Goal: Task Accomplishment & Management: Manage account settings

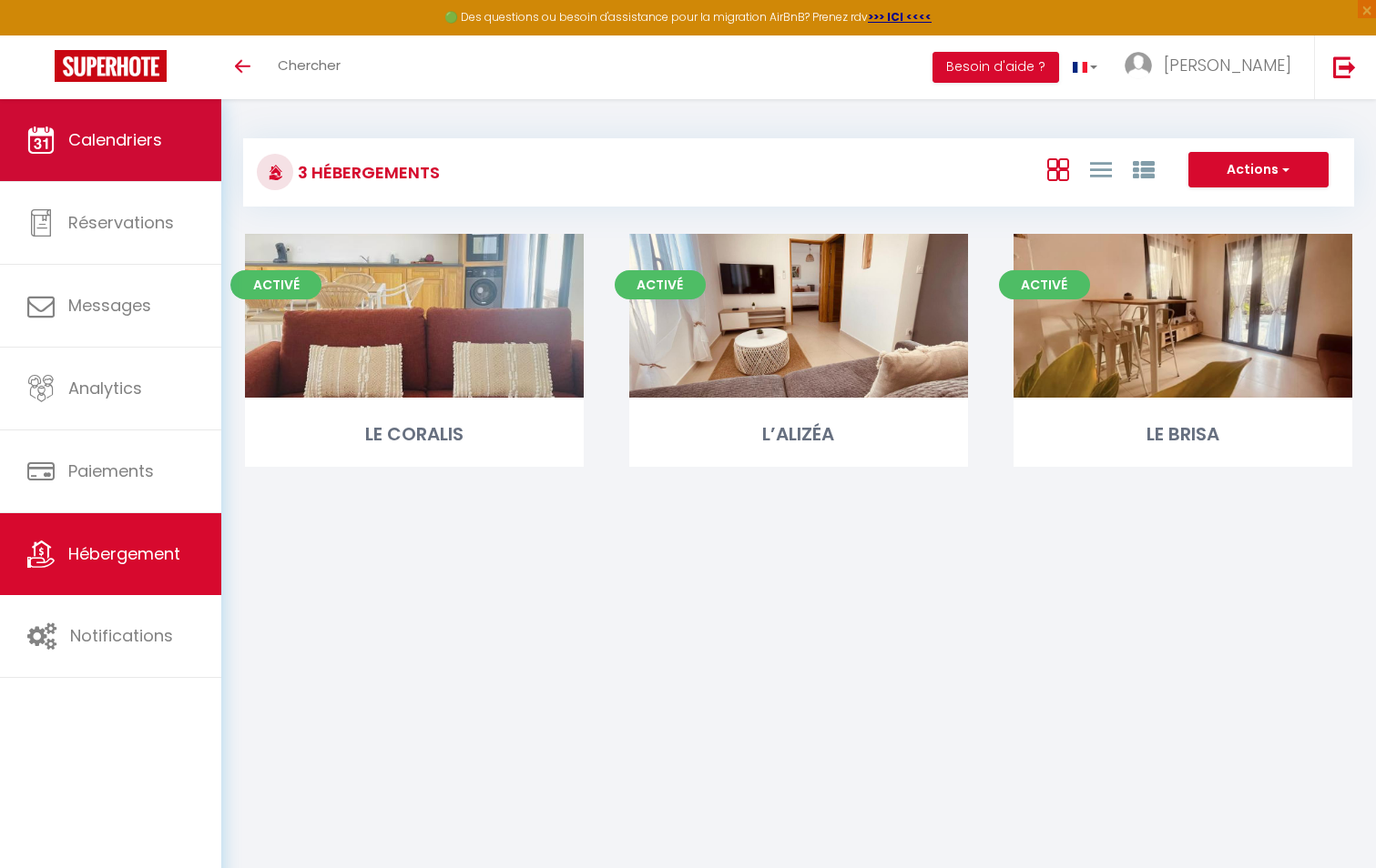
click at [102, 131] on span "Calendriers" at bounding box center [115, 139] width 94 height 23
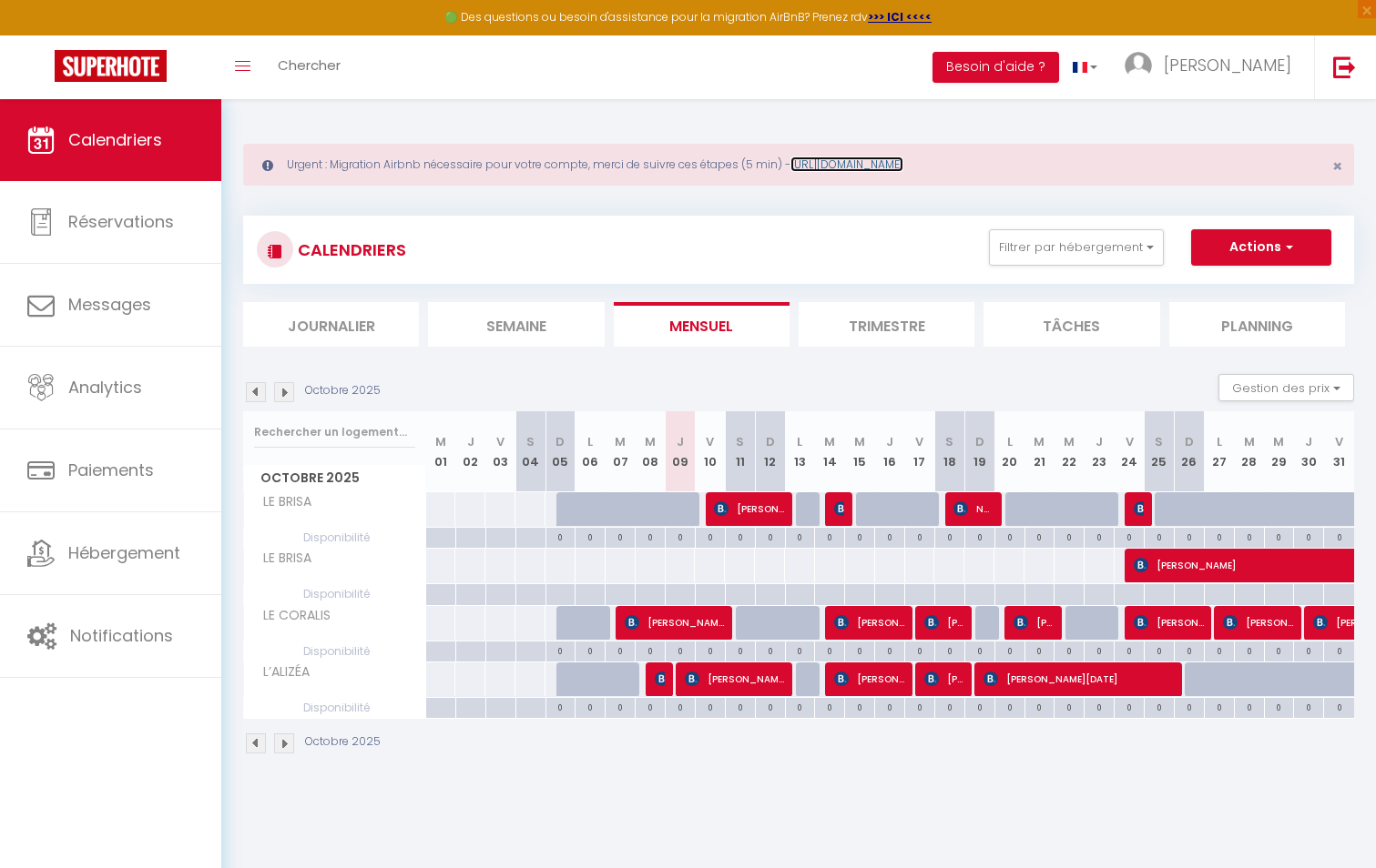
click at [868, 157] on link "https://superhote.com/migration-airbnb" at bounding box center [846, 164] width 113 height 15
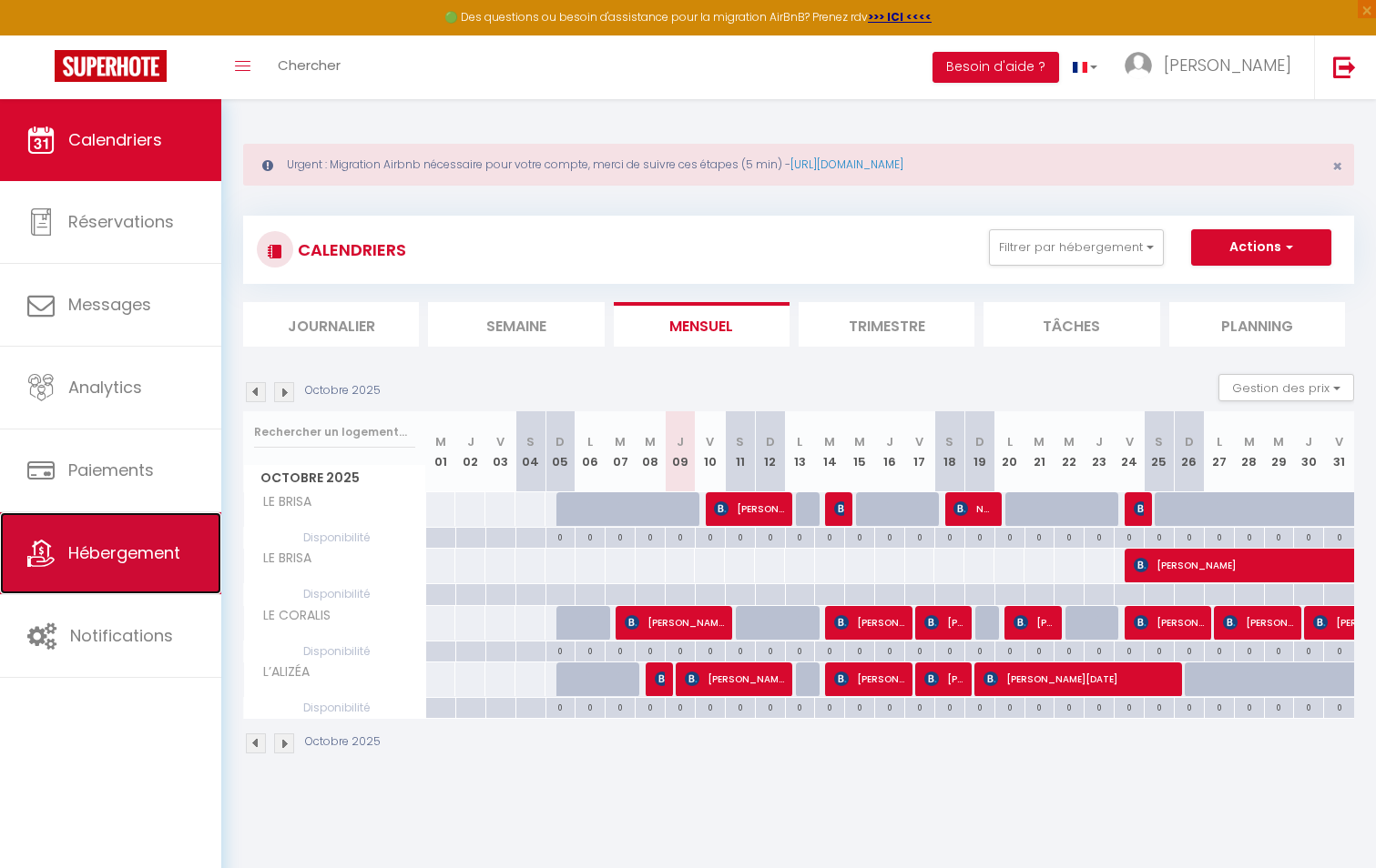
click at [167, 533] on link "Hébergement" at bounding box center [110, 553] width 221 height 81
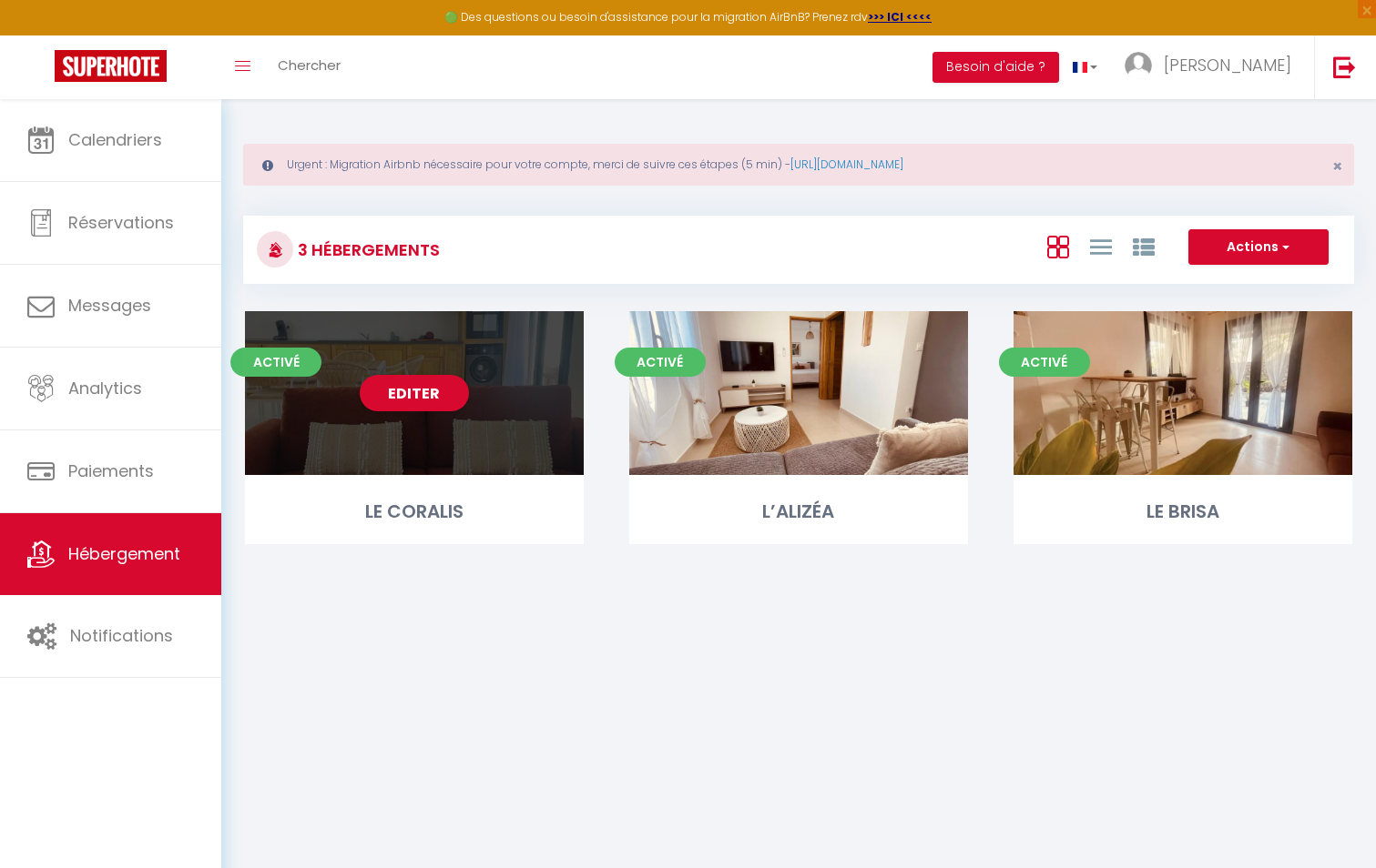
click at [413, 312] on div "Editer" at bounding box center [413, 393] width 338 height 164
select select "3"
select select "2"
select select "1"
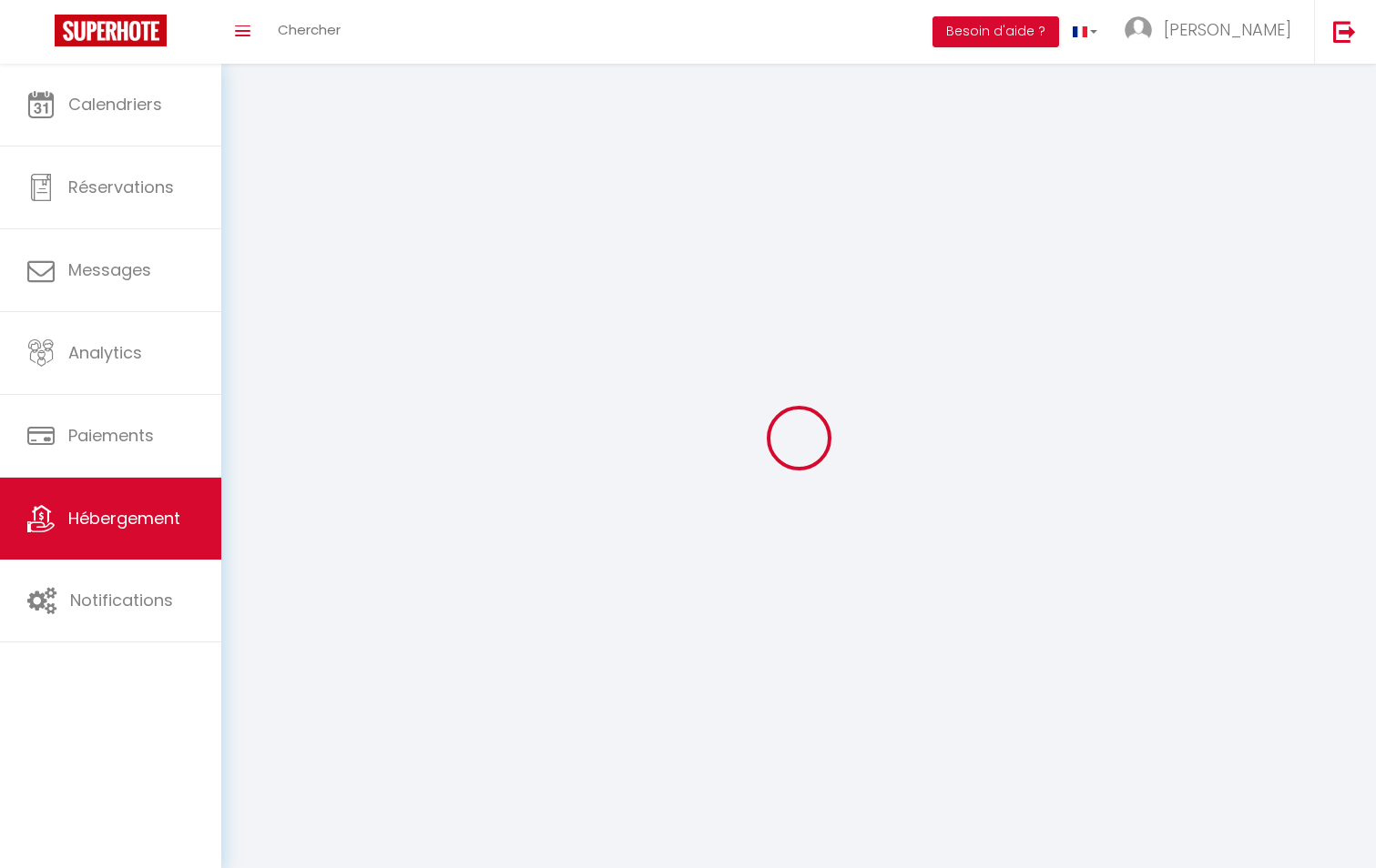
select select
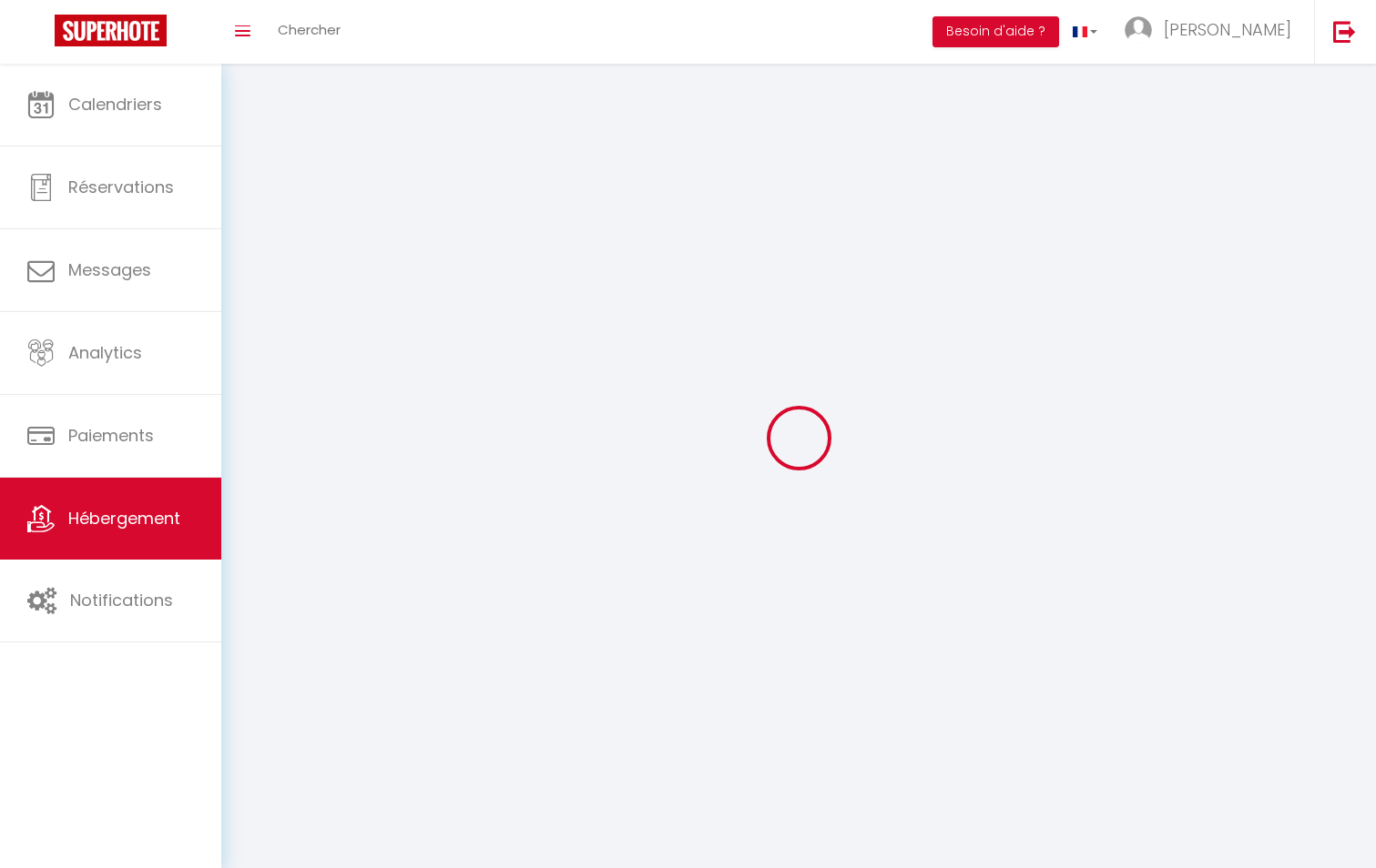
select select
checkbox input "false"
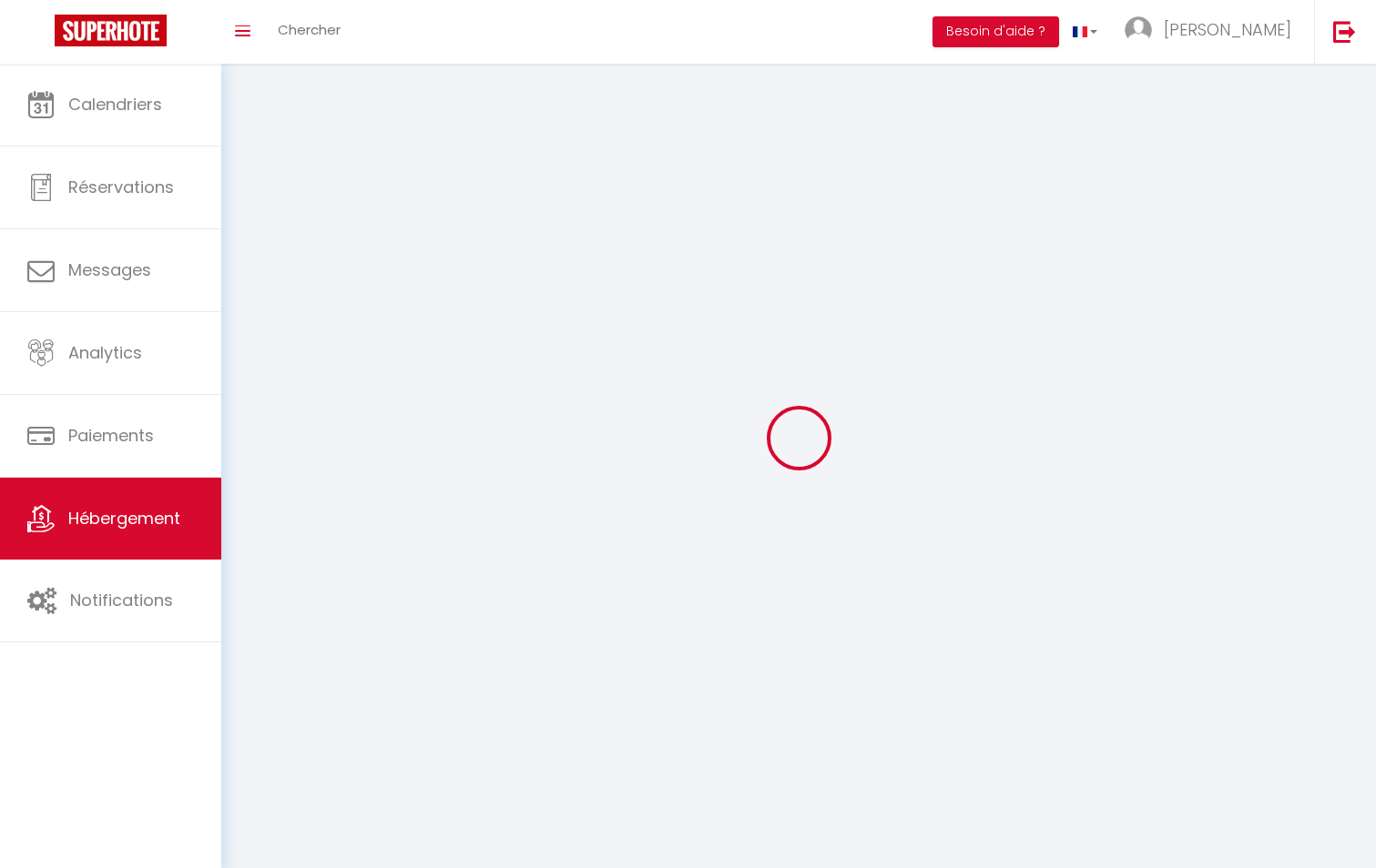
checkbox input "false"
select select
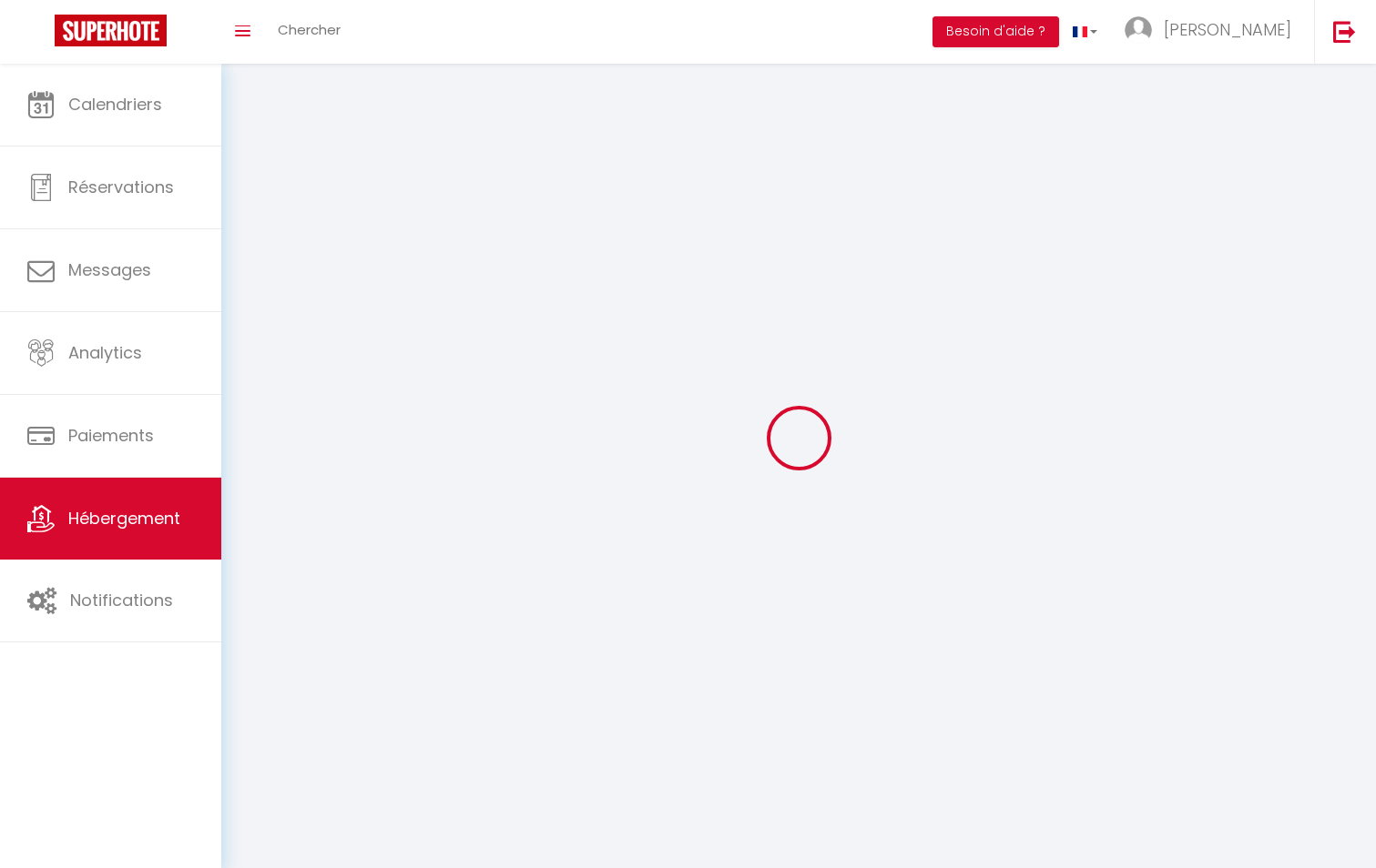
select select
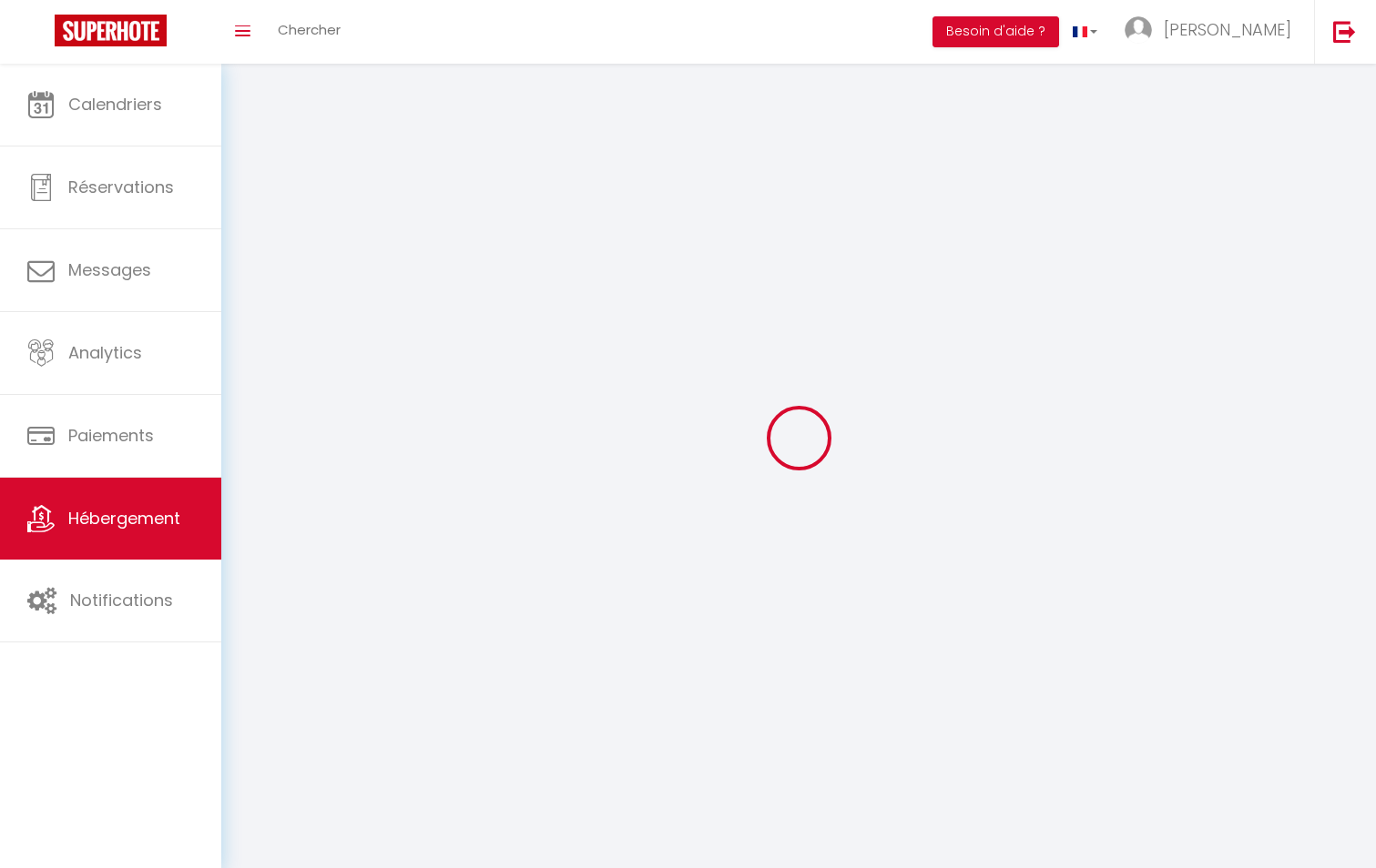
checkbox input "false"
select select
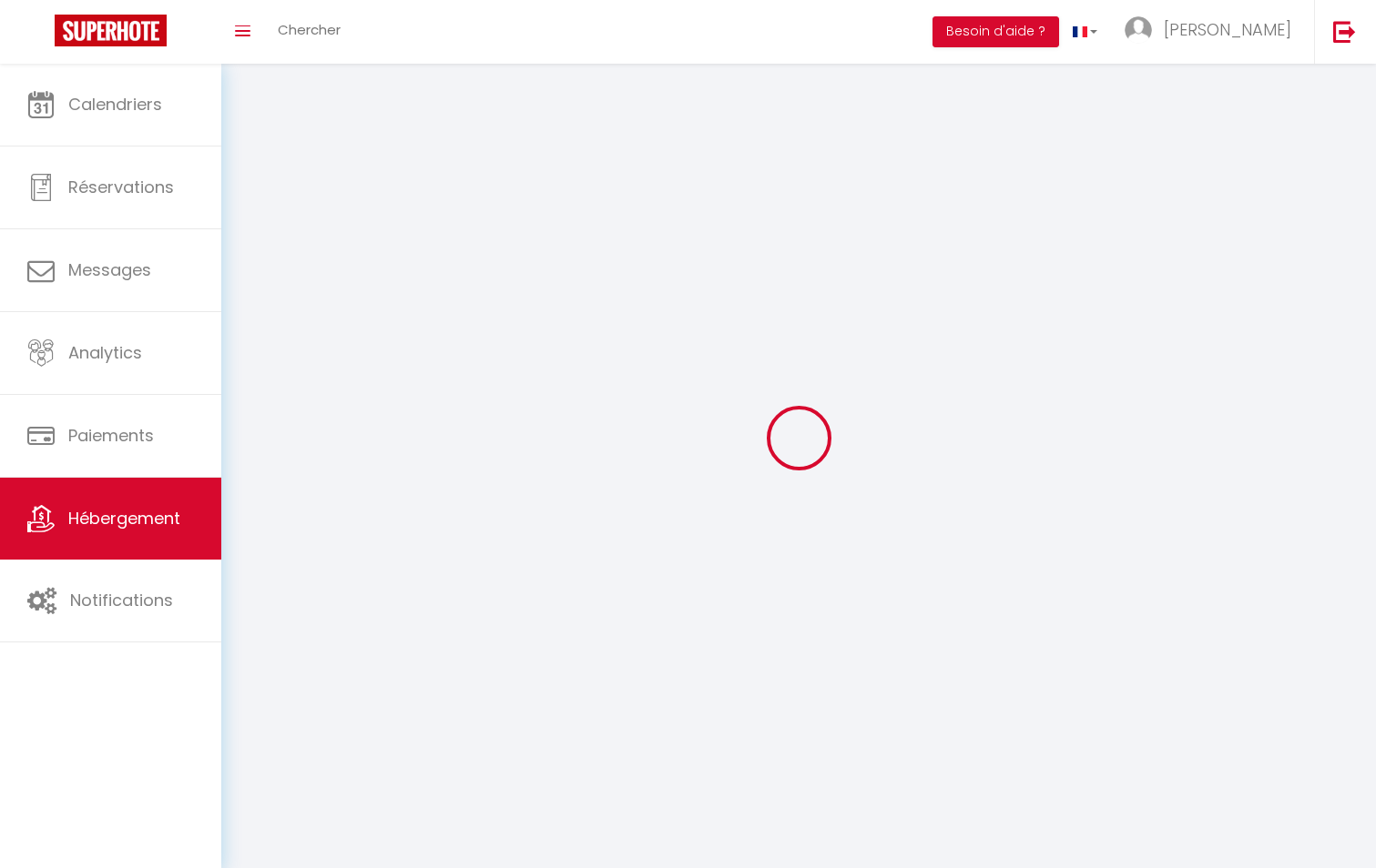
select select
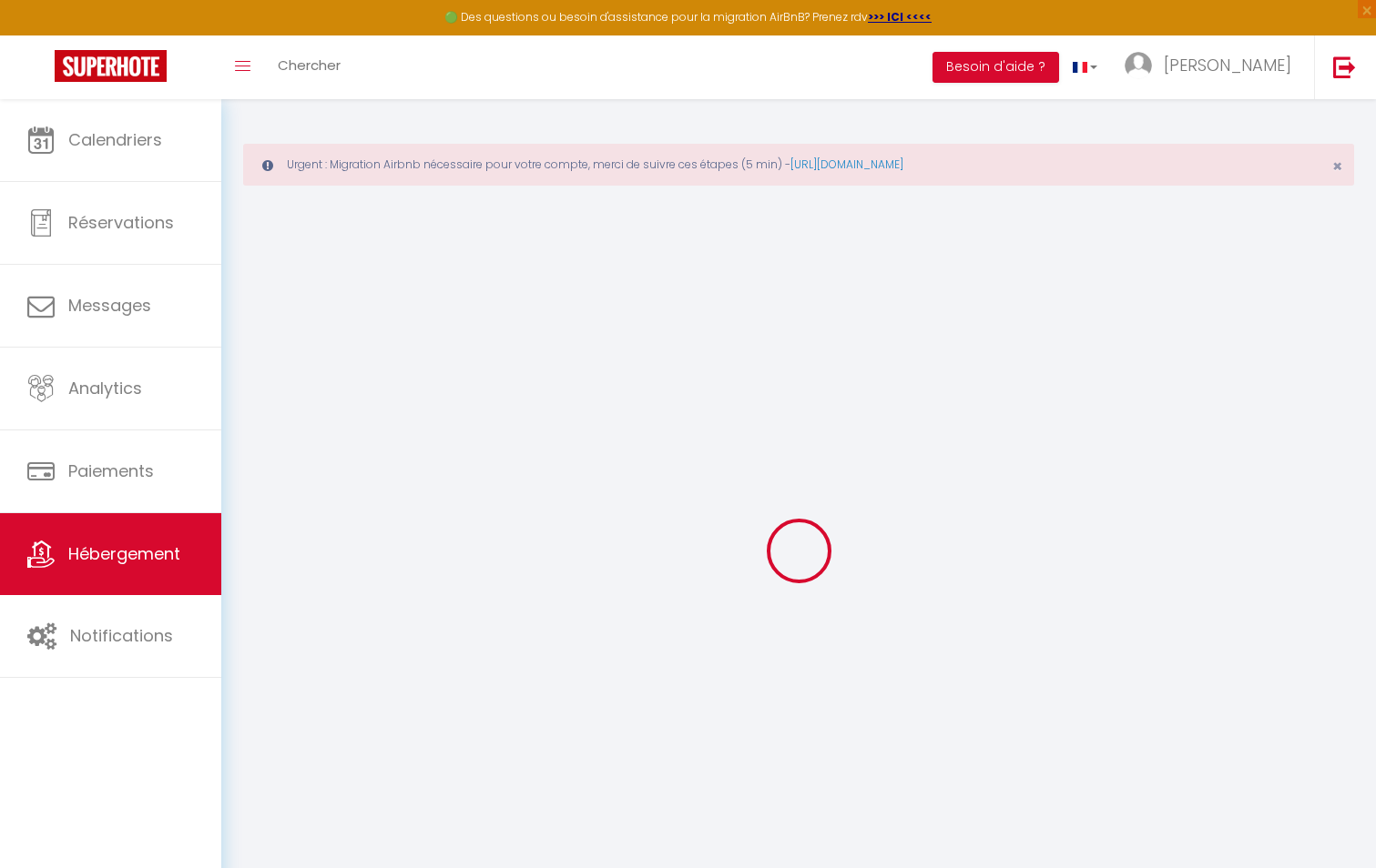
select select "+ 18 %"
select select
checkbox input "false"
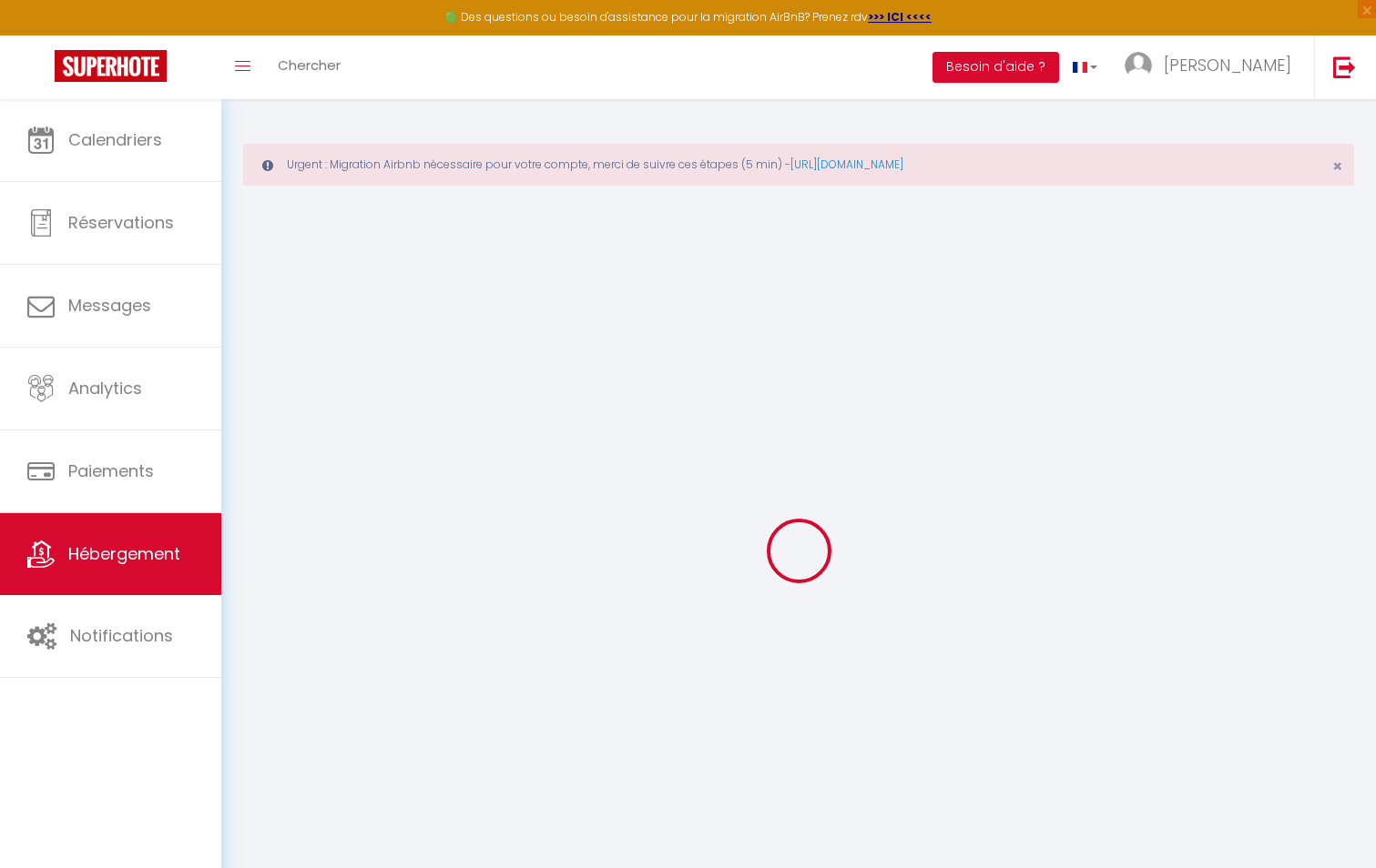
checkbox input "false"
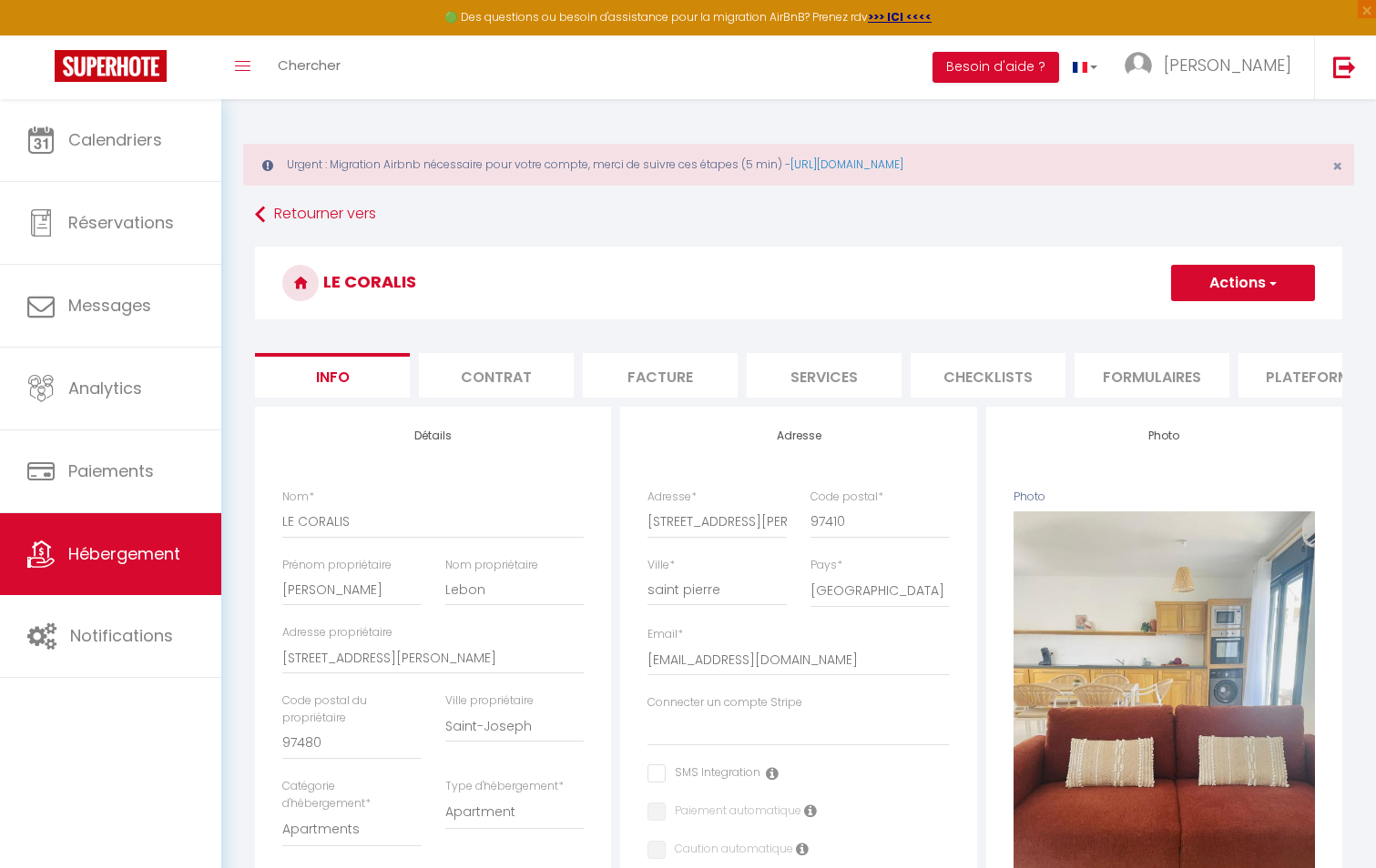
click at [1270, 381] on li "Plateformes" at bounding box center [1315, 375] width 154 height 45
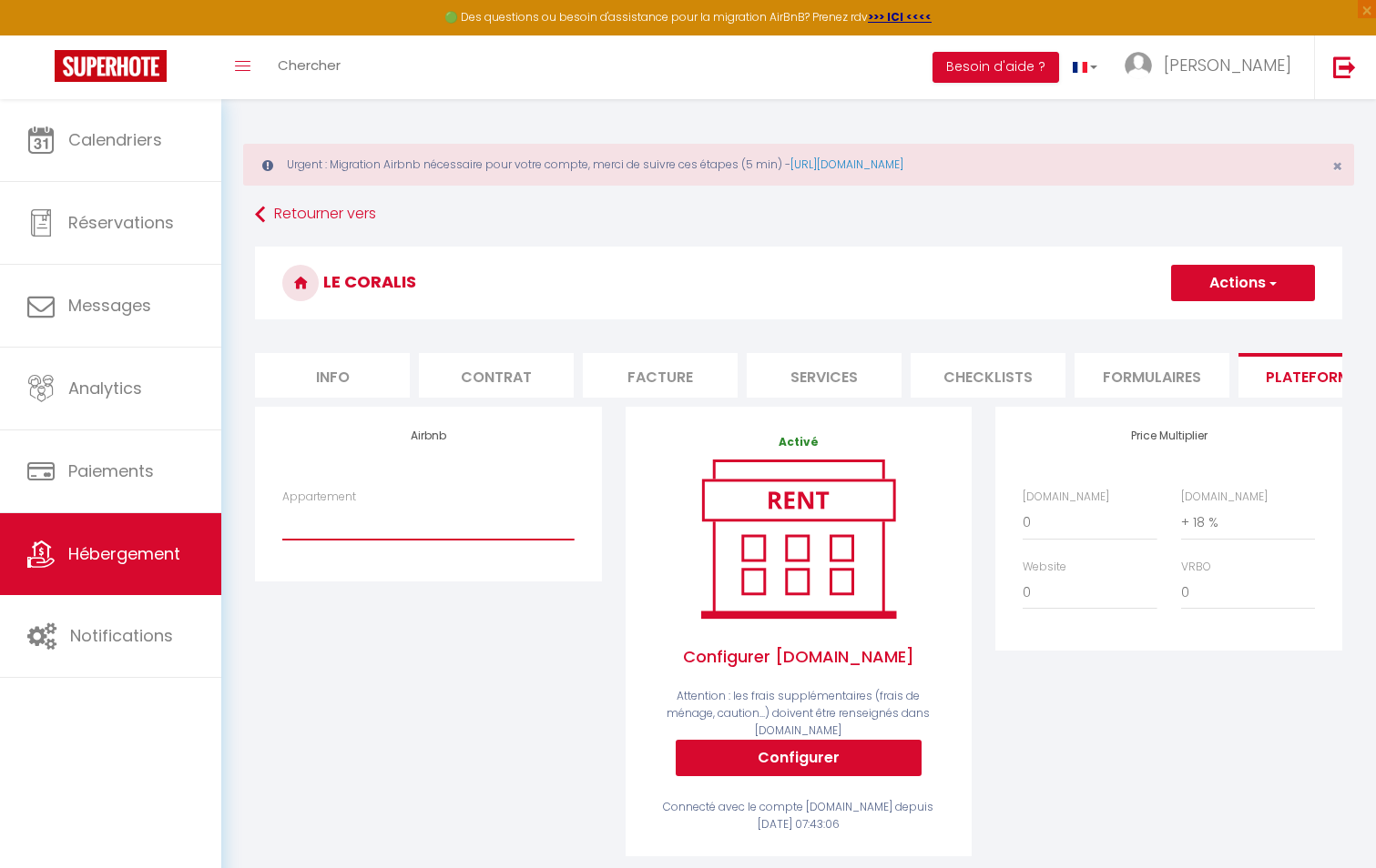
click at [330, 540] on select "Appartement" at bounding box center [427, 522] width 291 height 35
click at [330, 538] on select "Appartement" at bounding box center [427, 522] width 291 height 35
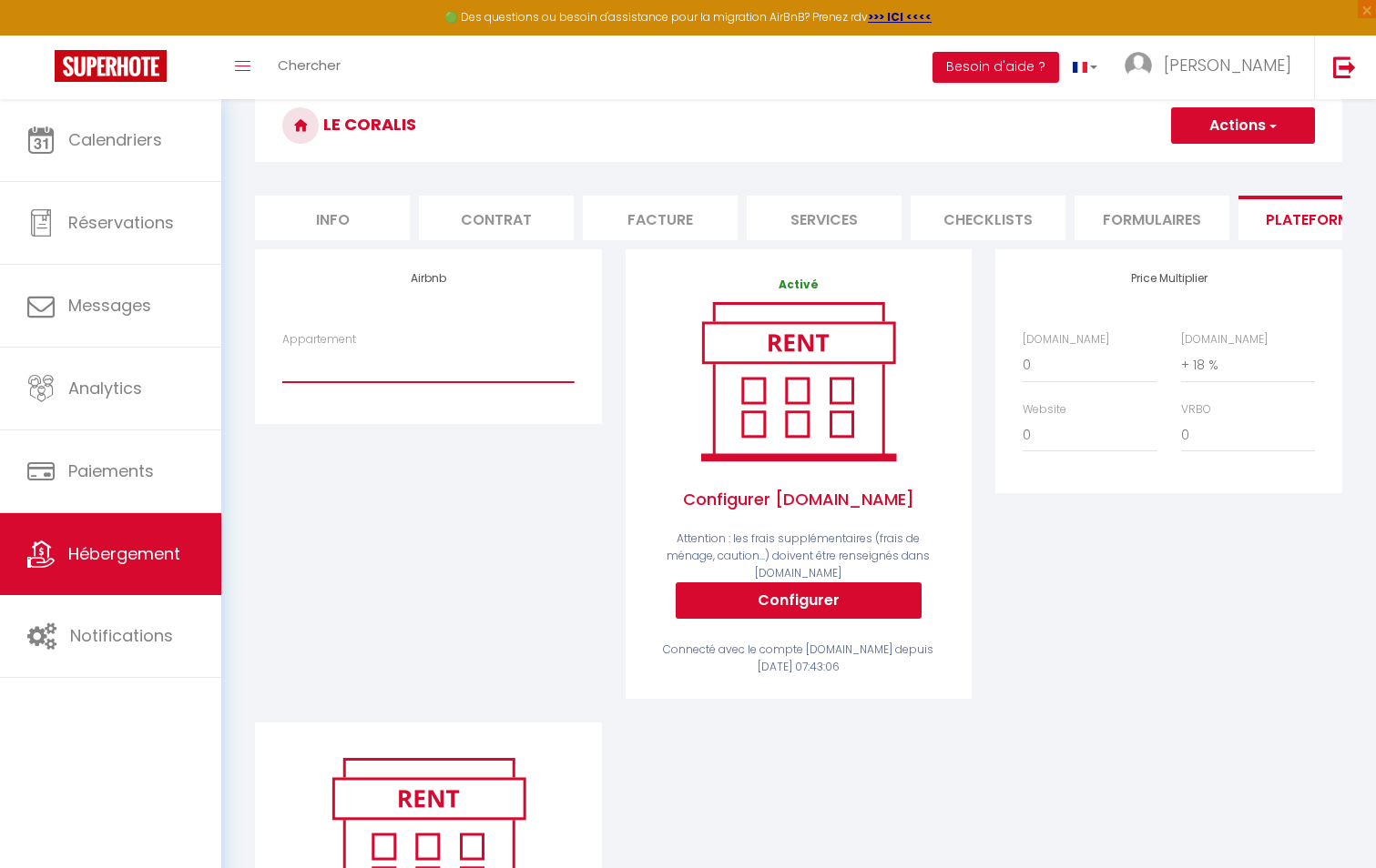
scroll to position [91, 0]
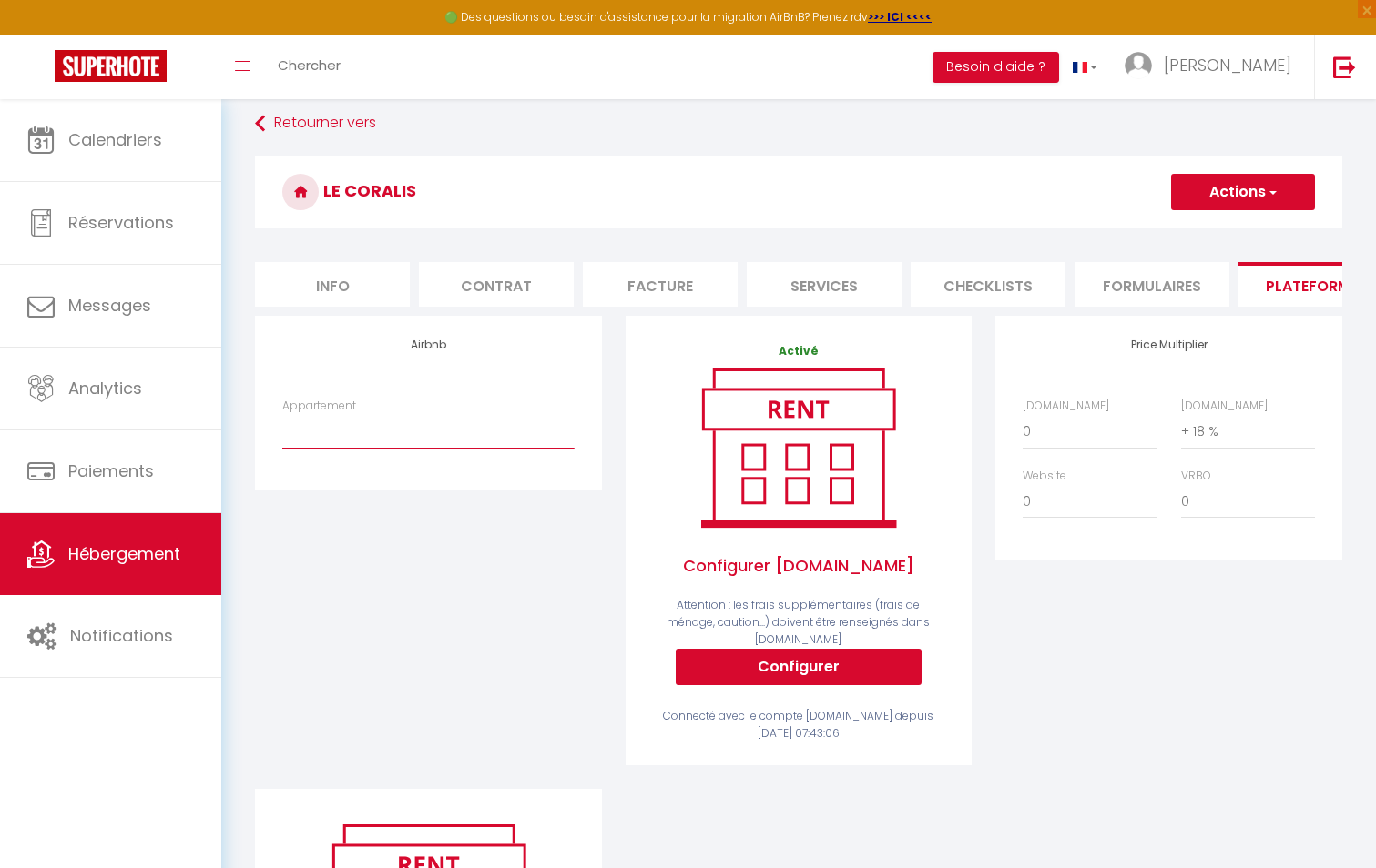
click at [486, 428] on select "Appartement" at bounding box center [427, 431] width 291 height 35
click at [282, 428] on select "Appartement" at bounding box center [427, 431] width 291 height 35
click at [425, 449] on select "Appartement" at bounding box center [427, 431] width 291 height 35
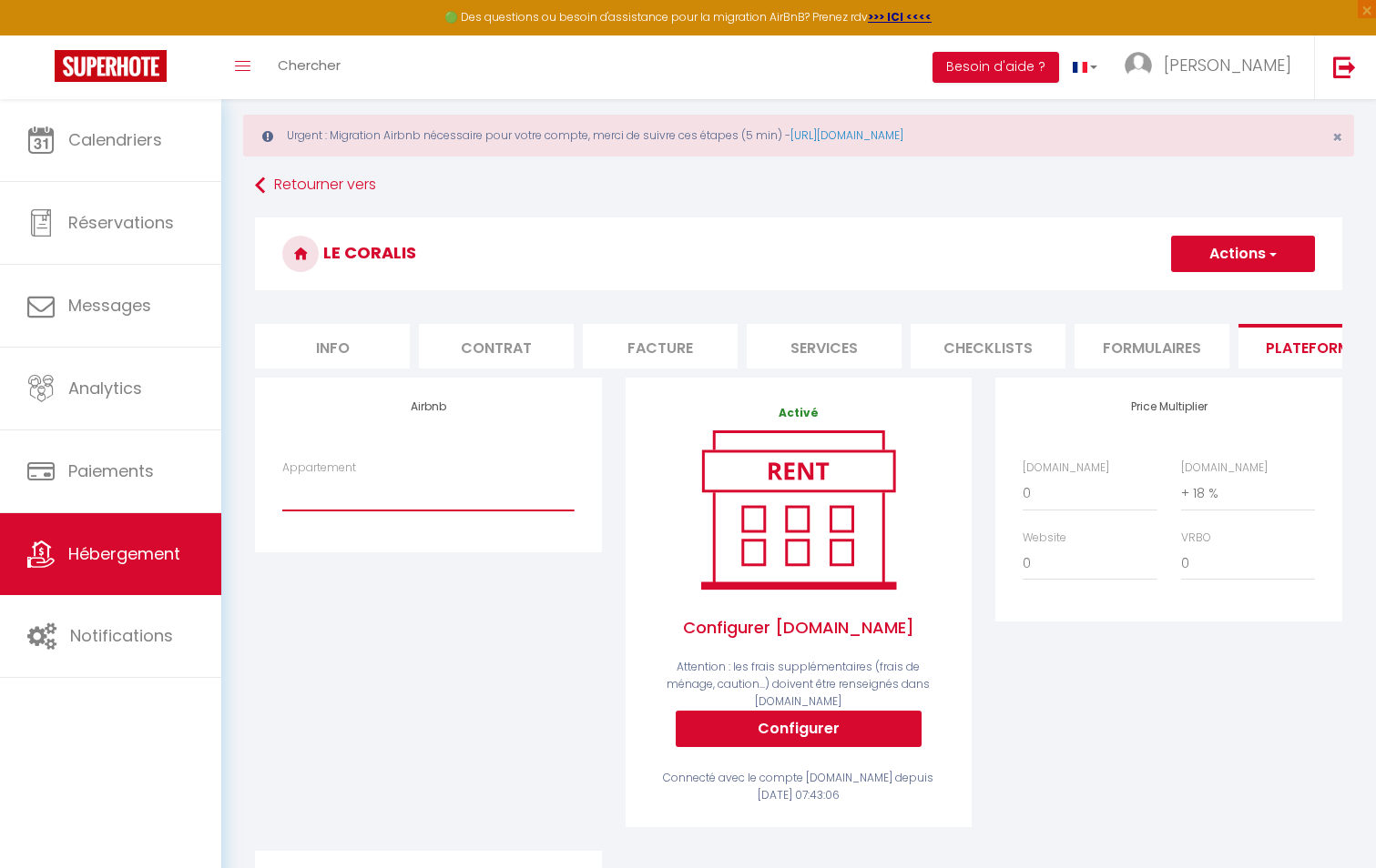
scroll to position [0, 0]
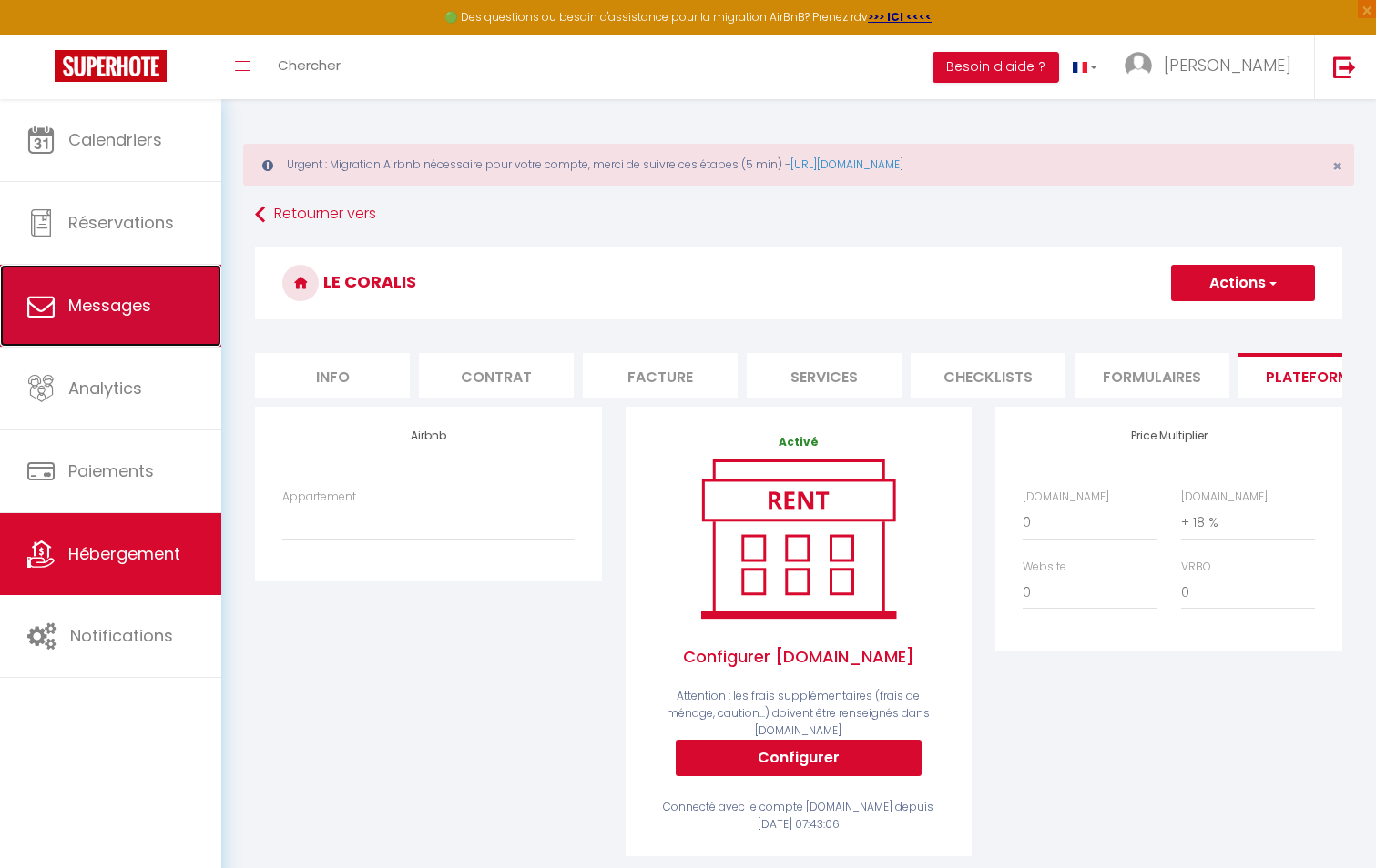
click at [178, 312] on link "Messages" at bounding box center [110, 306] width 221 height 81
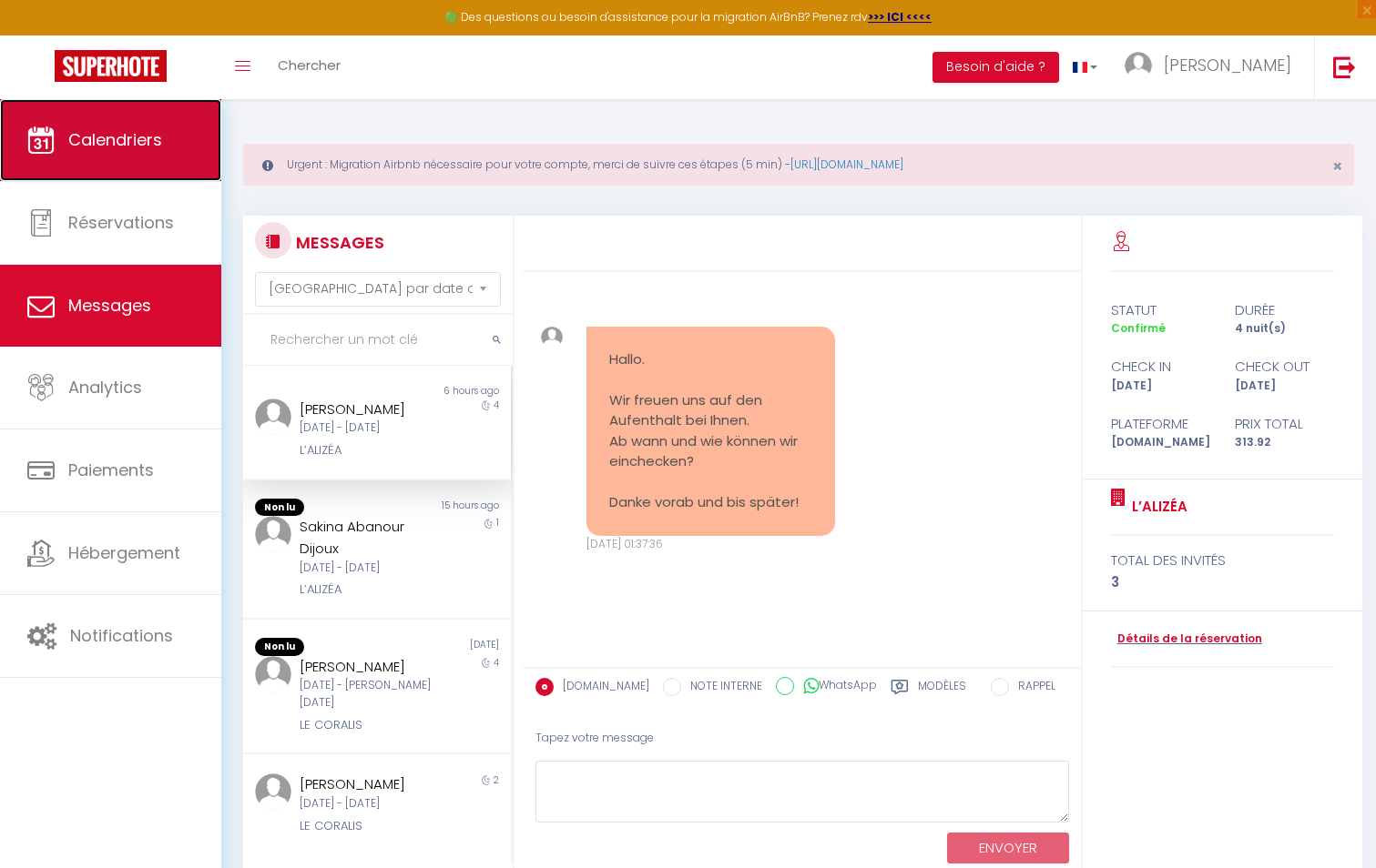
click at [104, 151] on span "Calendriers" at bounding box center [115, 139] width 94 height 23
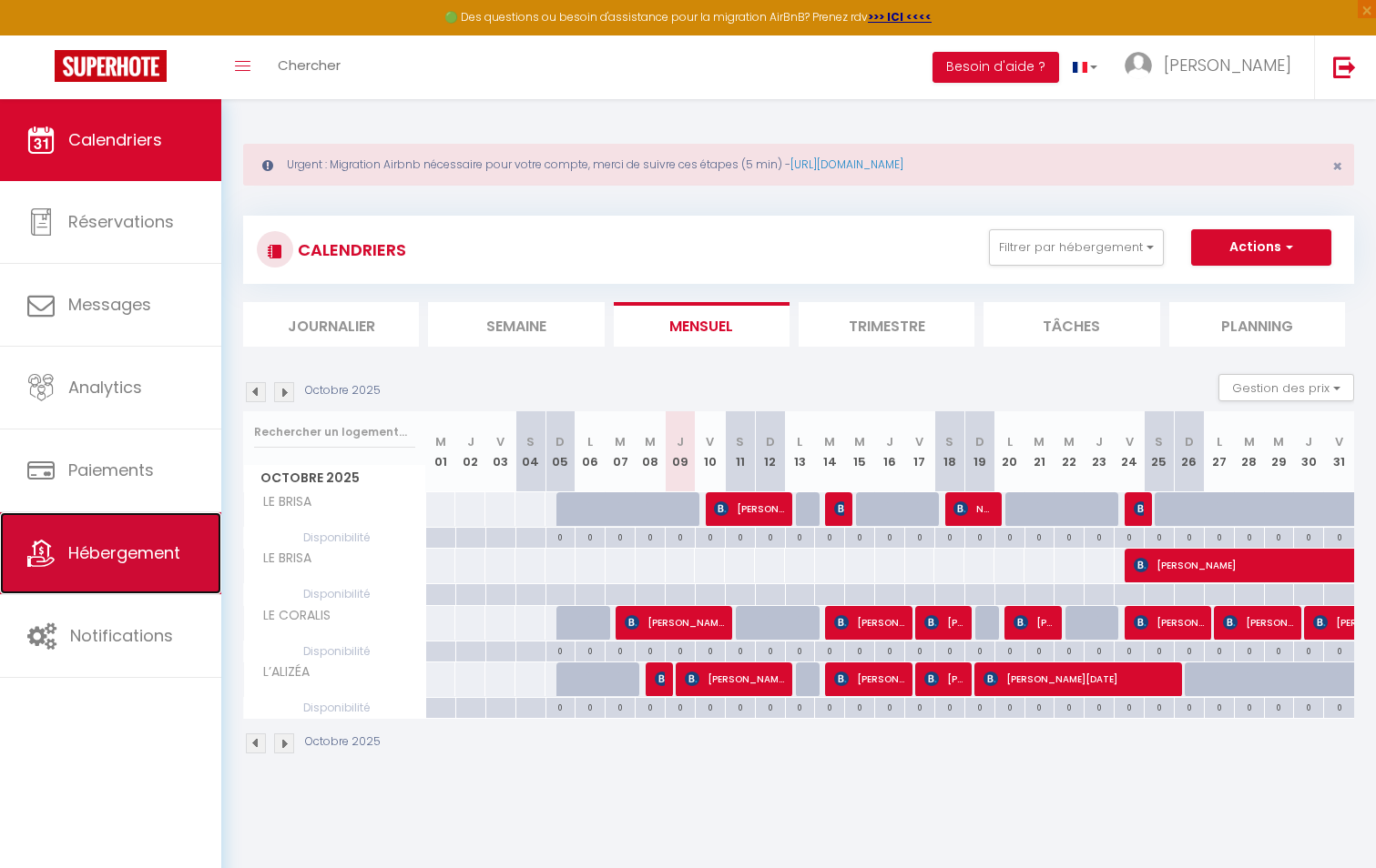
click at [151, 533] on link "Hébergement" at bounding box center [110, 553] width 221 height 81
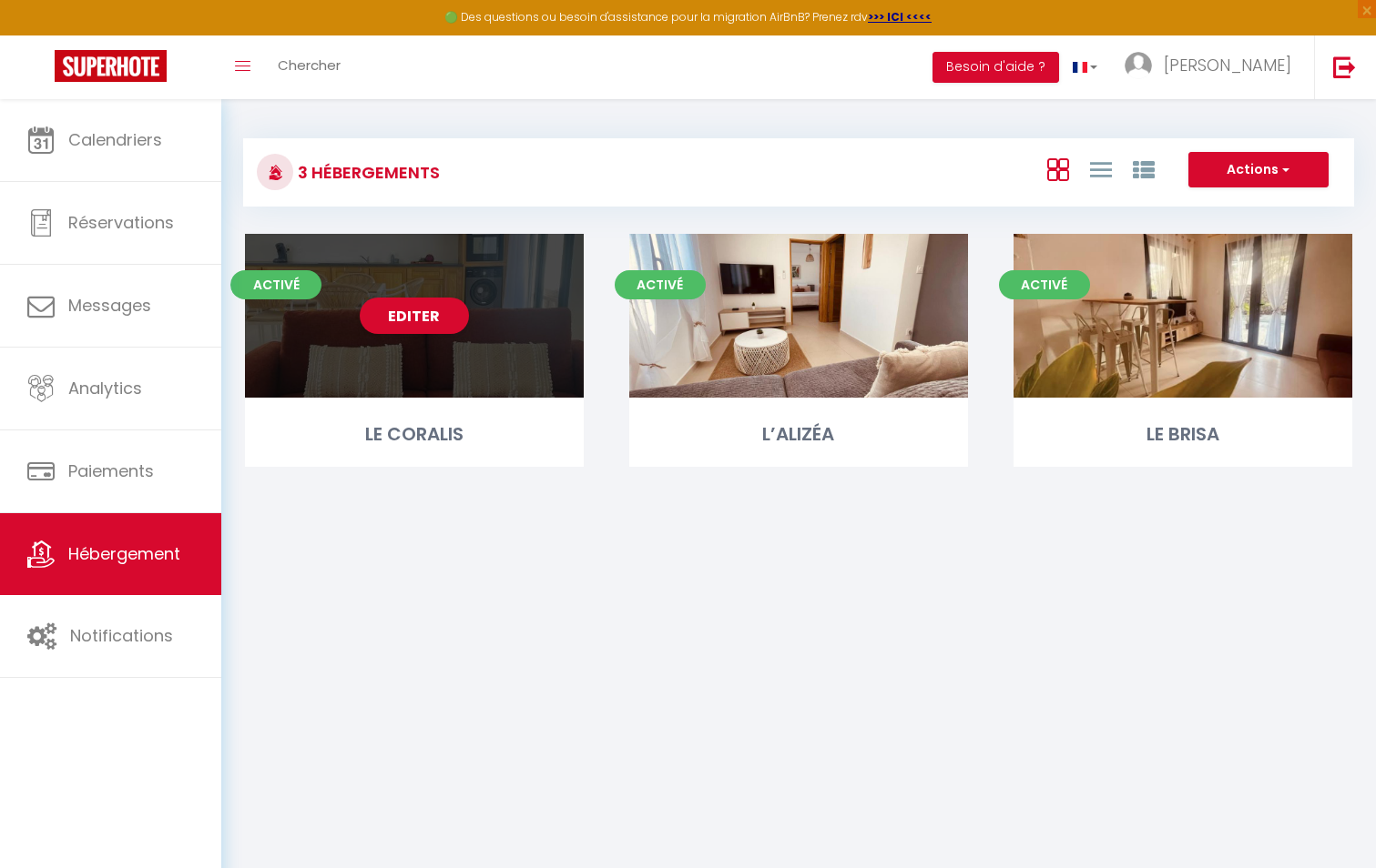
click at [504, 321] on div "Editer" at bounding box center [413, 316] width 338 height 164
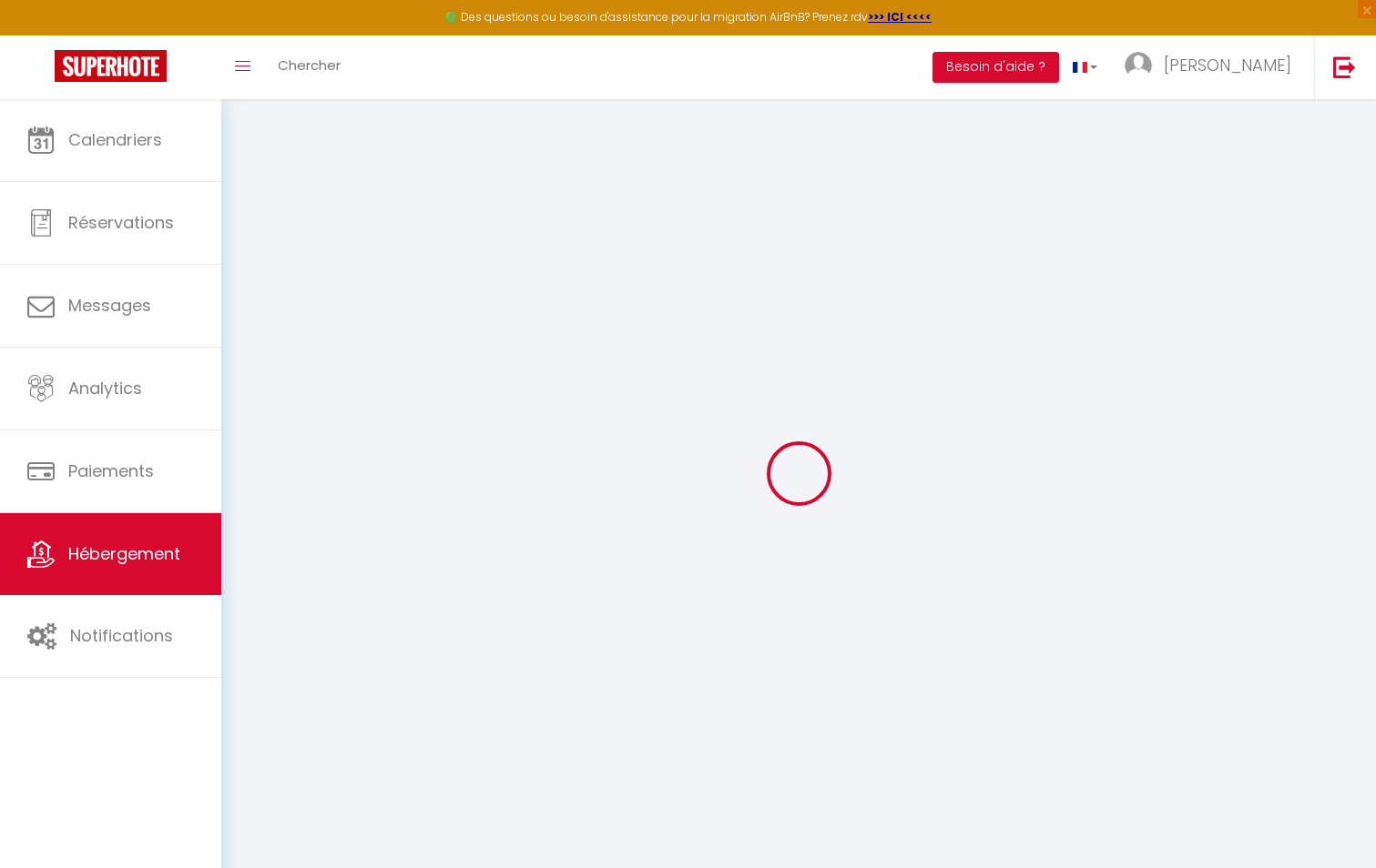
select select "+ 18 %"
select select
checkbox input "false"
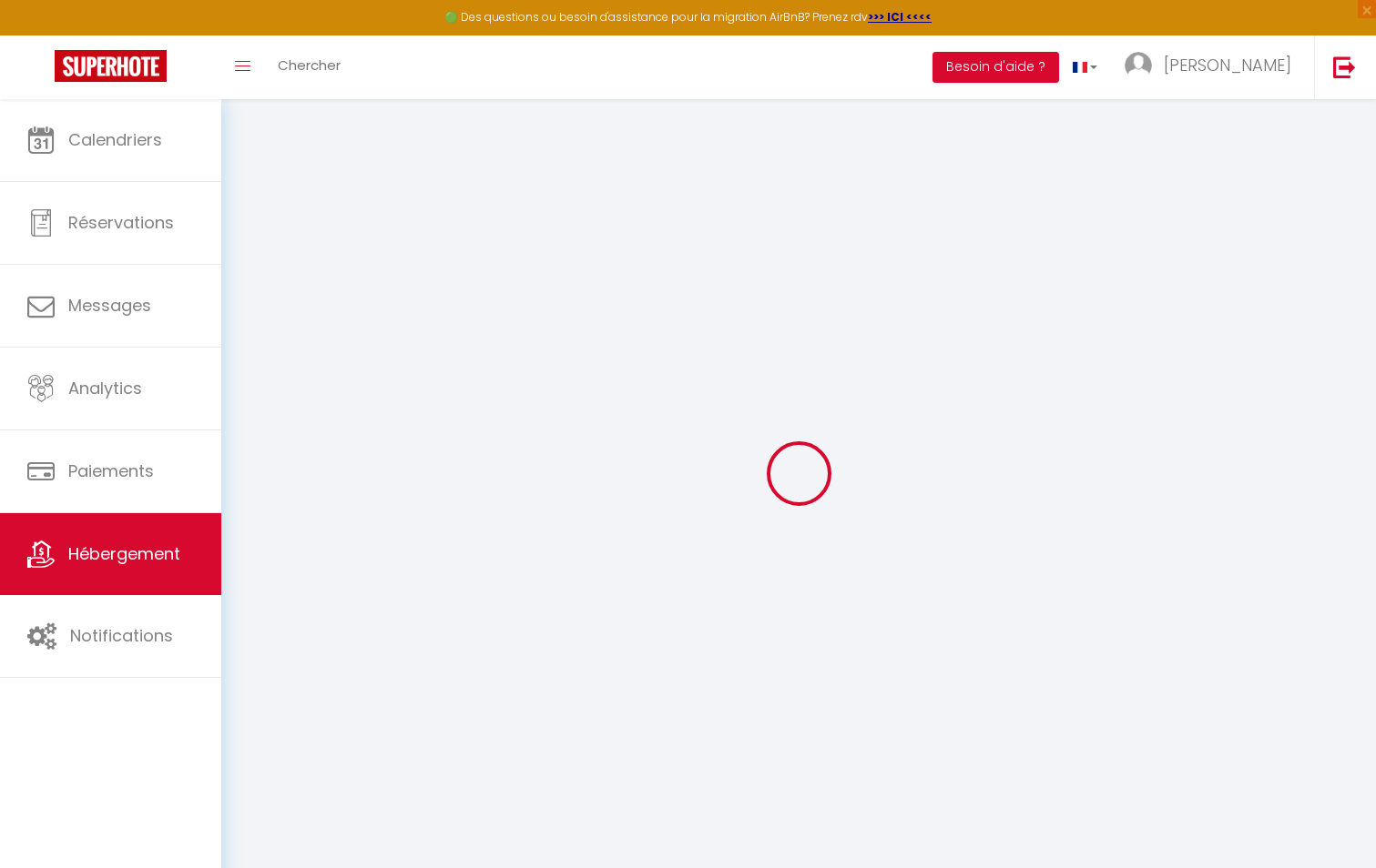
checkbox input "false"
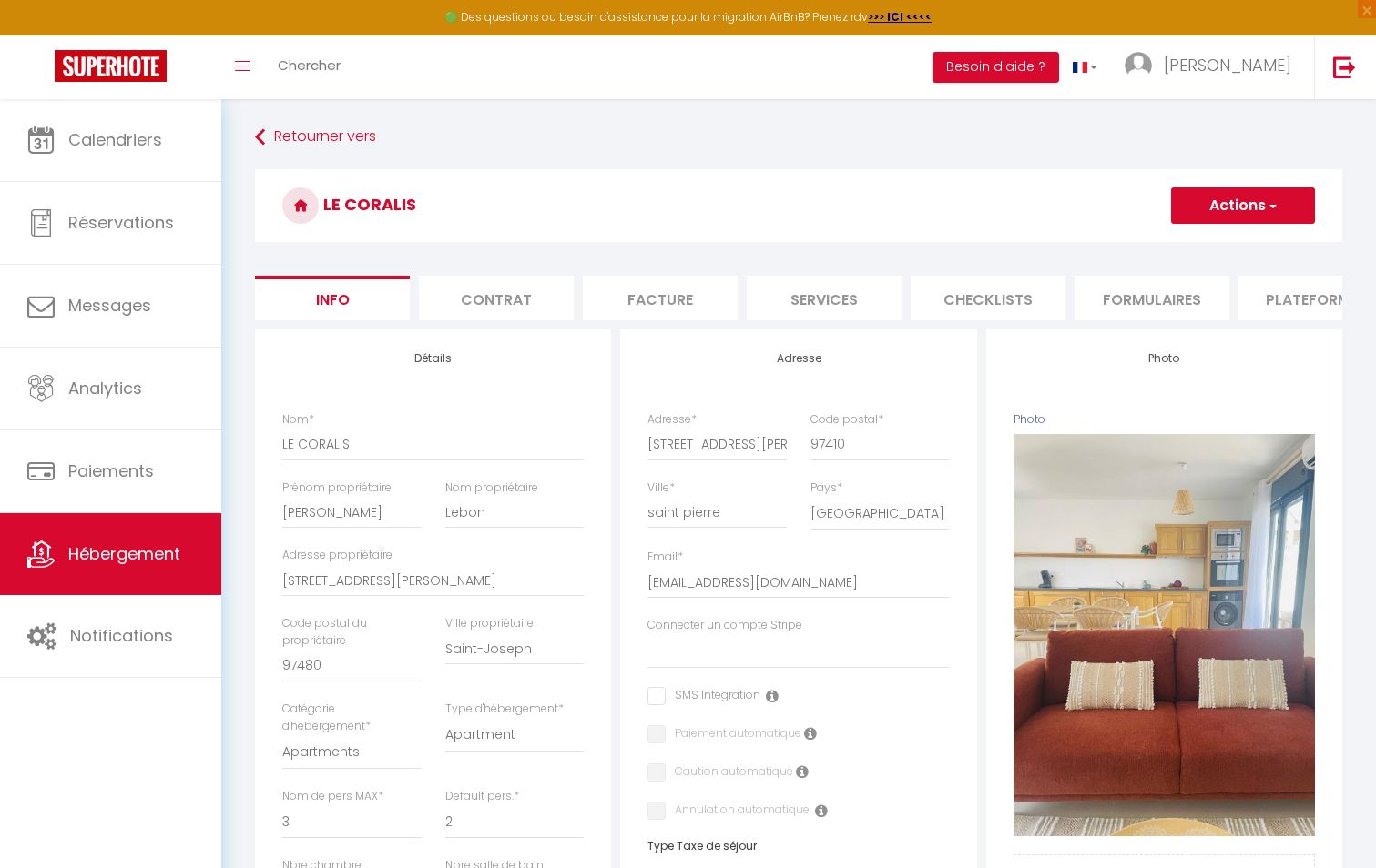
click at [1278, 303] on li "Plateformes" at bounding box center [1315, 298] width 154 height 45
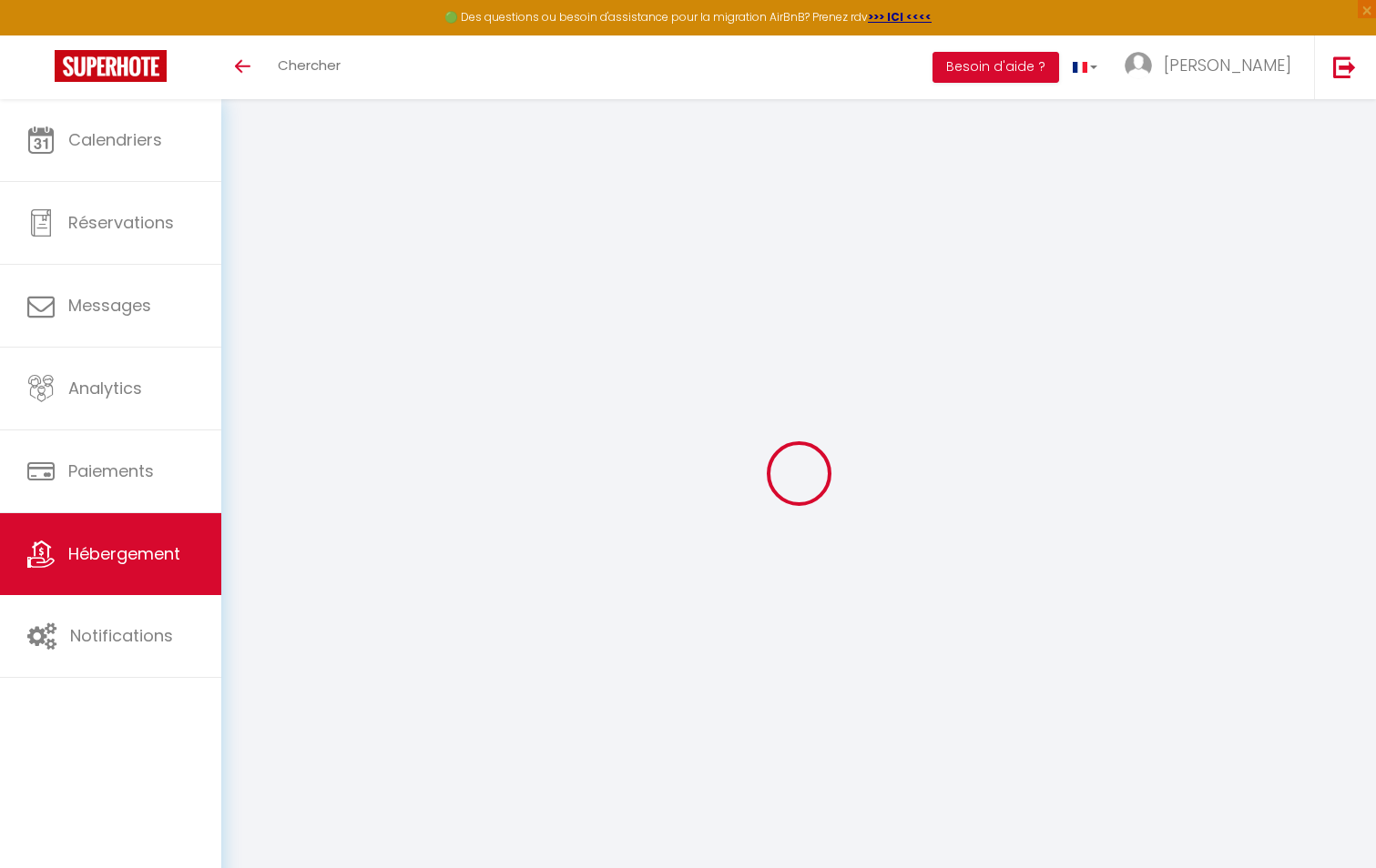
select select "+ 18 %"
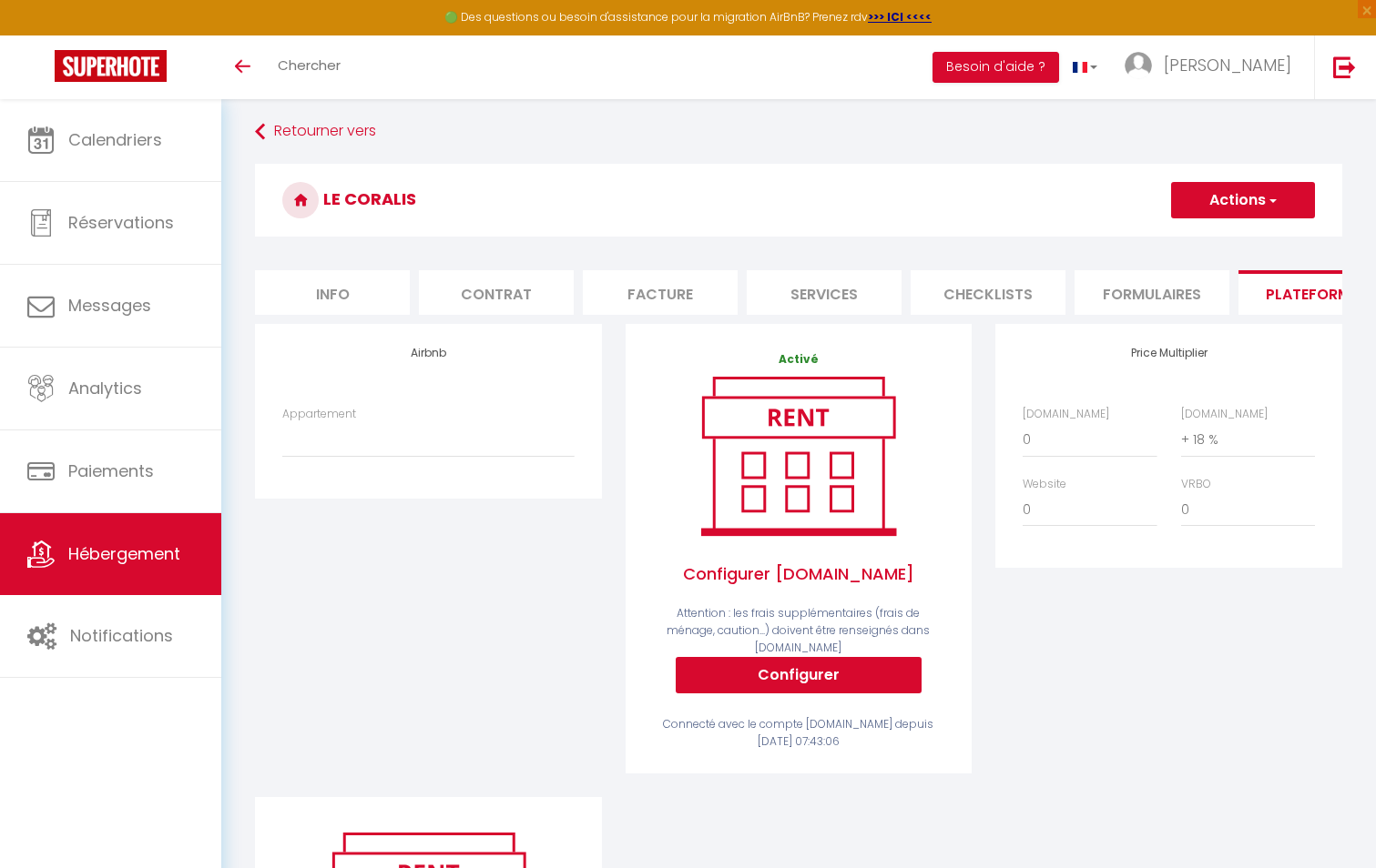
scroll to position [91, 0]
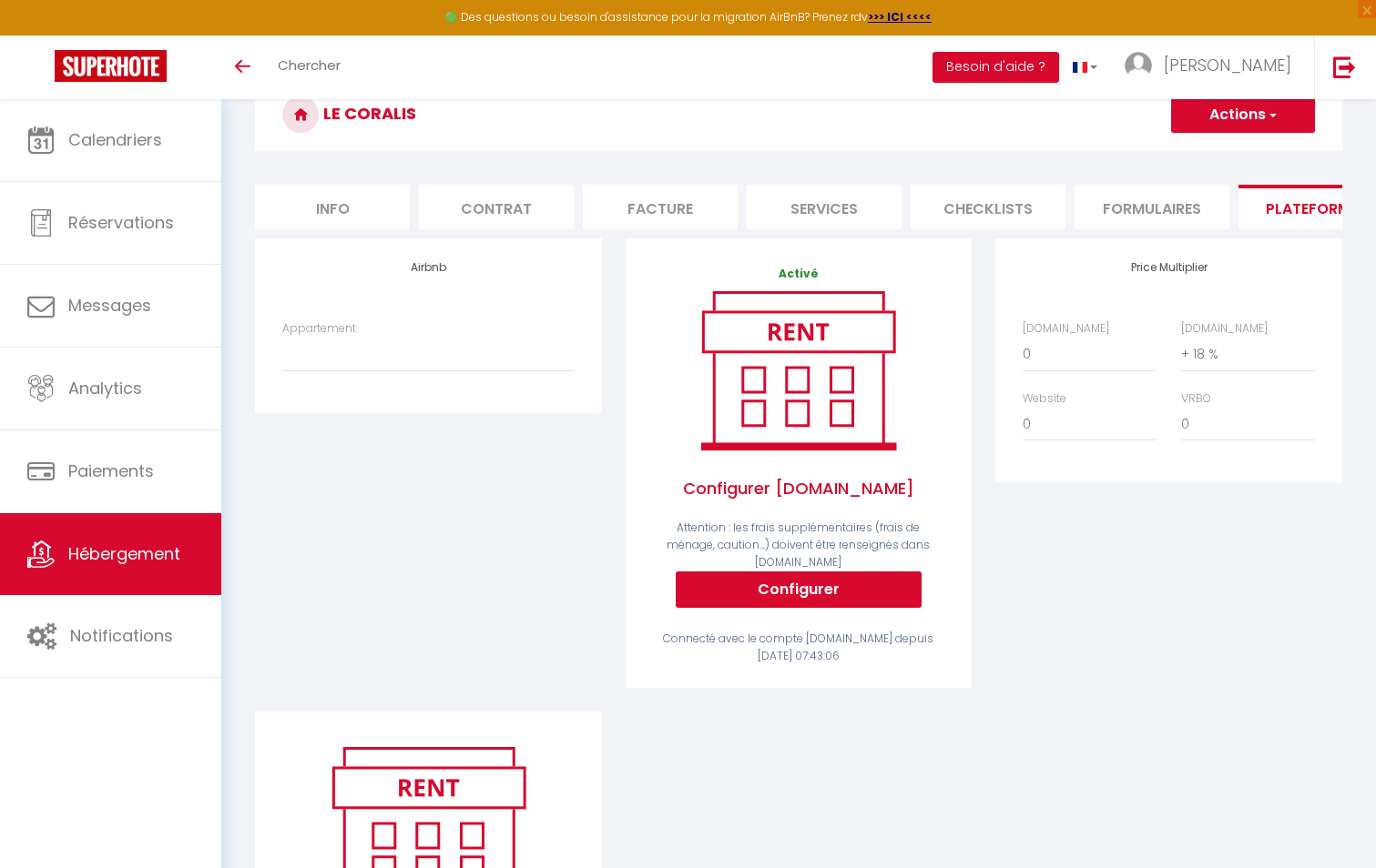
click at [861, 66] on div "Toggle menubar Chercher BUTTON Besoin d'aide ? David Paramètres Équipe" at bounding box center [747, 66] width 1230 height 63
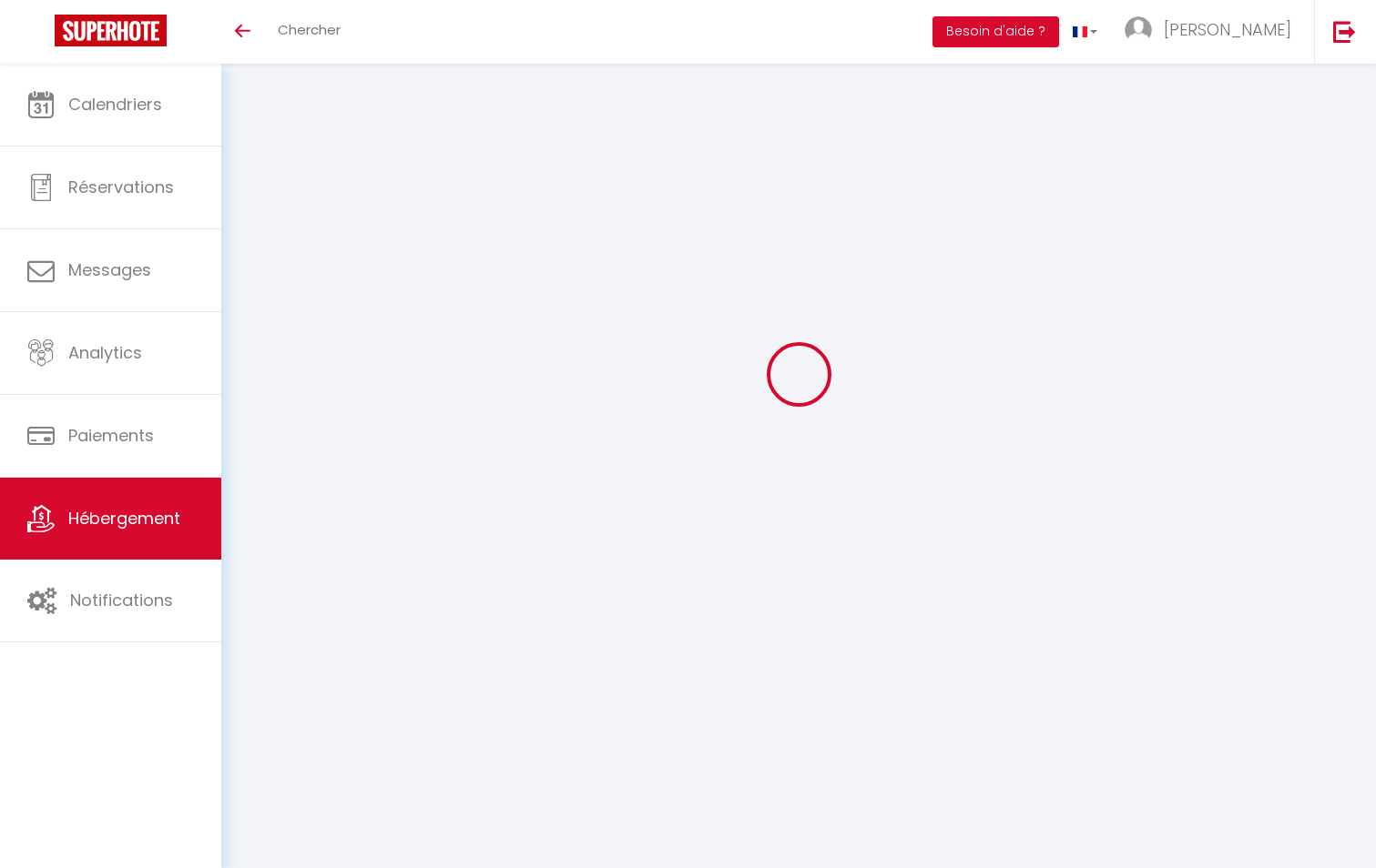
scroll to position [99, 0]
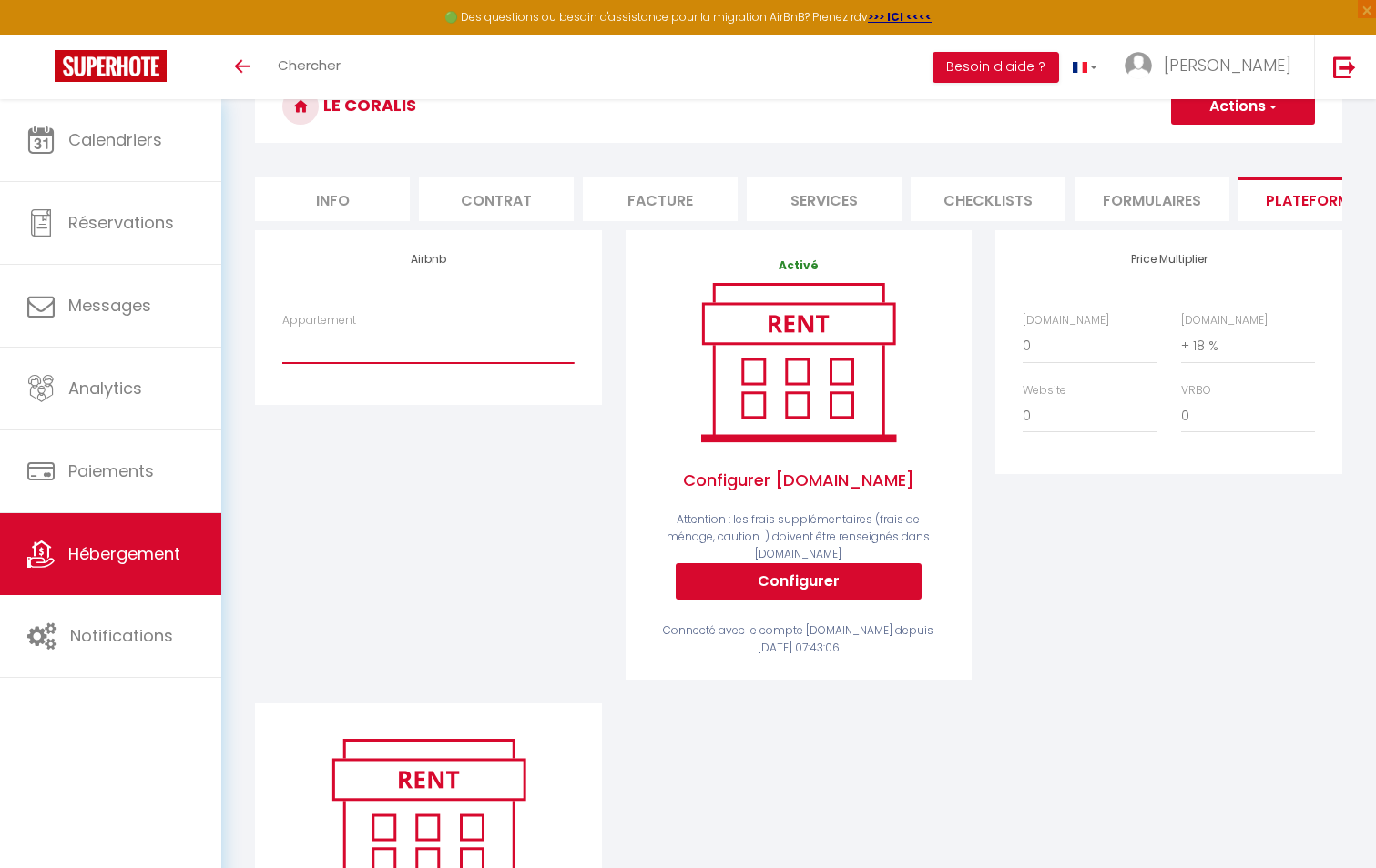
click at [506, 363] on select "Aurora - Appart [MEDICAL_DATA] - Face à l’océan - [EMAIL_ADDRESS][DOMAIN_NAME] …" at bounding box center [427, 346] width 291 height 35
select select "22644-1284623745569475962"
click at [282, 342] on select "Aurora - Appart [MEDICAL_DATA] - Face à l’océan - [EMAIL_ADDRESS][DOMAIN_NAME] …" at bounding box center [427, 346] width 291 height 35
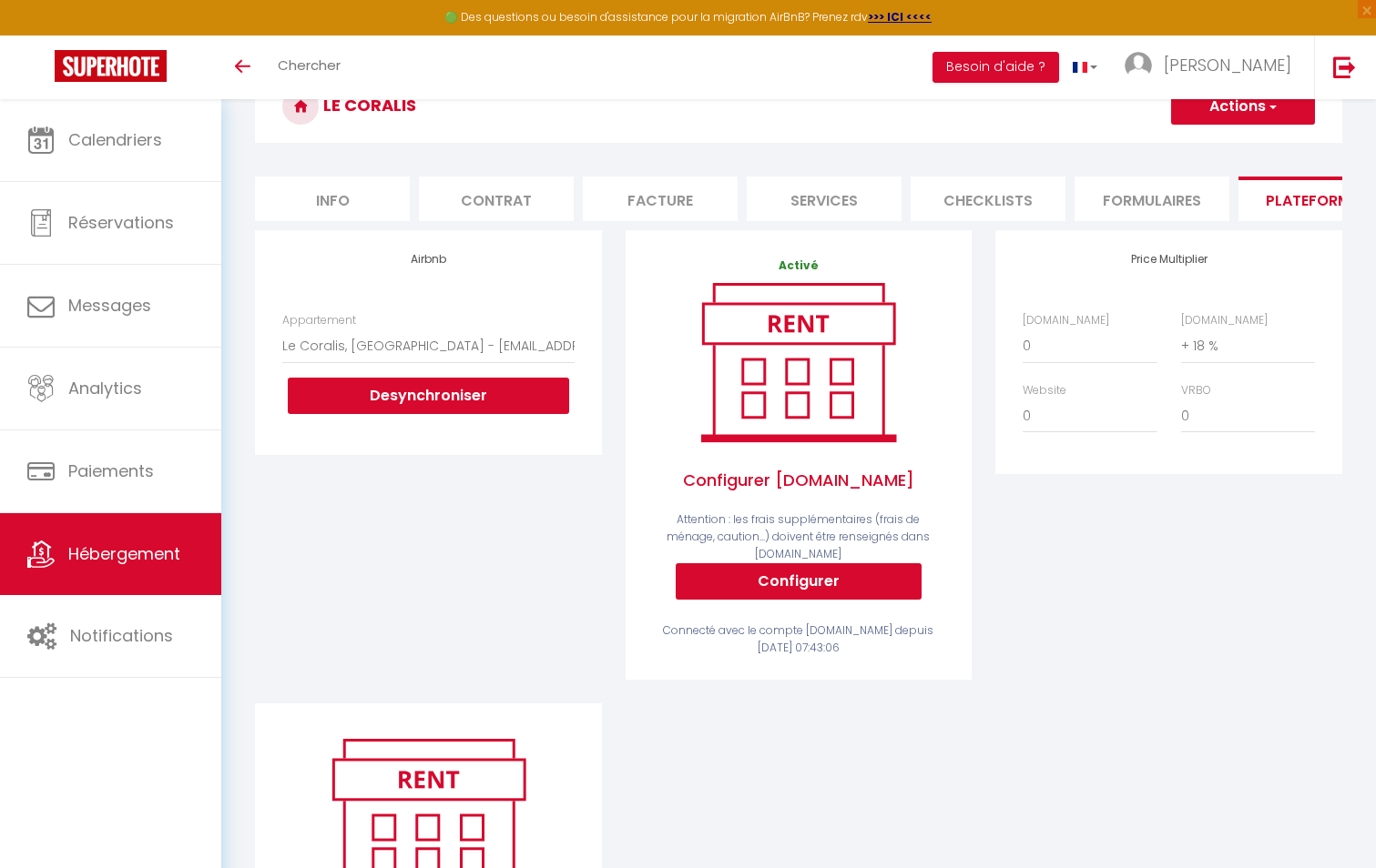
click at [445, 510] on div "Airbnb Appartement Aurora - Appart T3 - Face à l’océan - scilesalizes974@gmail.…" at bounding box center [428, 467] width 371 height 474
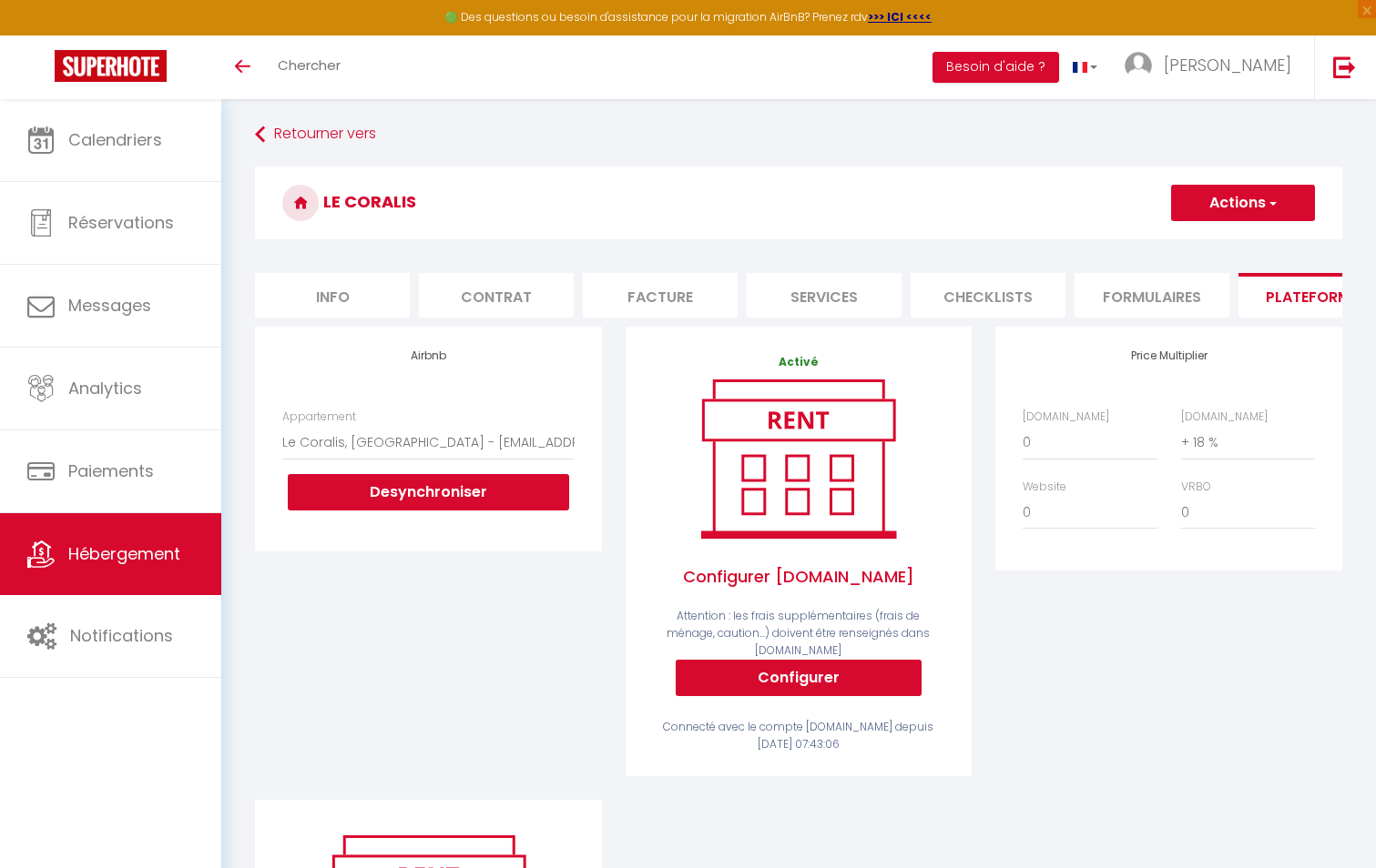
scroll to position [0, 0]
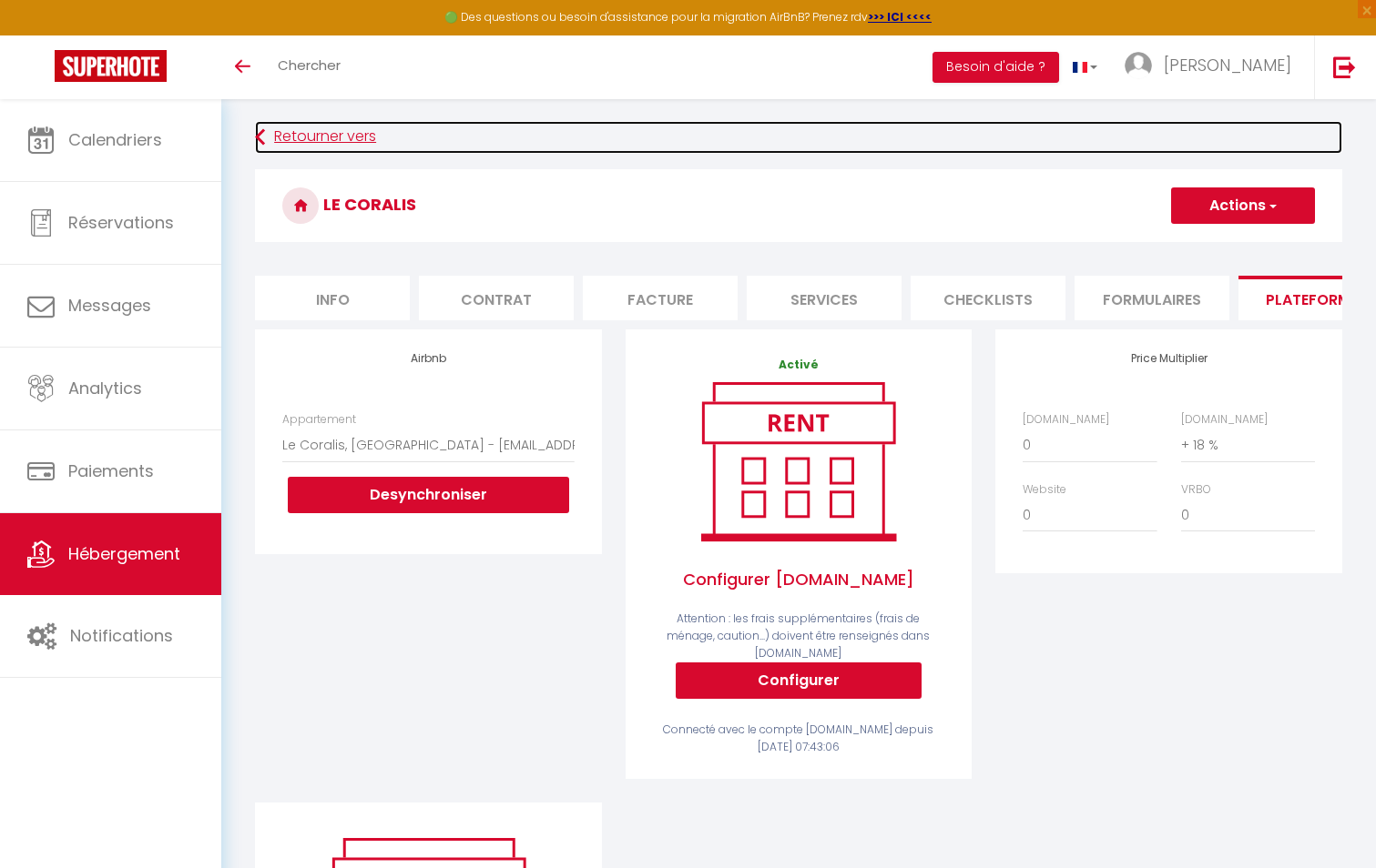
click at [260, 141] on icon at bounding box center [260, 137] width 10 height 33
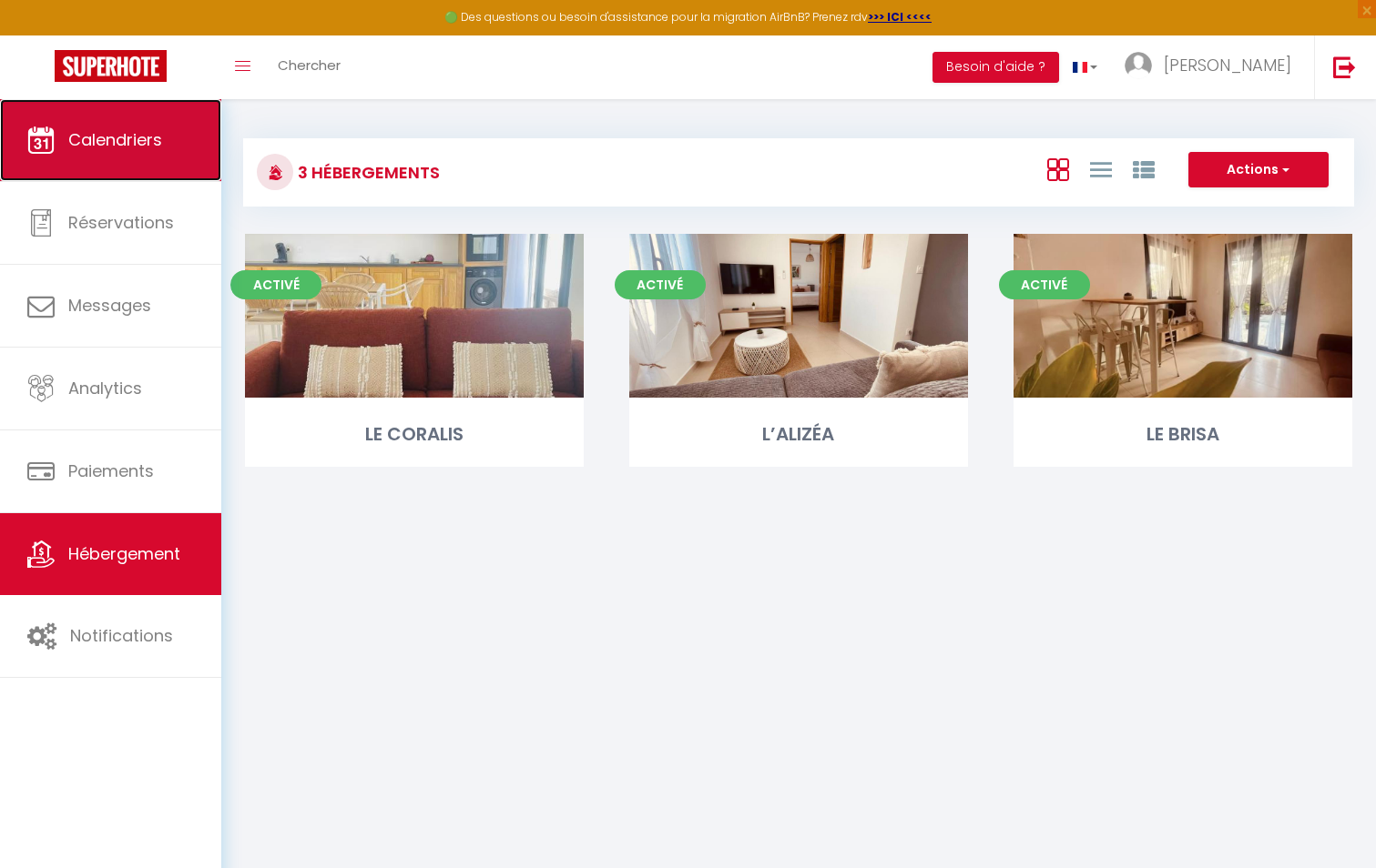
click at [120, 106] on link "Calendriers" at bounding box center [110, 140] width 221 height 81
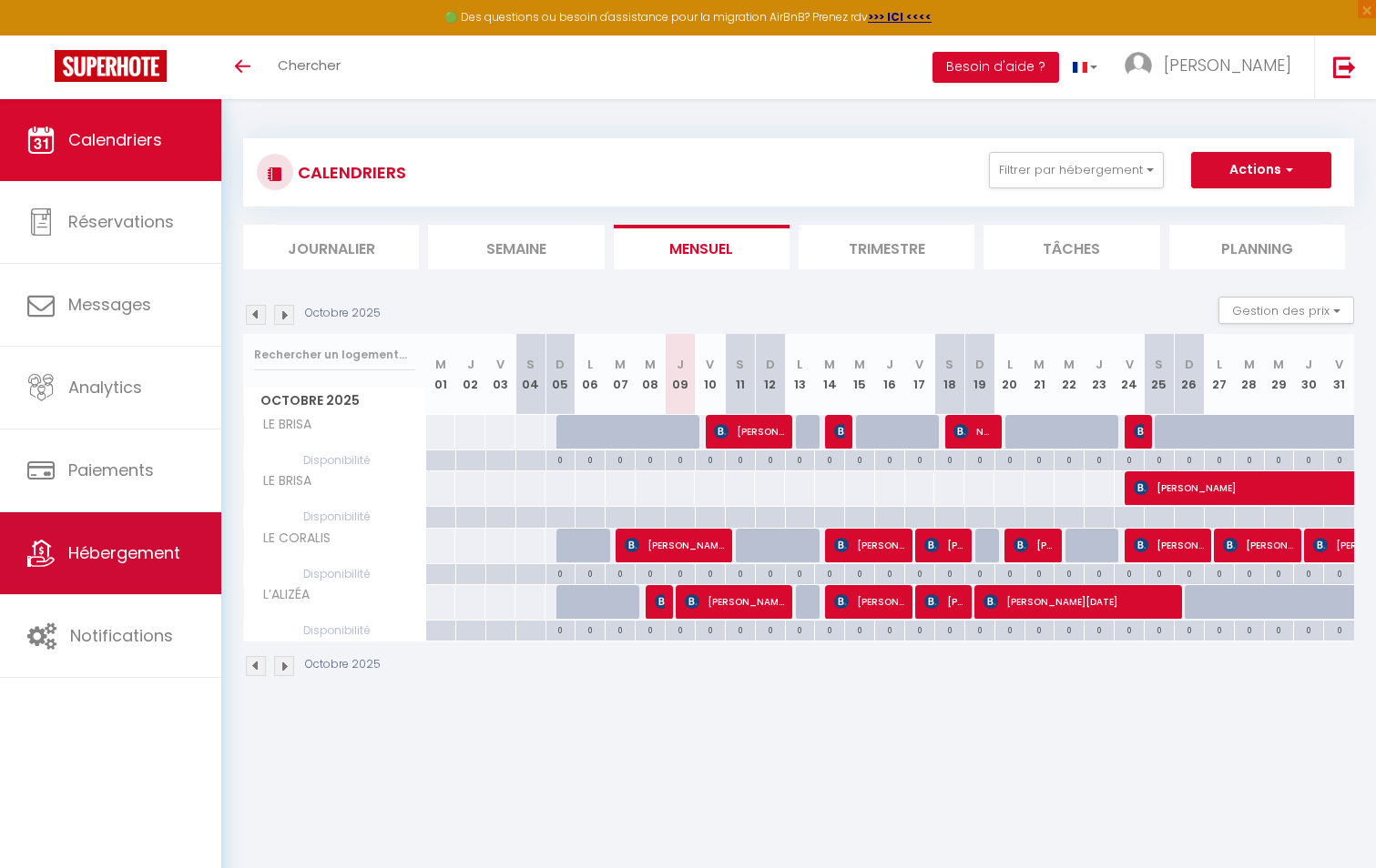
click at [151, 531] on link "Hébergement" at bounding box center [110, 553] width 221 height 81
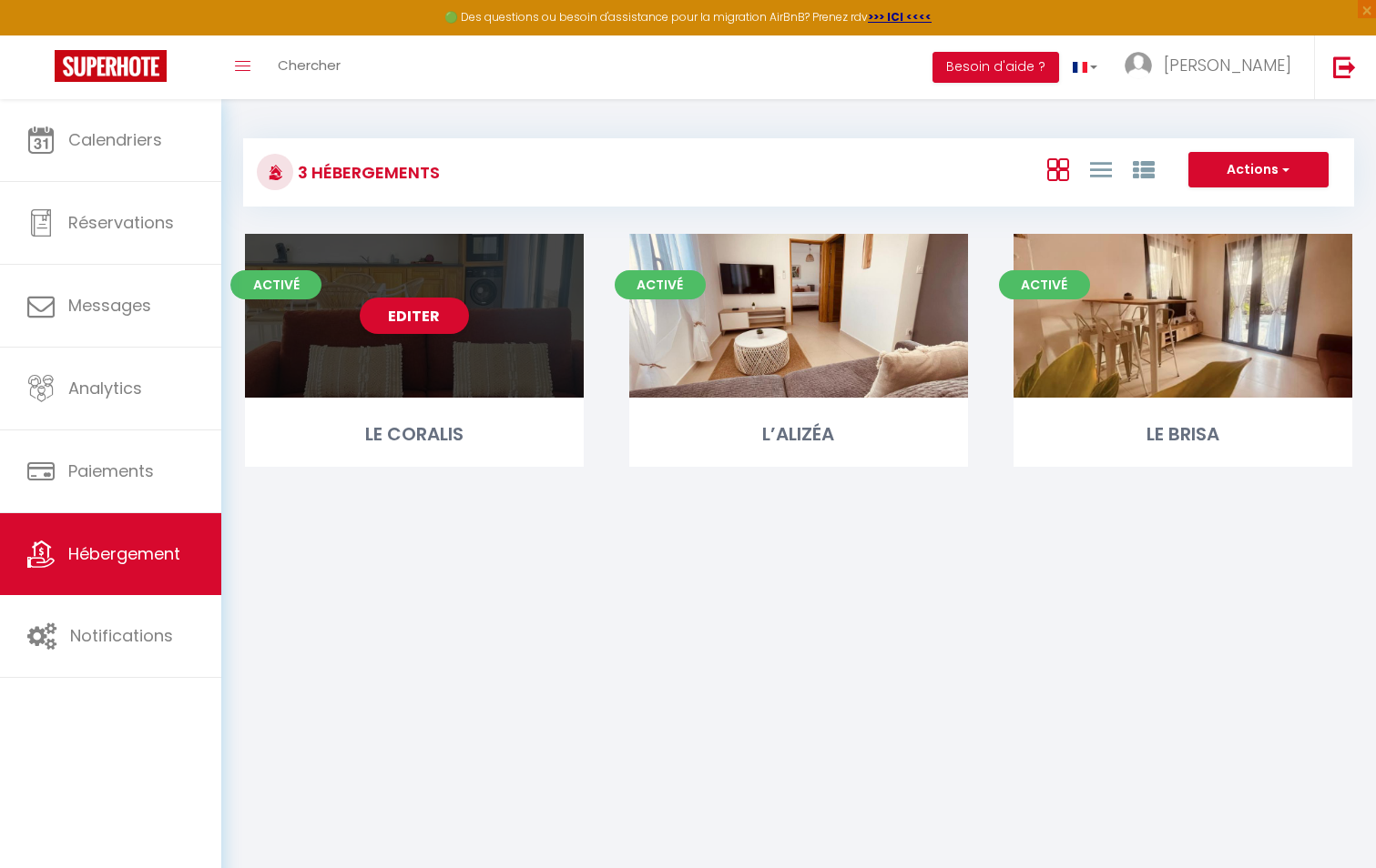
click at [455, 385] on div "Editer" at bounding box center [413, 316] width 338 height 164
select select "3"
select select "2"
select select "1"
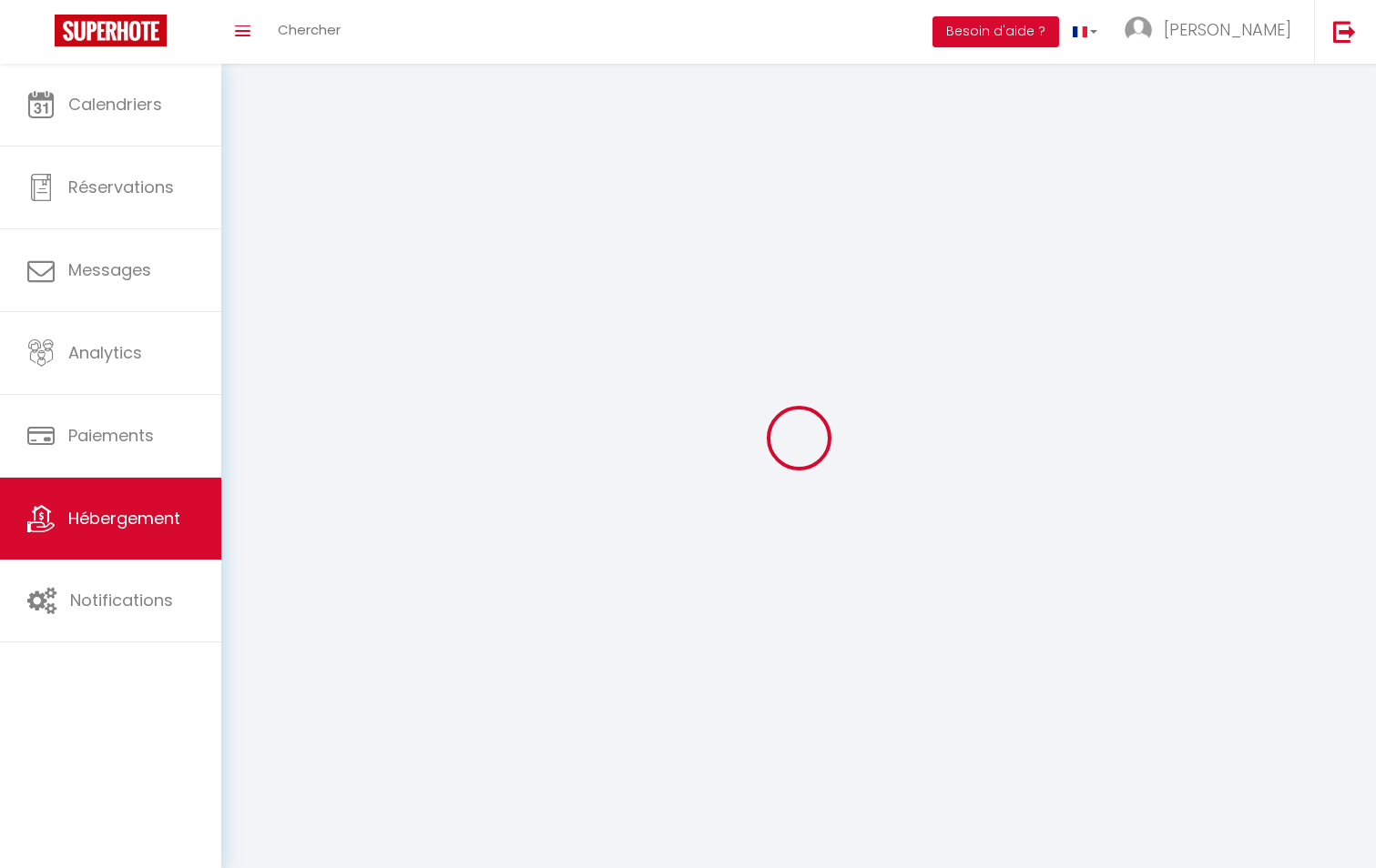
select select
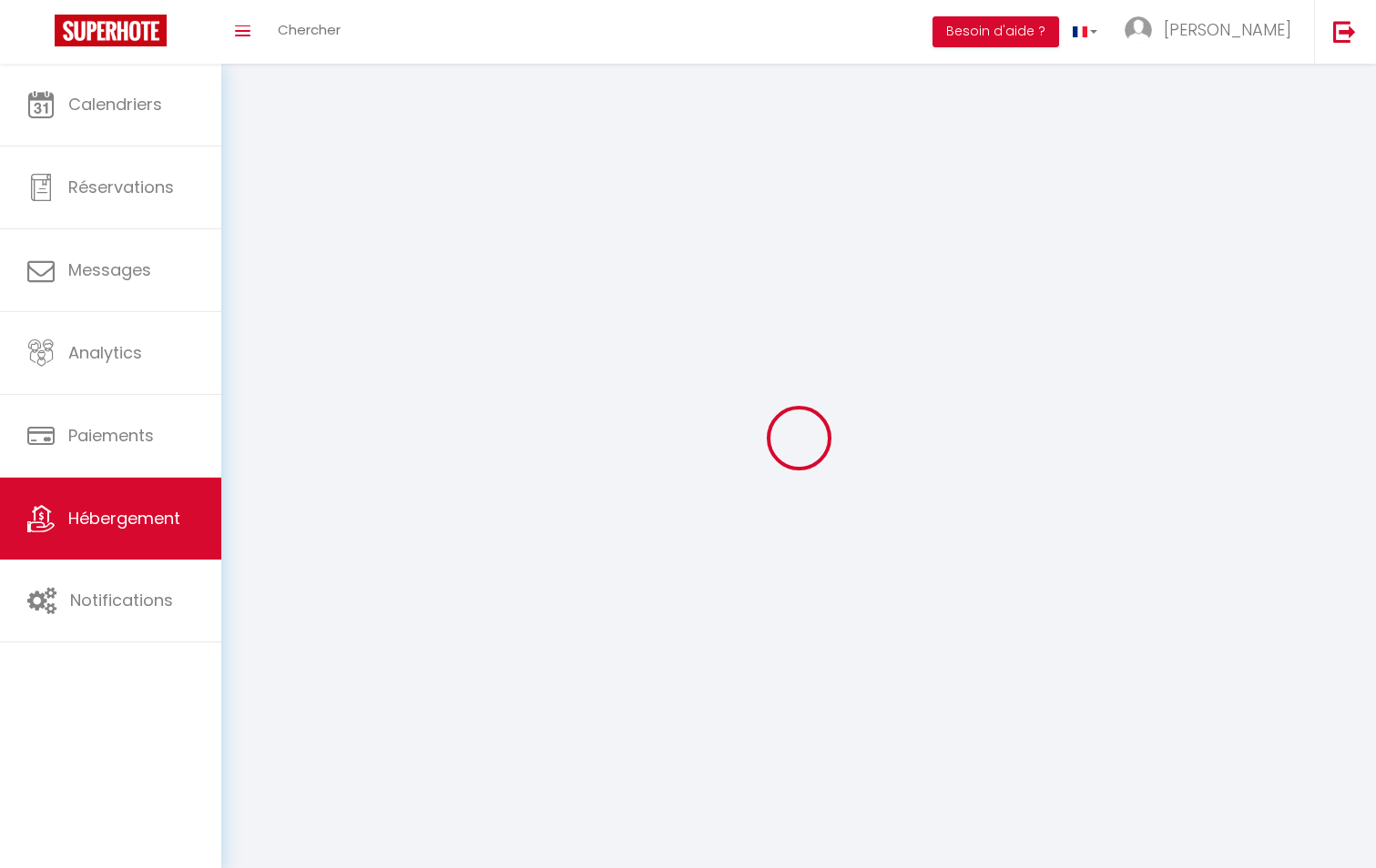
select select
checkbox input "false"
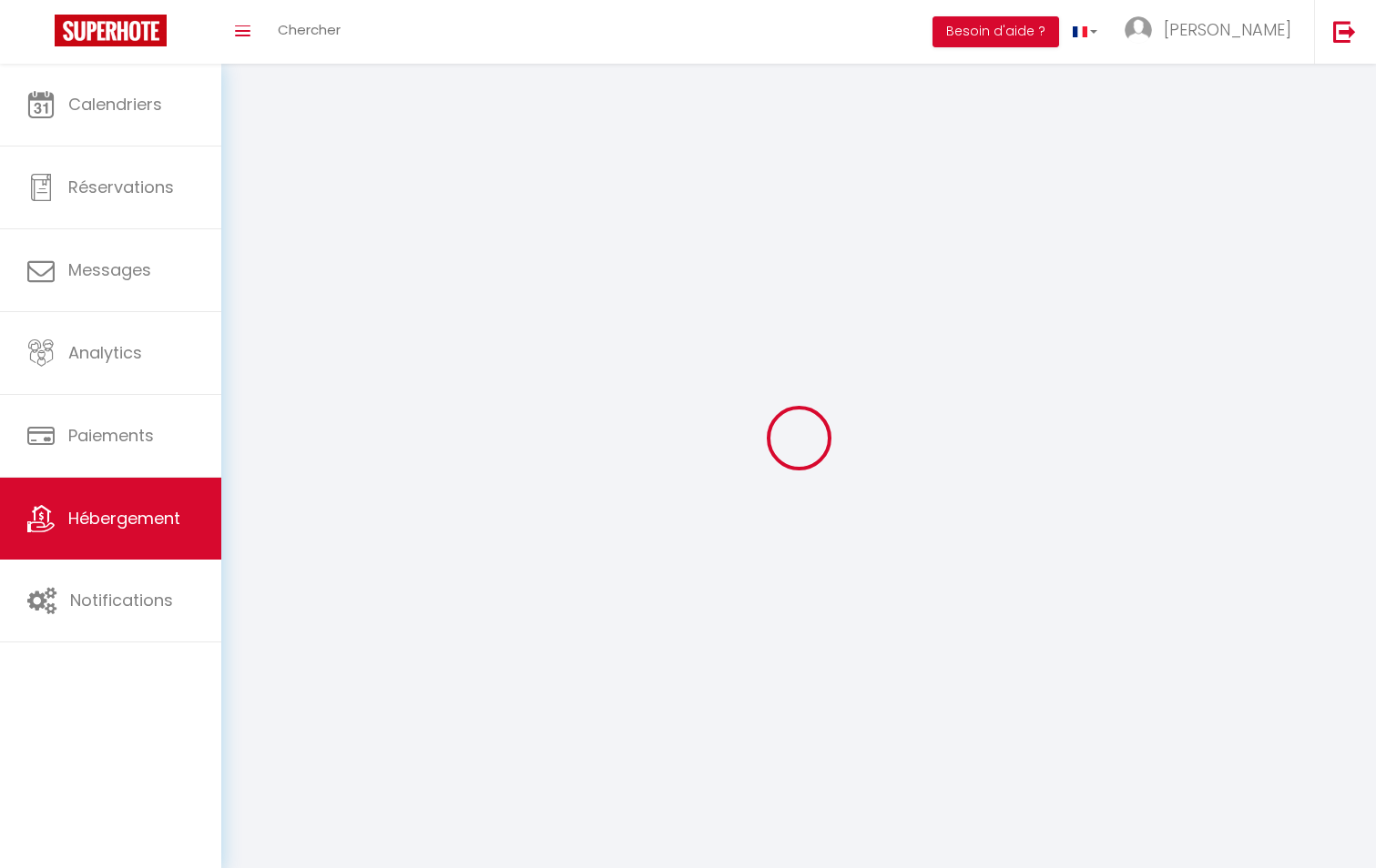
checkbox input "false"
select select
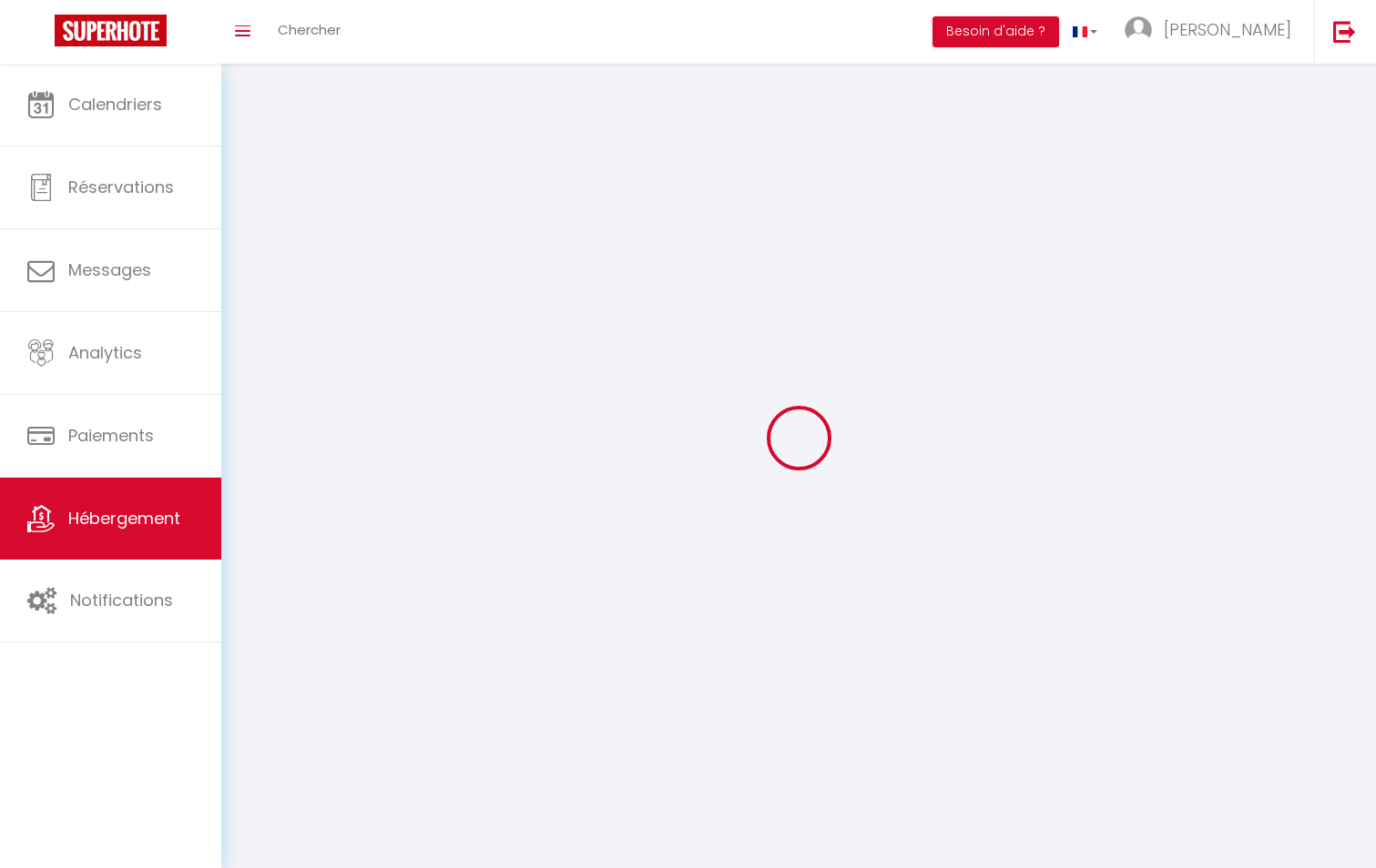
select select
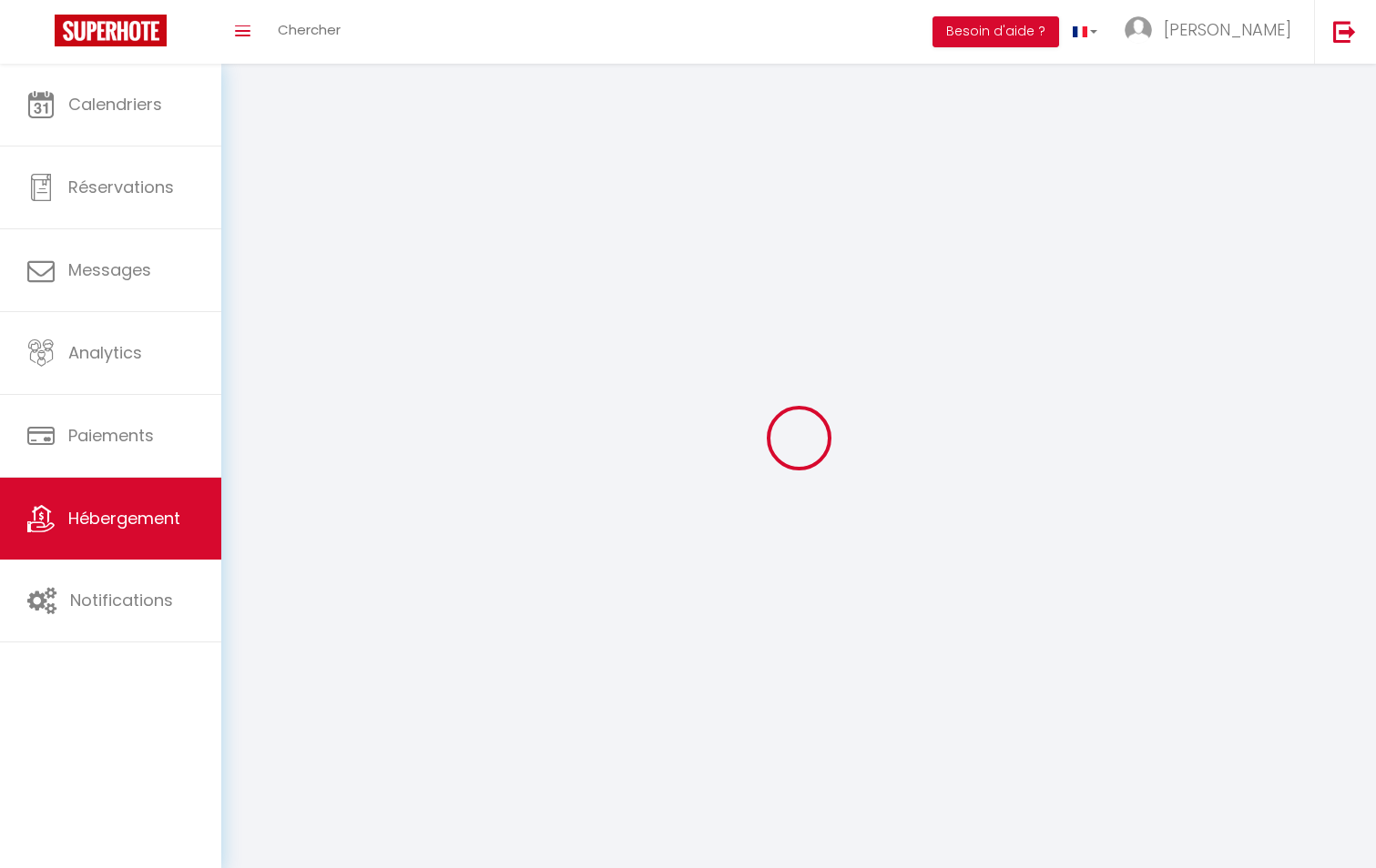
checkbox input "false"
select select
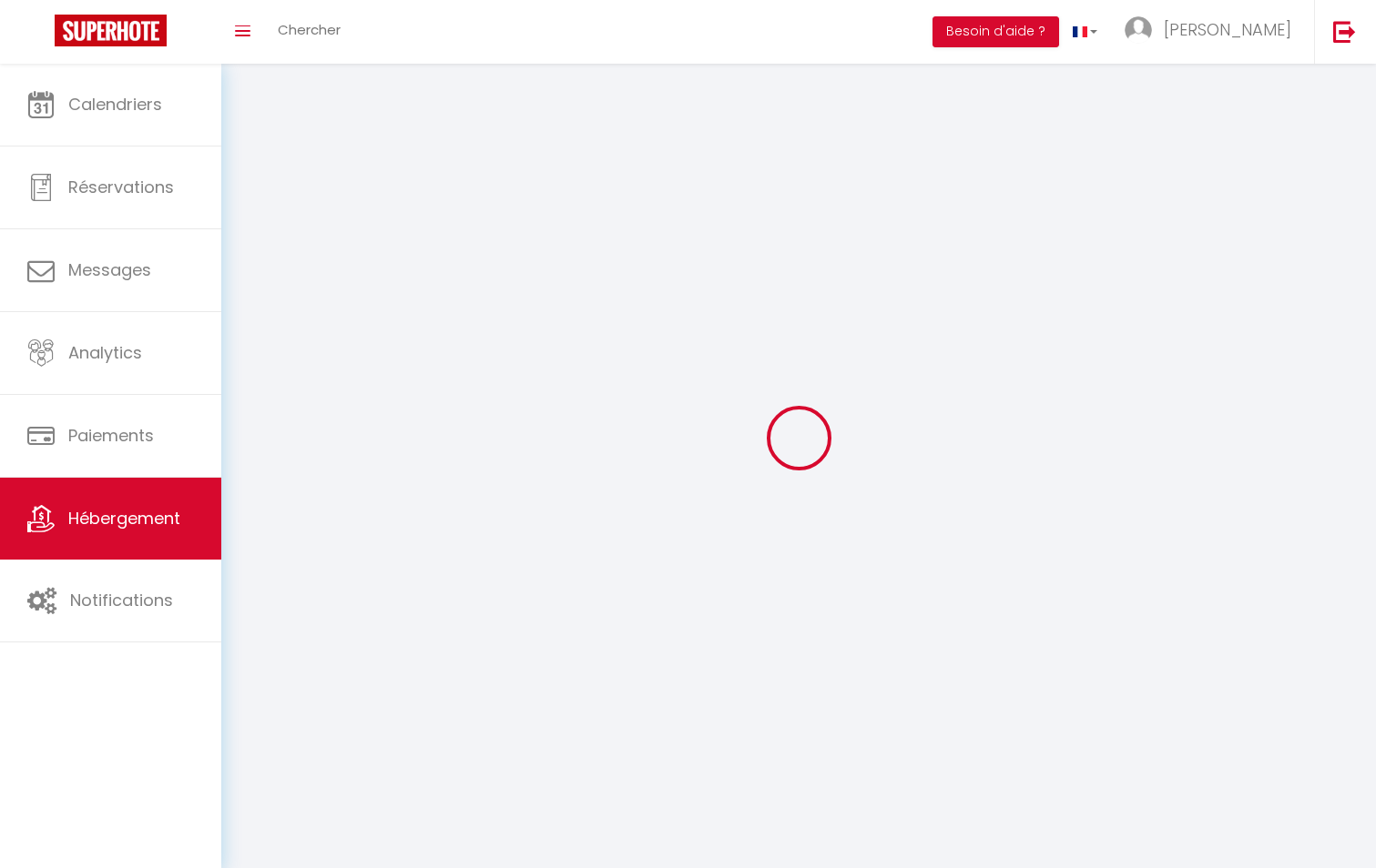
select select
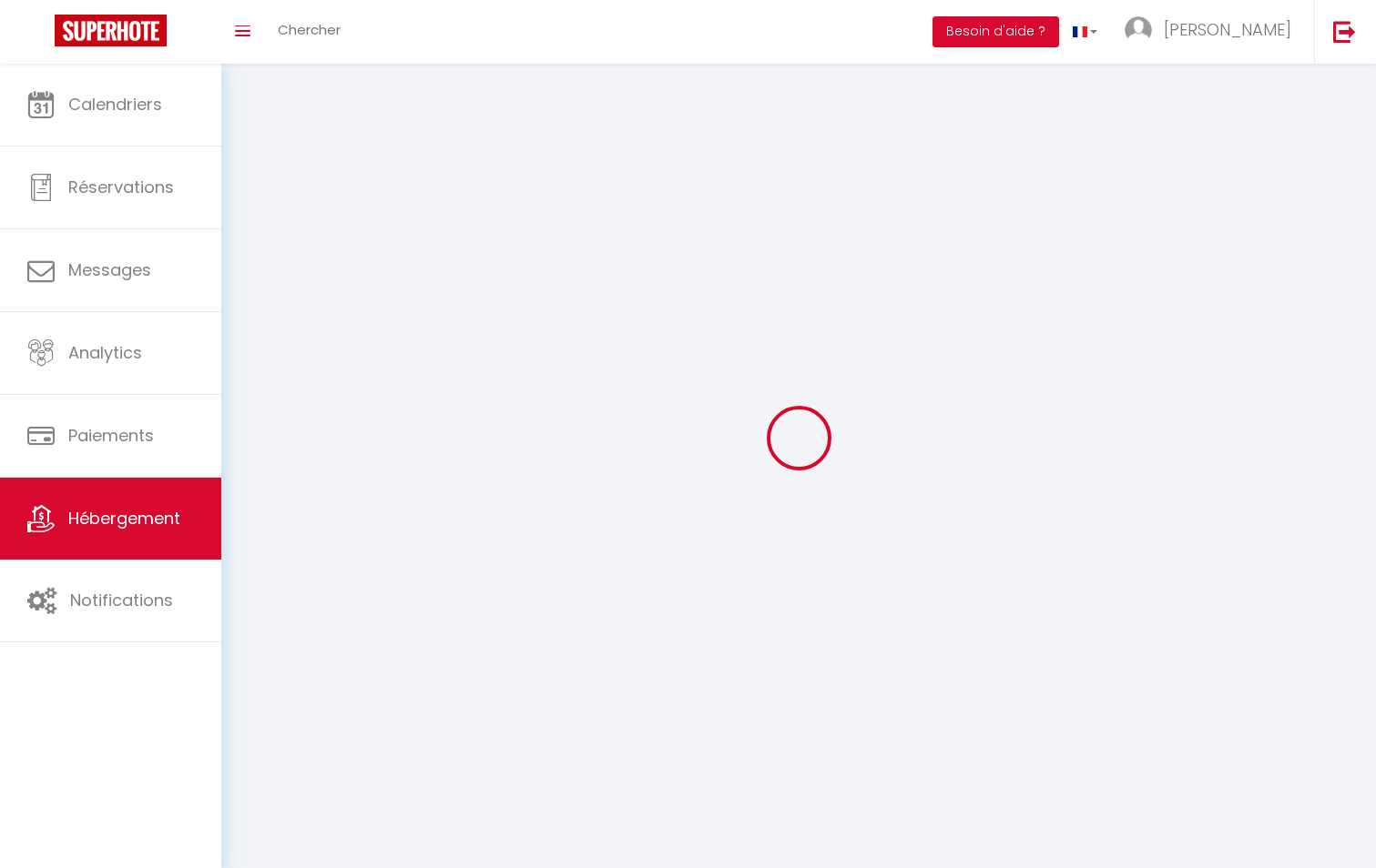
select select
checkbox input "false"
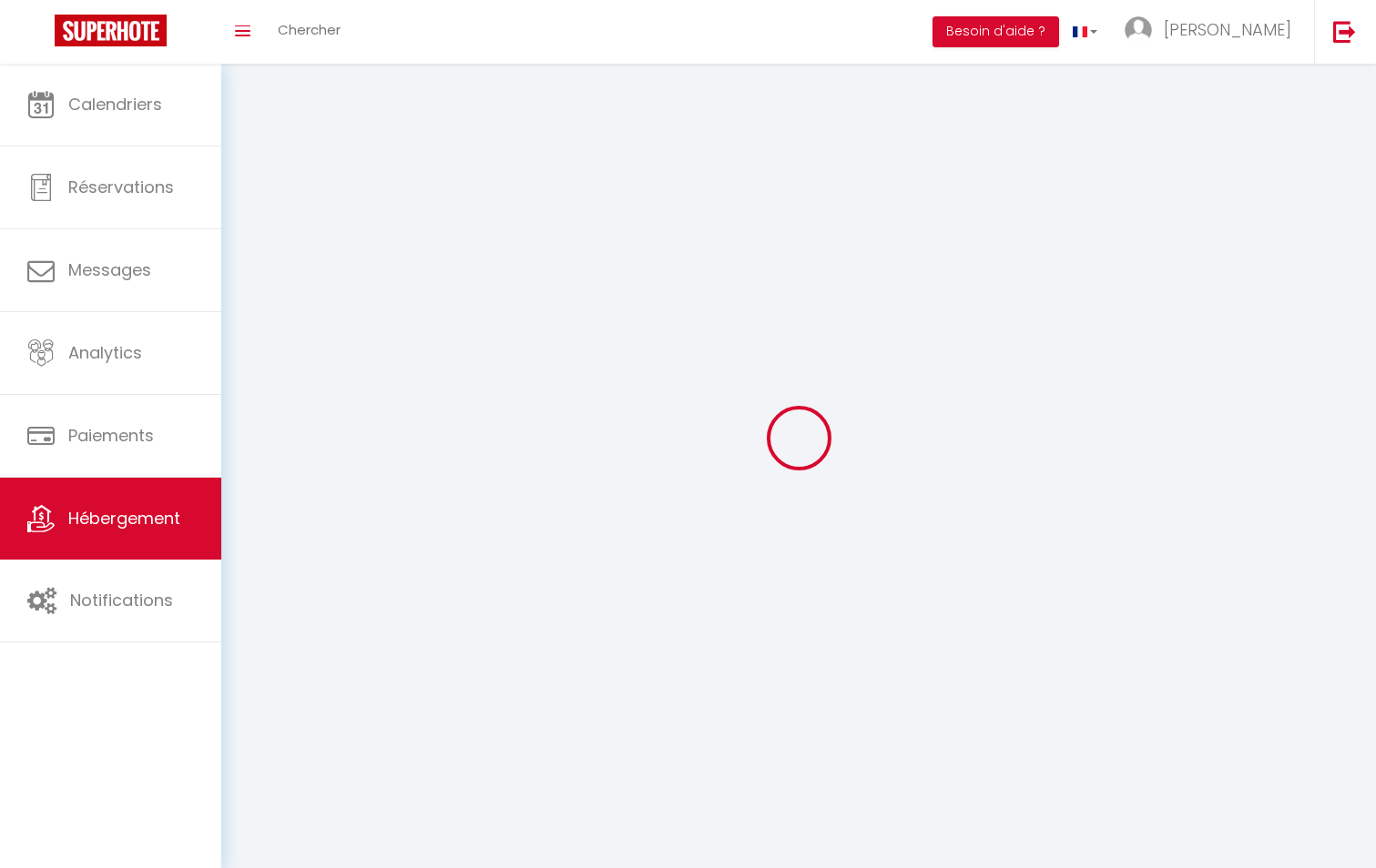
checkbox input "false"
select select
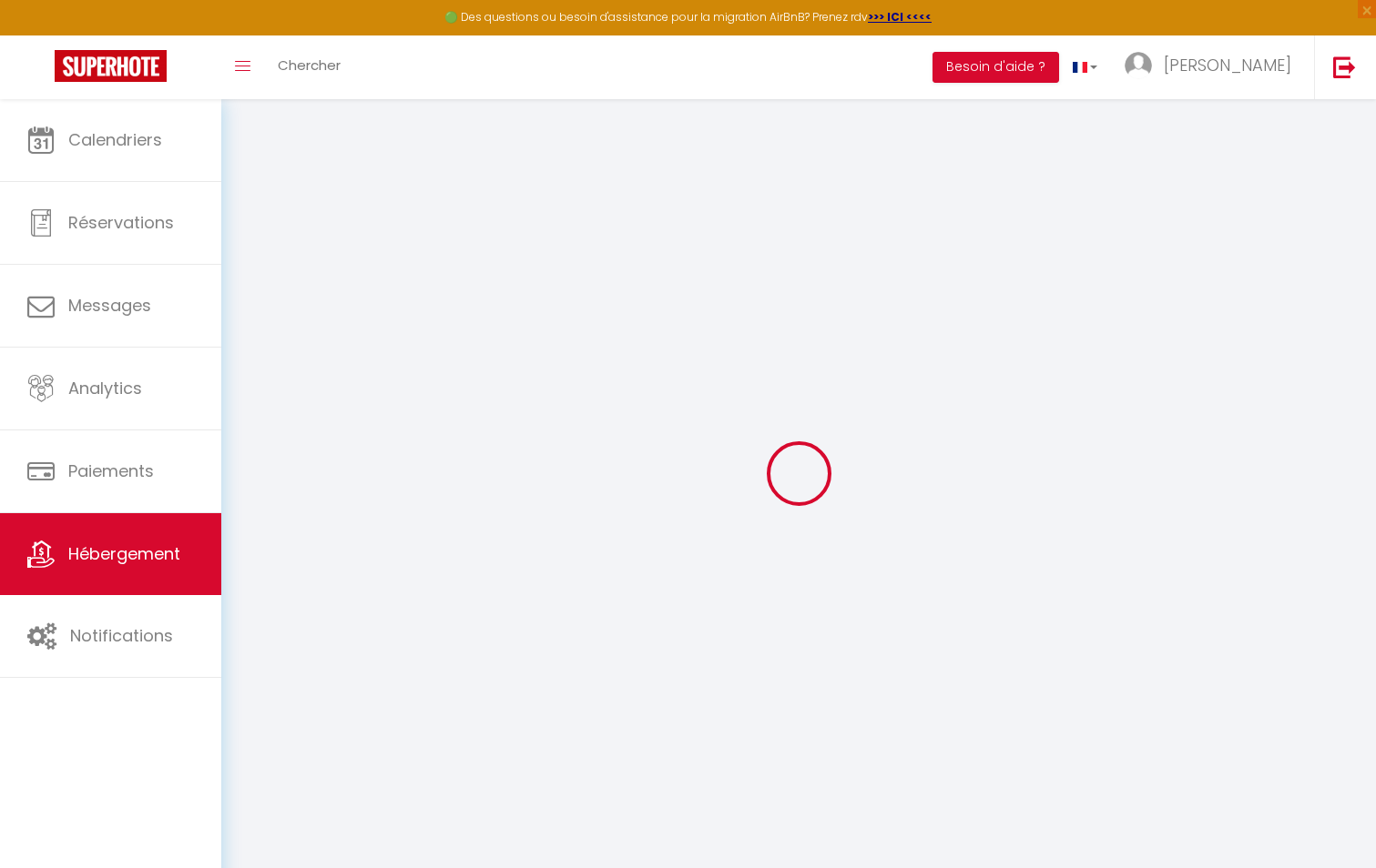
select select "+ 18 %"
select select
checkbox input "false"
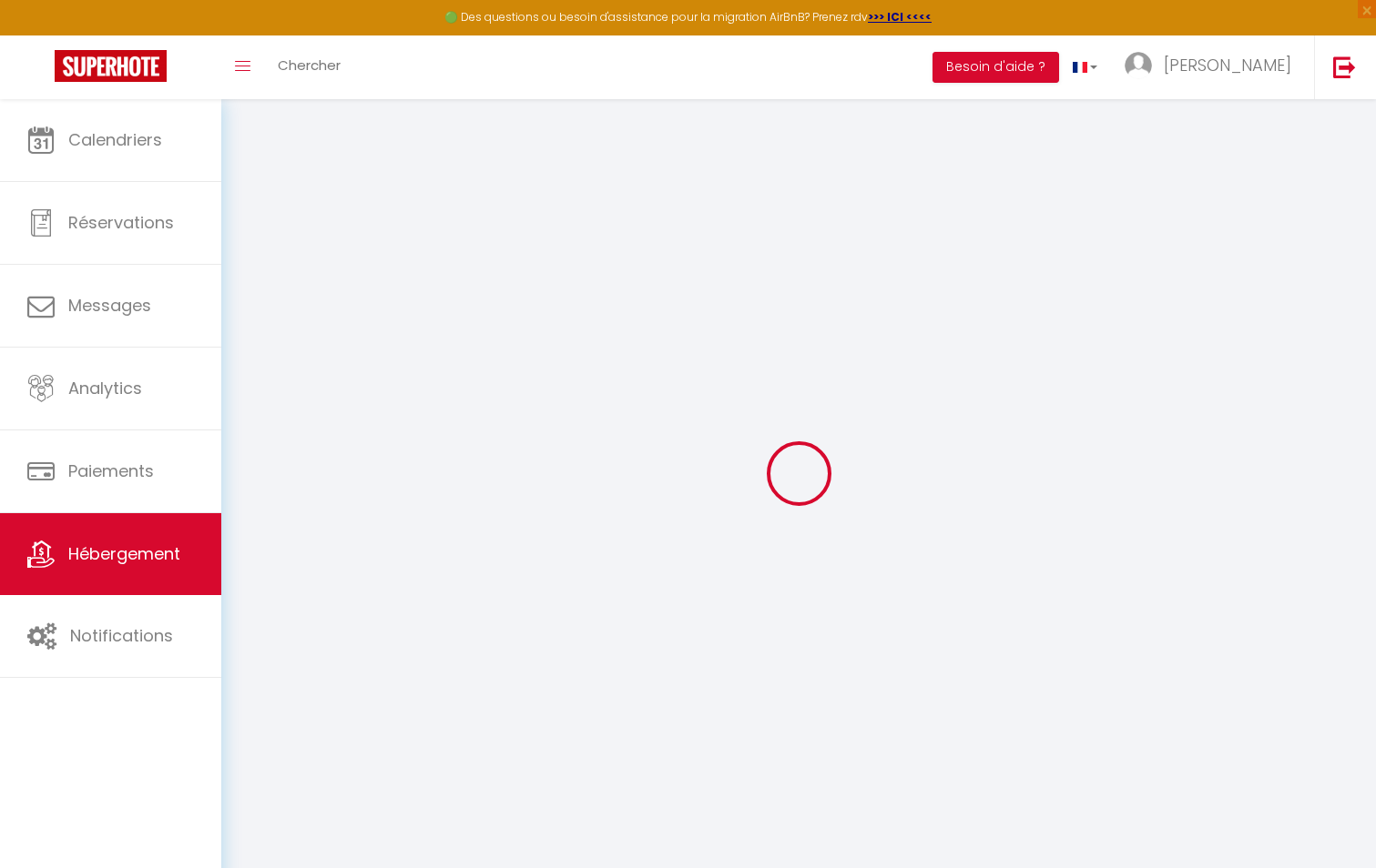
checkbox input "false"
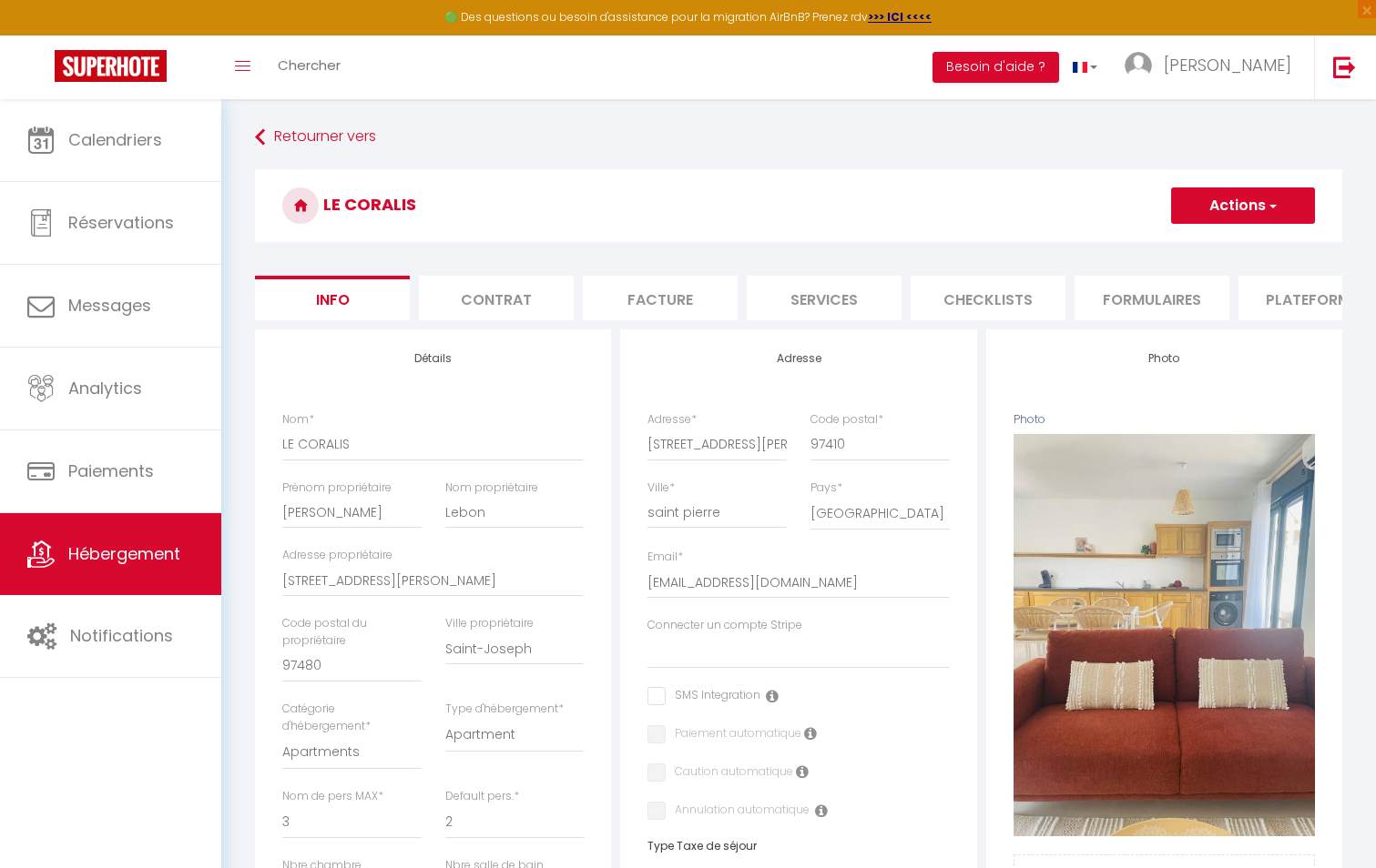
click at [1146, 293] on li "Formulaires" at bounding box center [1151, 298] width 154 height 45
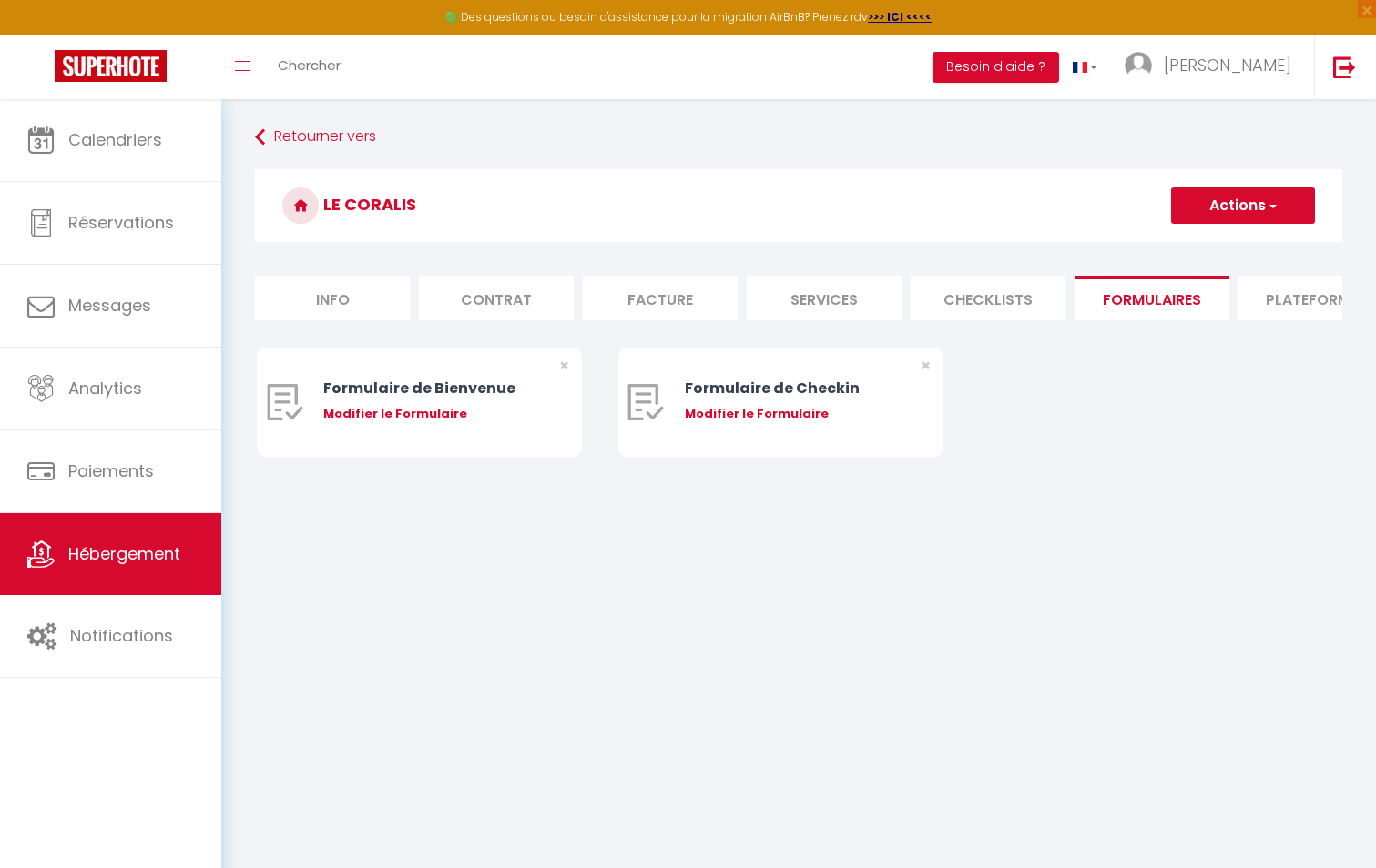
click at [1288, 311] on li "Plateformes" at bounding box center [1315, 298] width 154 height 45
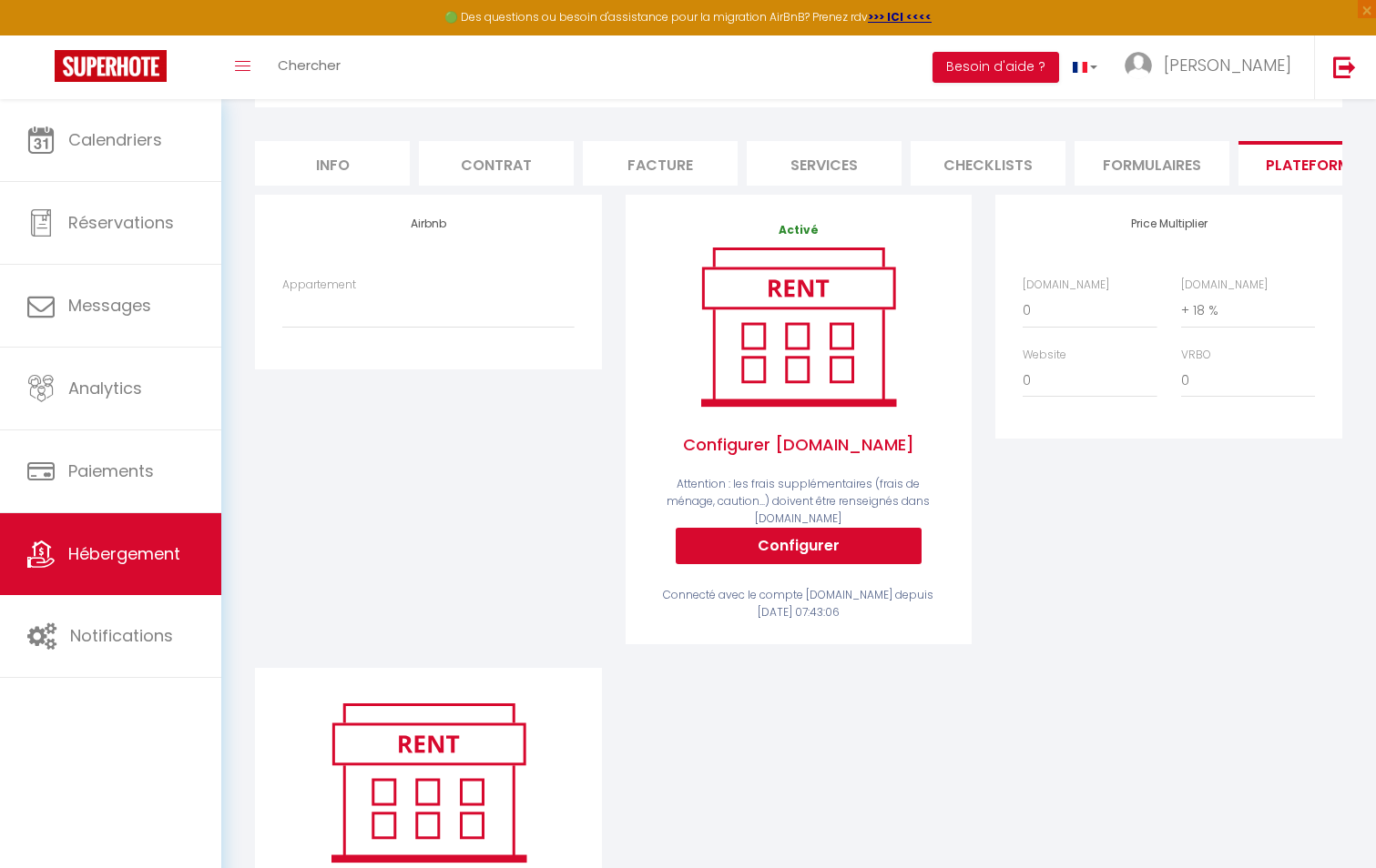
scroll to position [182, 0]
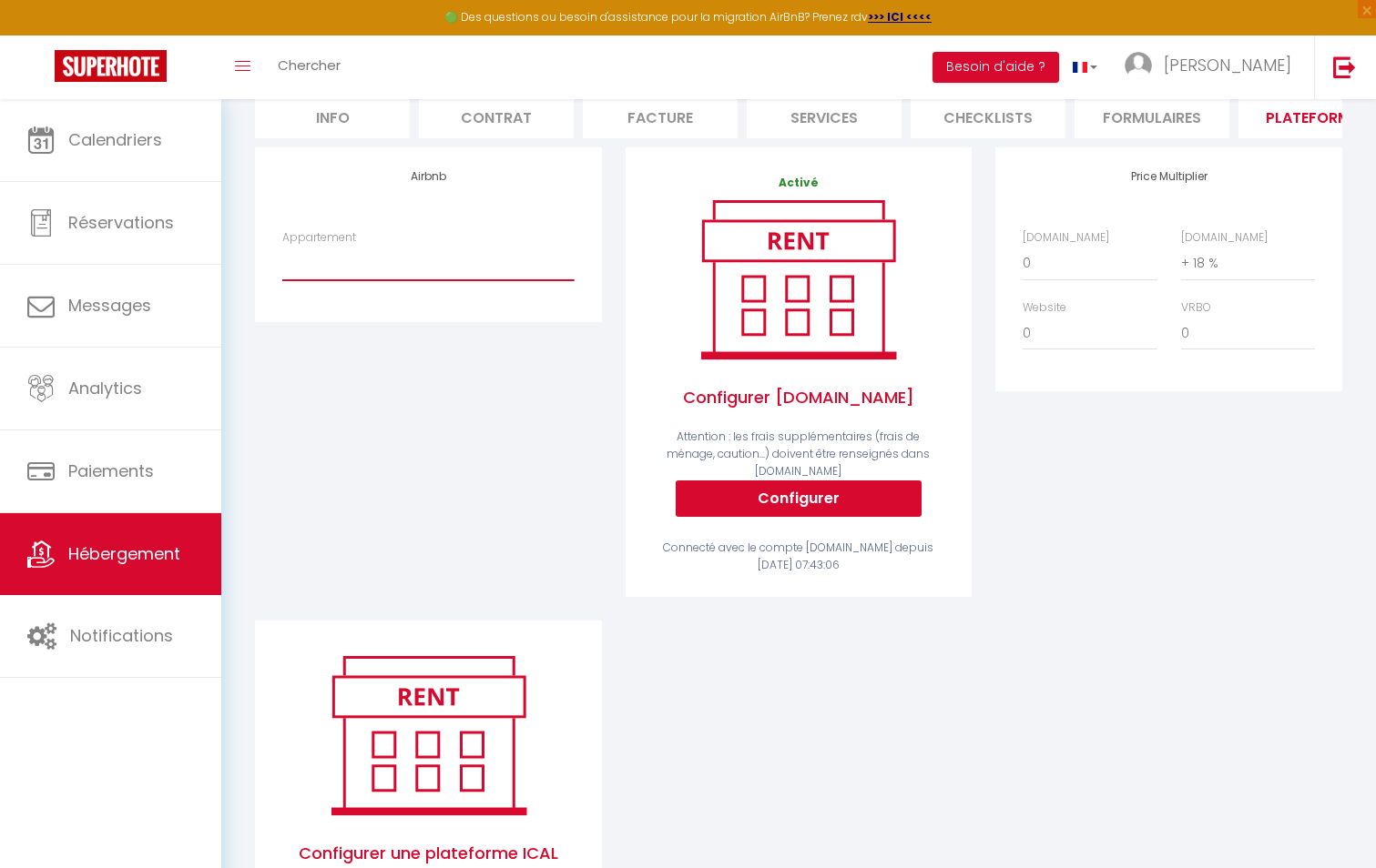
click at [361, 269] on select "Aurora - Appart T3 - Face à l’océan - scilesalizes974@gmail.com Le Coralis, St …" at bounding box center [427, 262] width 291 height 35
click at [373, 446] on div "Airbnb Appartement Aurora - Appart T3 - Face à l’océan - scilesalizes974@gmail.…" at bounding box center [428, 385] width 371 height 474
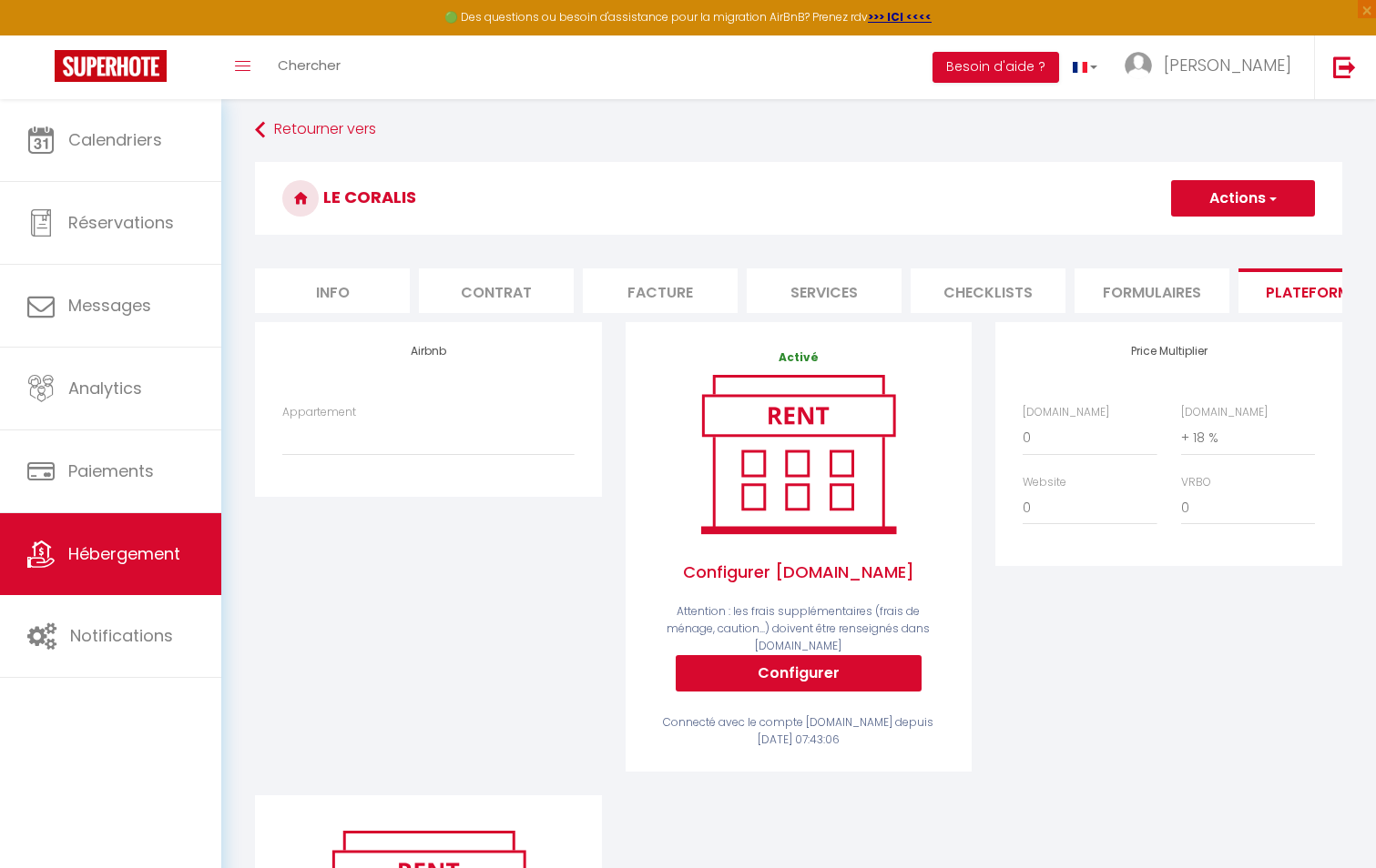
scroll to position [0, 0]
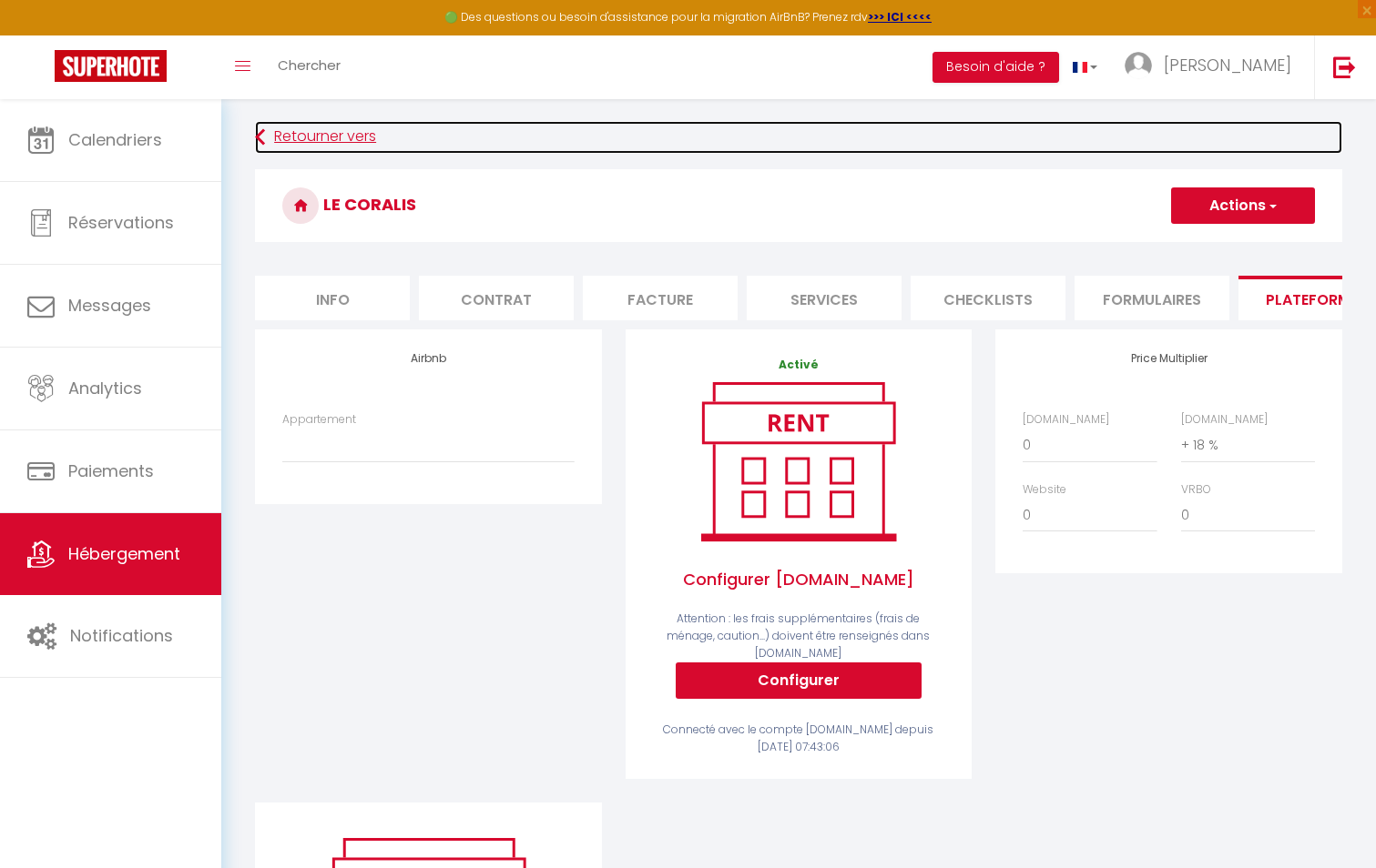
click at [285, 135] on link "Retourner vers" at bounding box center [798, 137] width 1087 height 33
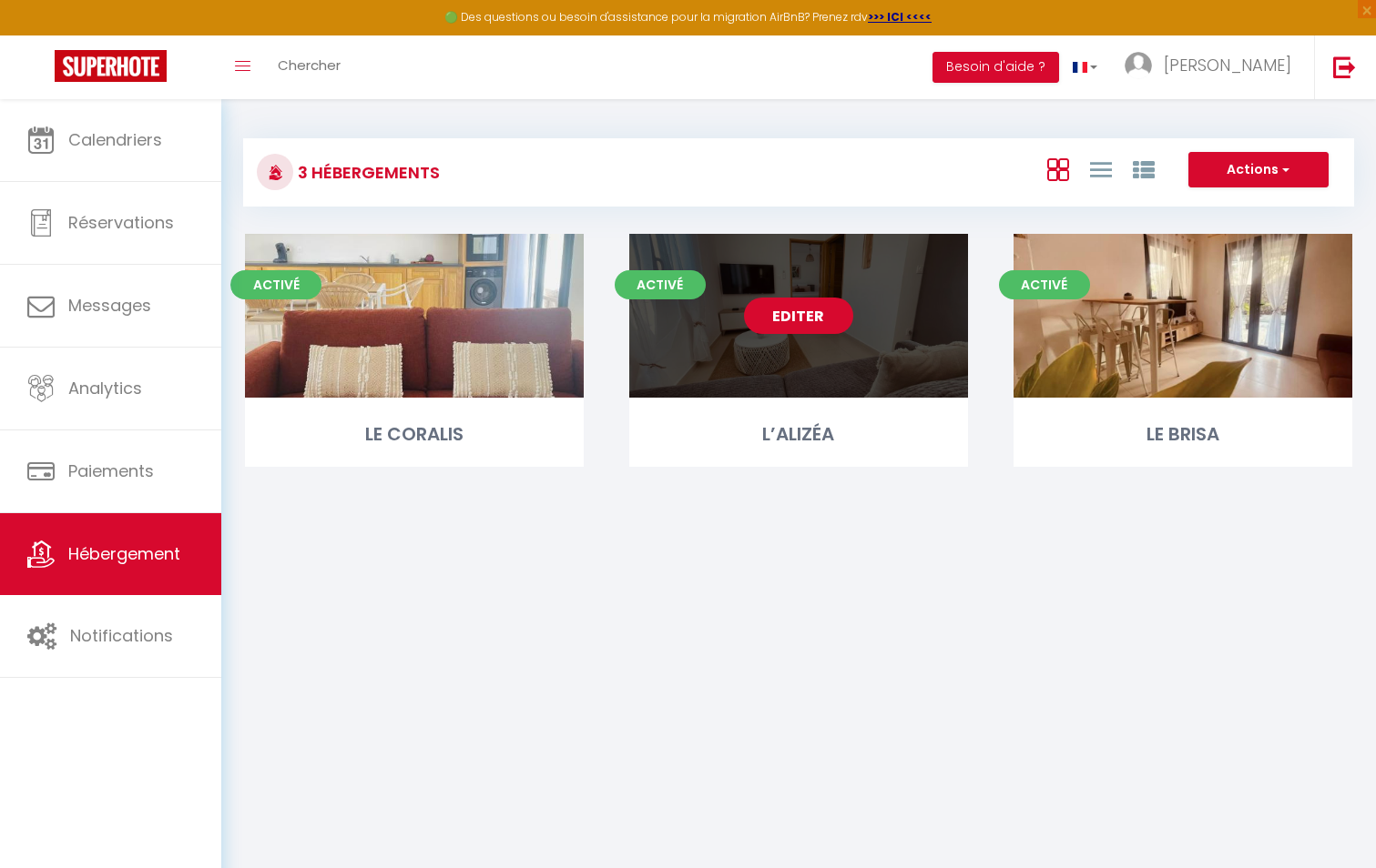
click at [808, 317] on link "Editer" at bounding box center [798, 316] width 109 height 36
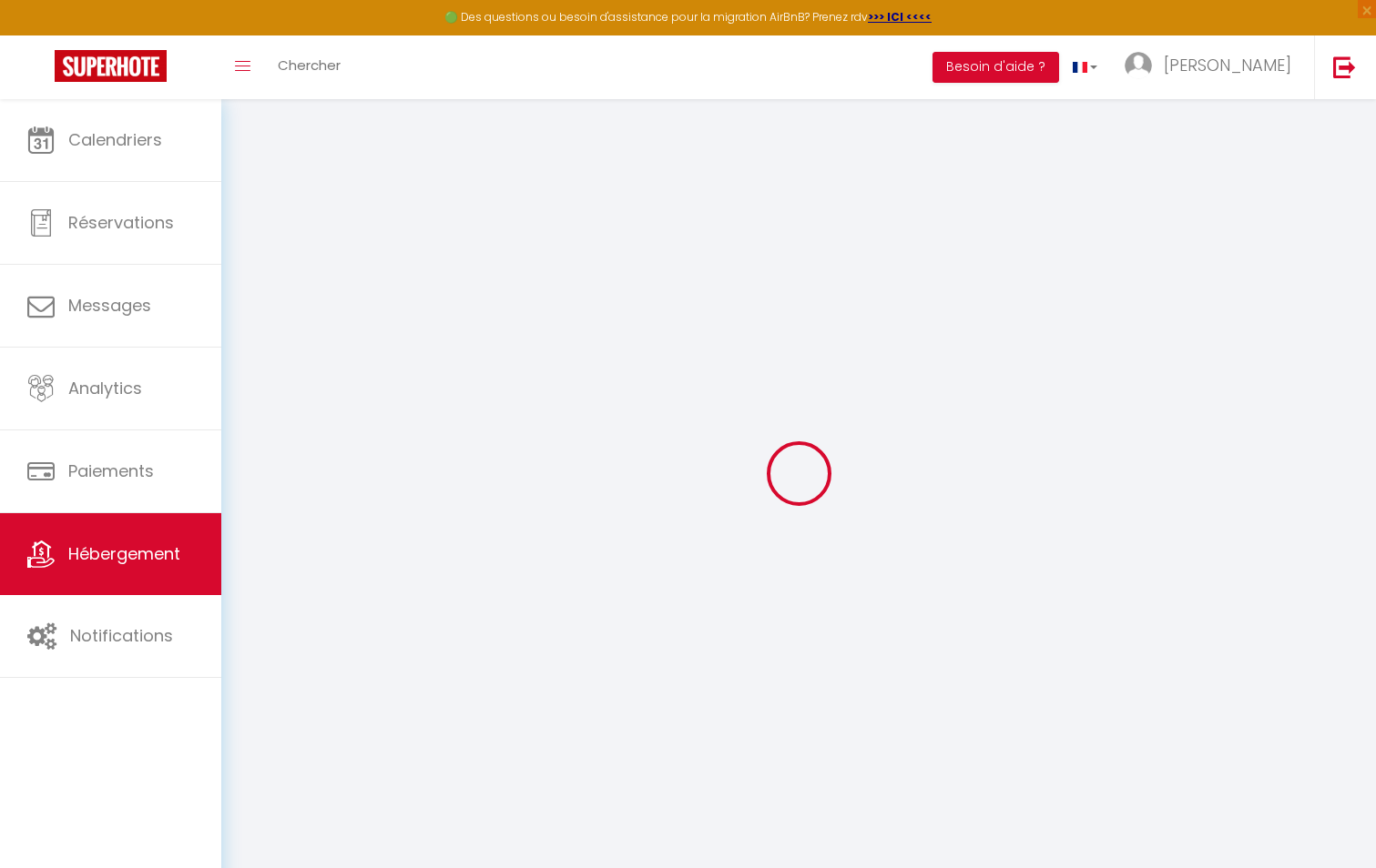
select select "+ 13 %"
select select
checkbox input "false"
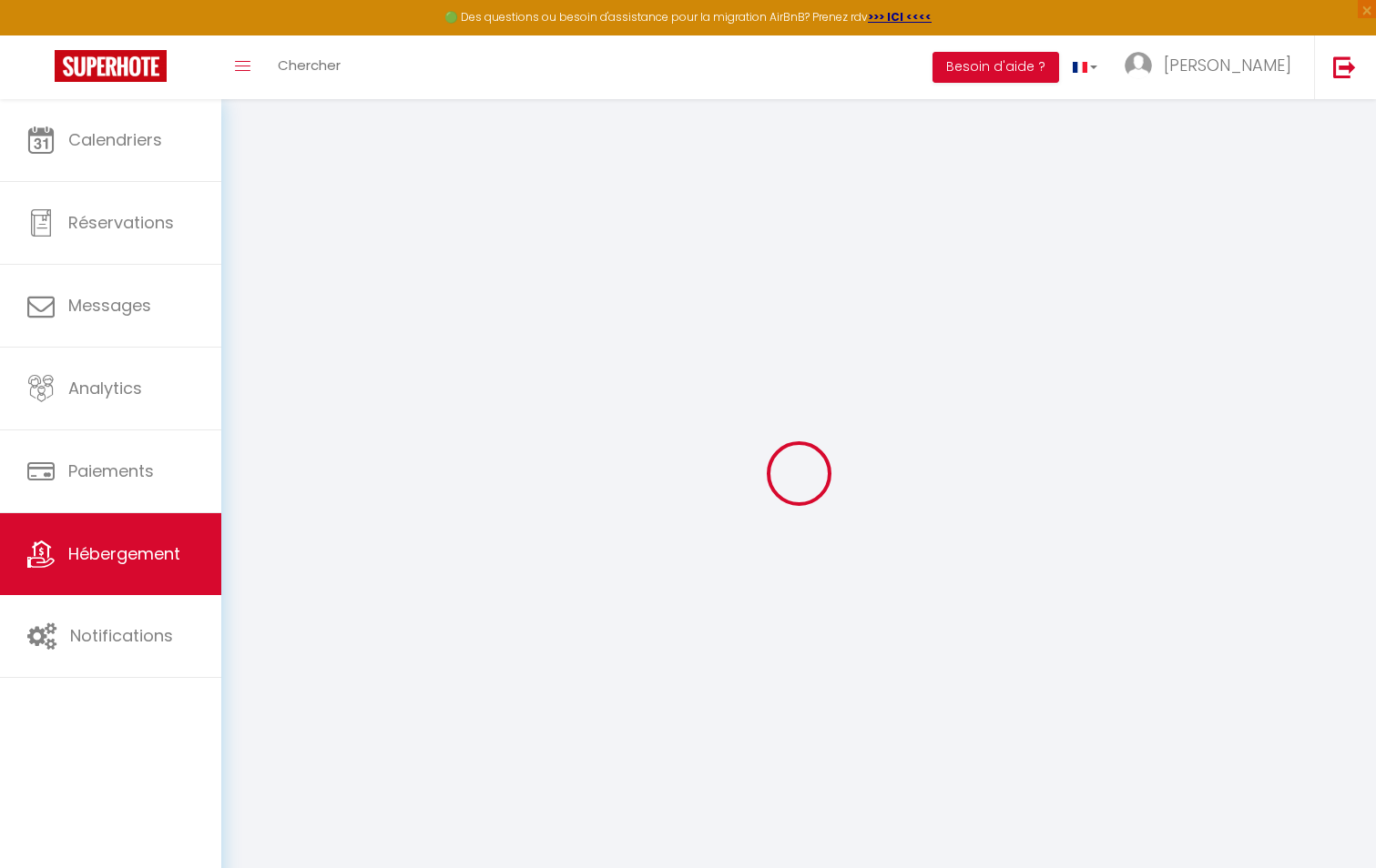
checkbox input "false"
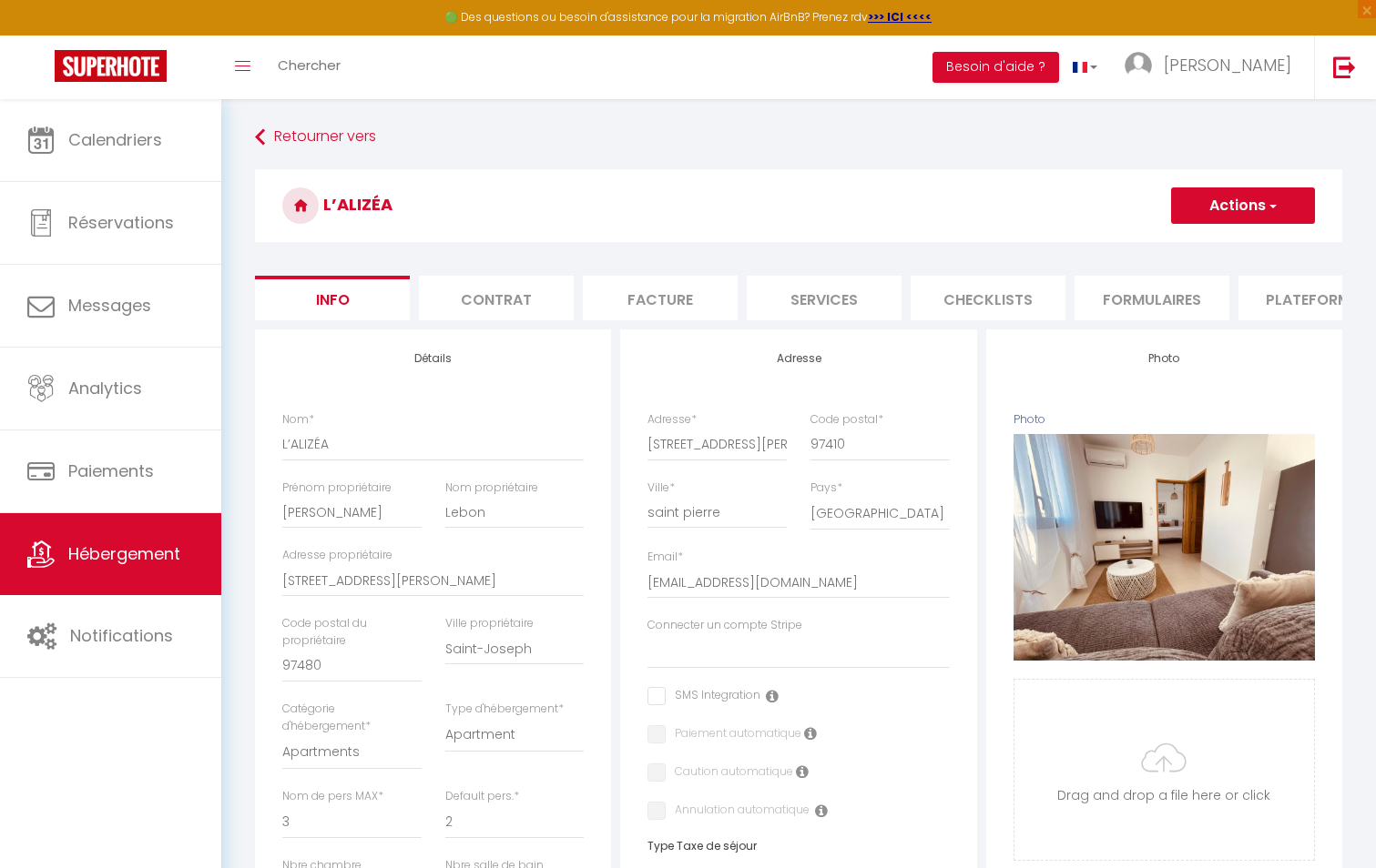
click at [1281, 289] on li "Plateformes" at bounding box center [1315, 298] width 154 height 45
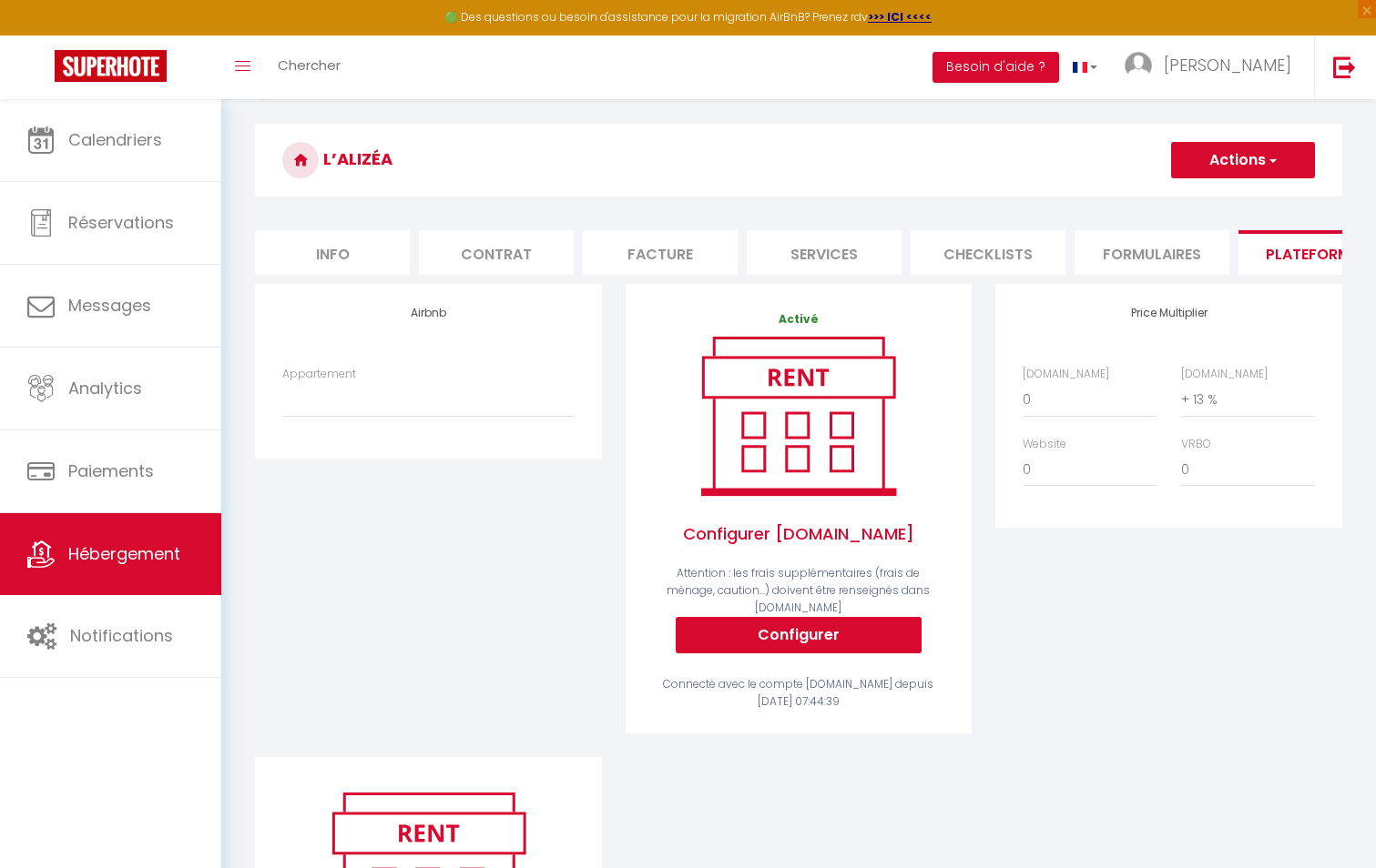
scroll to position [91, 0]
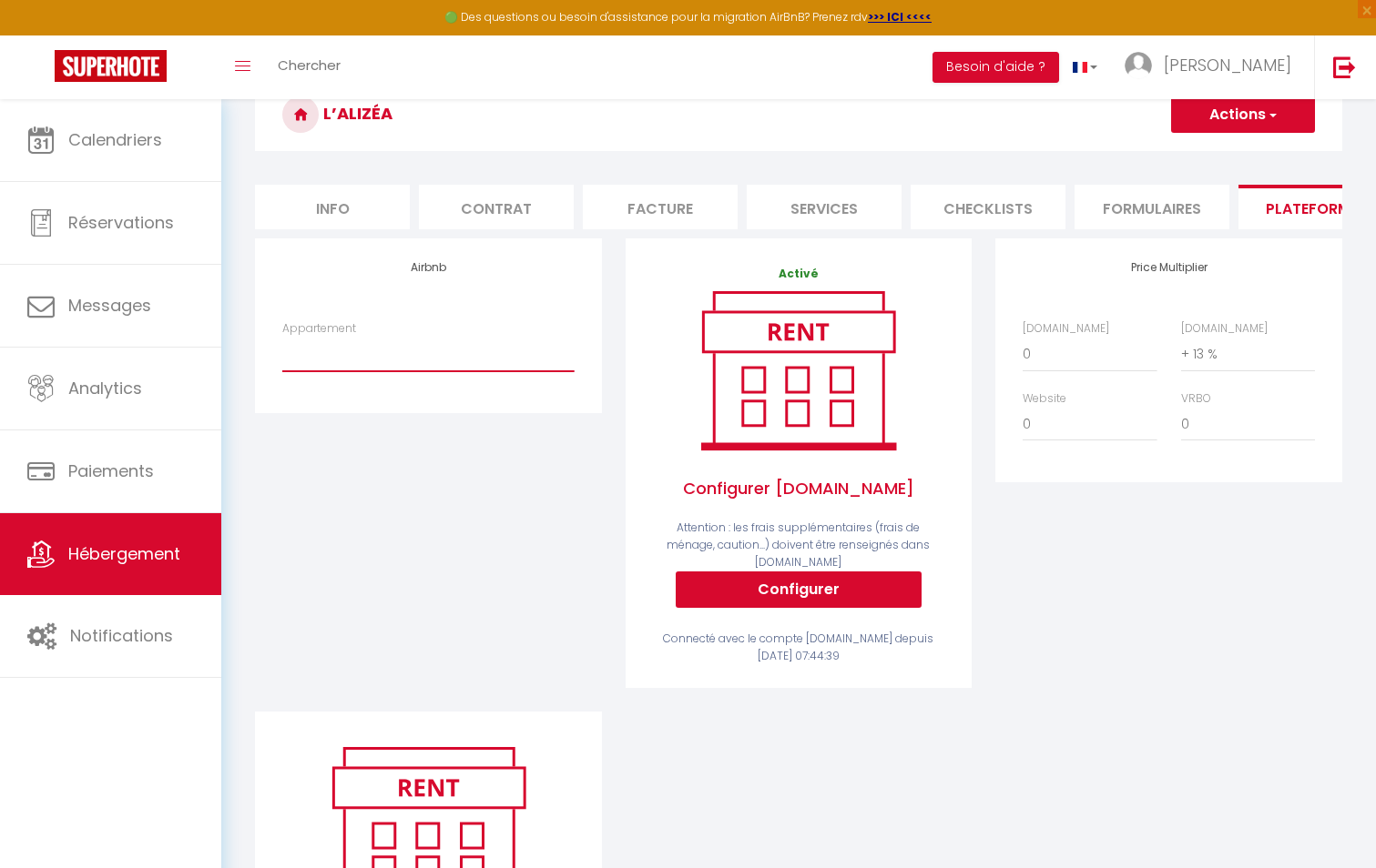
click at [409, 367] on select "Aurora - Appart T3 - Face à l’océan - scilesalizes974@gmail.com Le Coralis, St …" at bounding box center [427, 353] width 291 height 35
select select "22644-1284623745569475962"
click at [282, 351] on select "Aurora - Appart T3 - Face à l’océan - scilesalizes974@gmail.com Le Coralis, St …" at bounding box center [427, 353] width 291 height 35
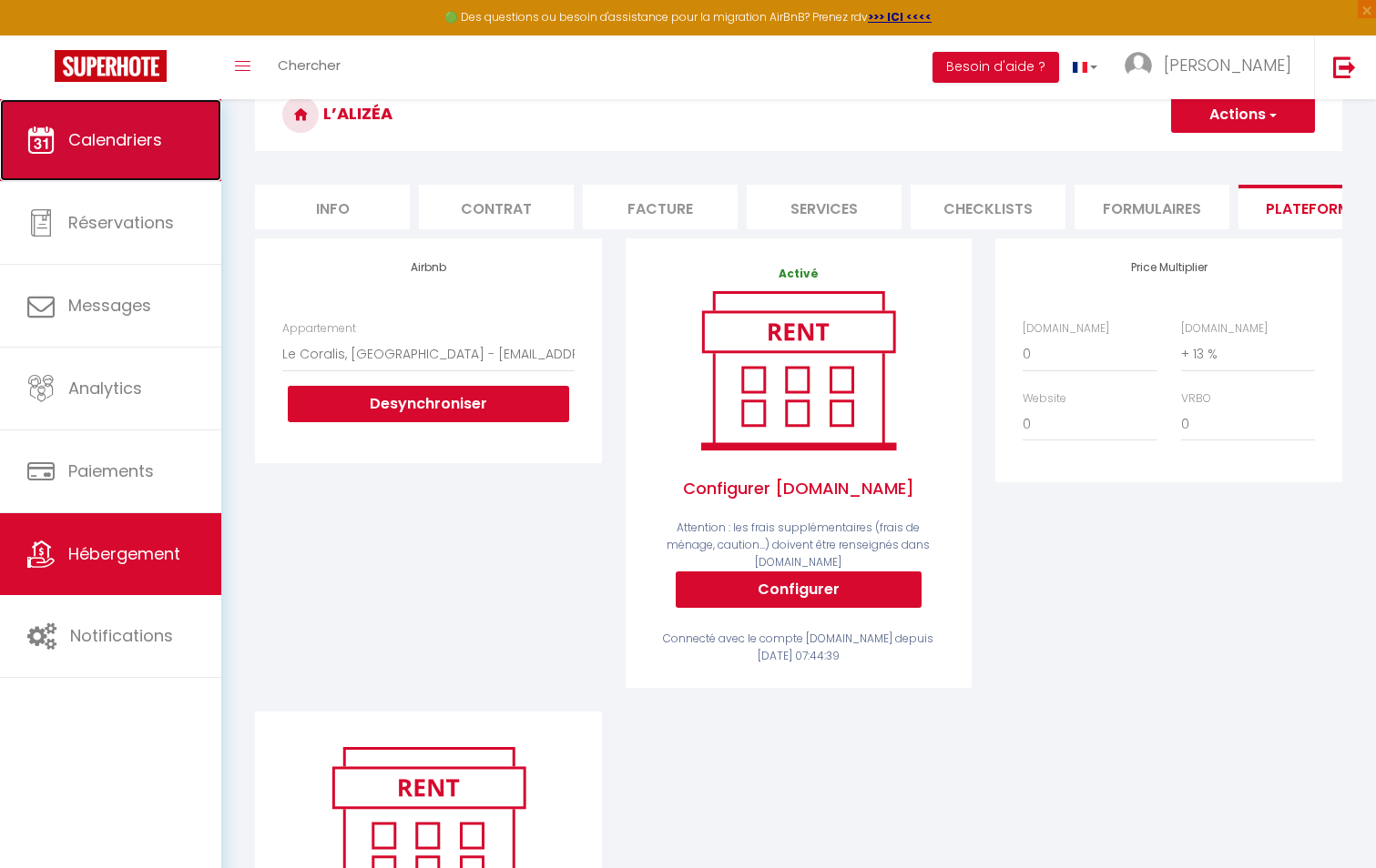
click at [100, 159] on link "Calendriers" at bounding box center [110, 140] width 221 height 81
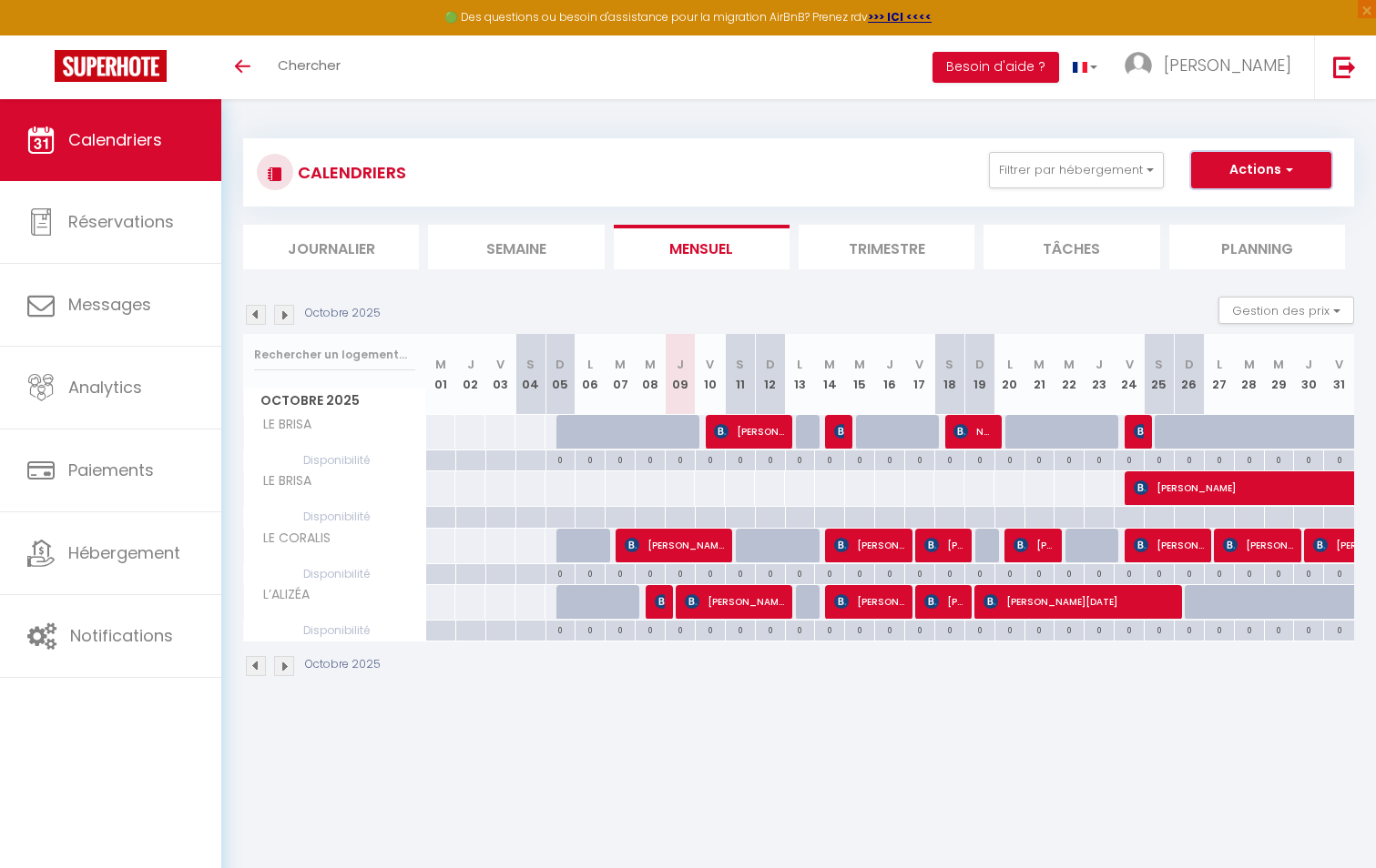
click at [1256, 173] on button "Actions" at bounding box center [1261, 170] width 140 height 36
click at [1215, 266] on link "Importer les réservations" at bounding box center [1241, 266] width 158 height 27
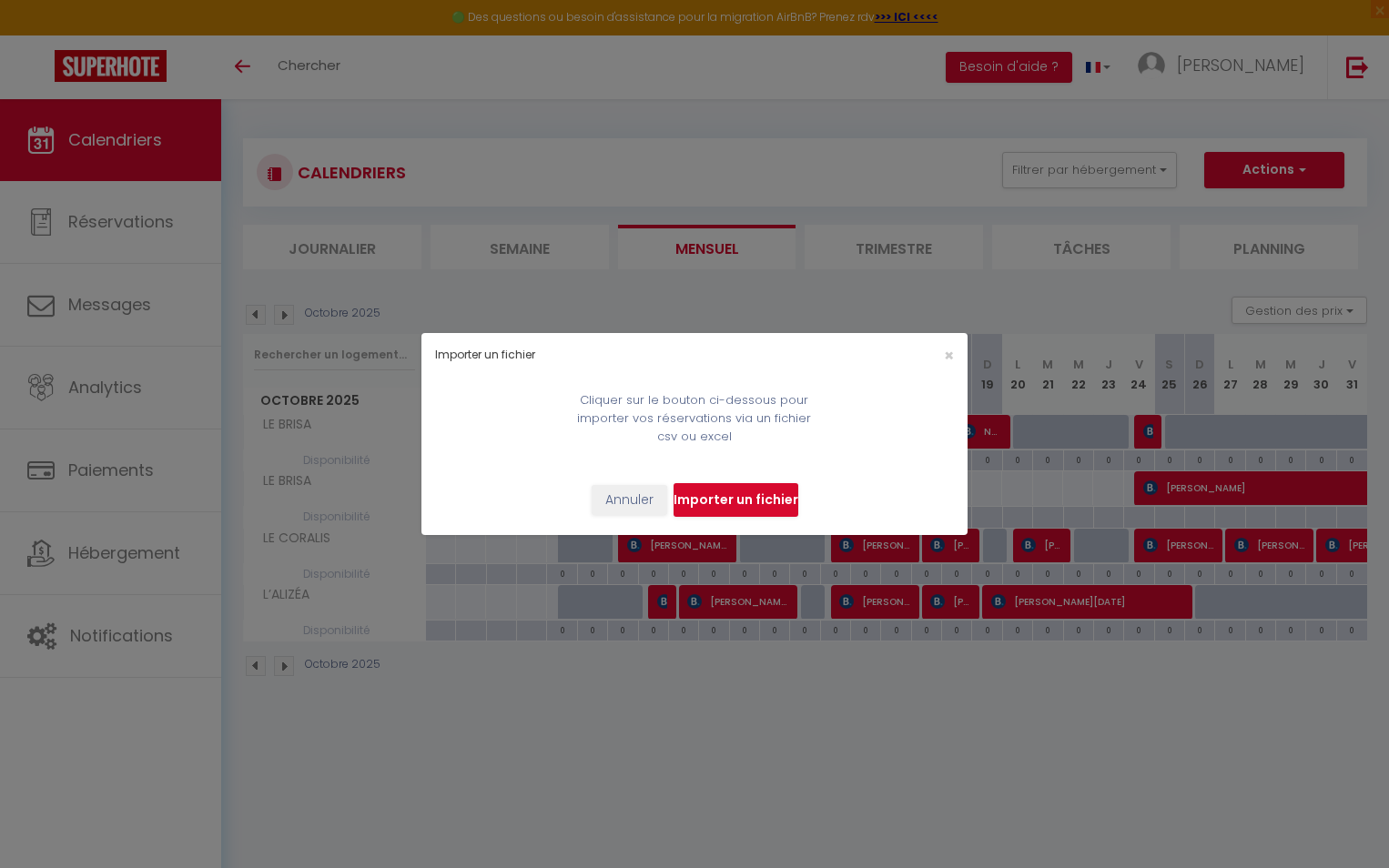
click at [734, 503] on input "file" at bounding box center [736, 500] width 125 height 35
click at [938, 358] on div "×" at bounding box center [875, 355] width 181 height 17
click at [947, 356] on span "×" at bounding box center [948, 355] width 10 height 23
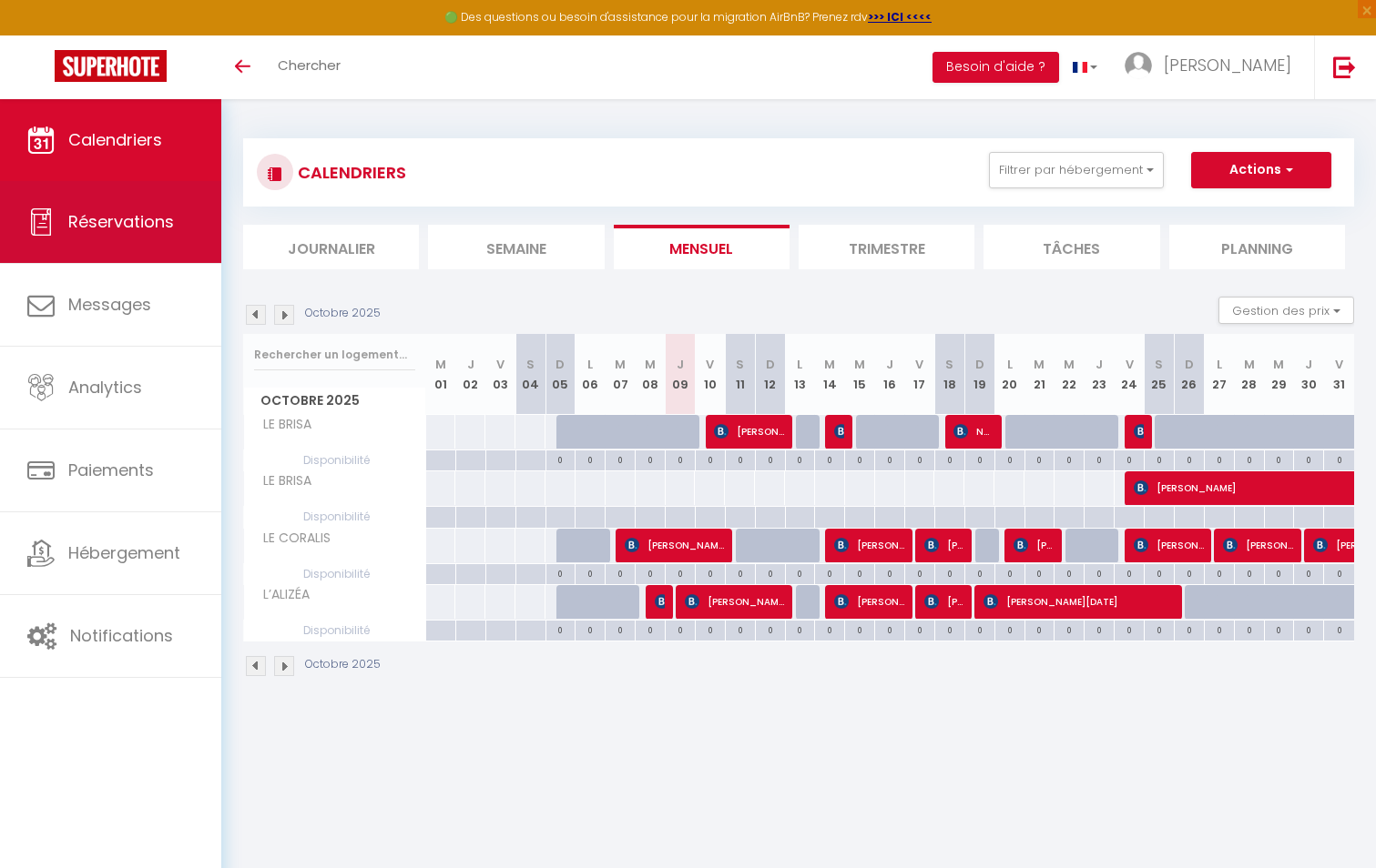
click at [125, 253] on link "Réservations" at bounding box center [110, 222] width 221 height 81
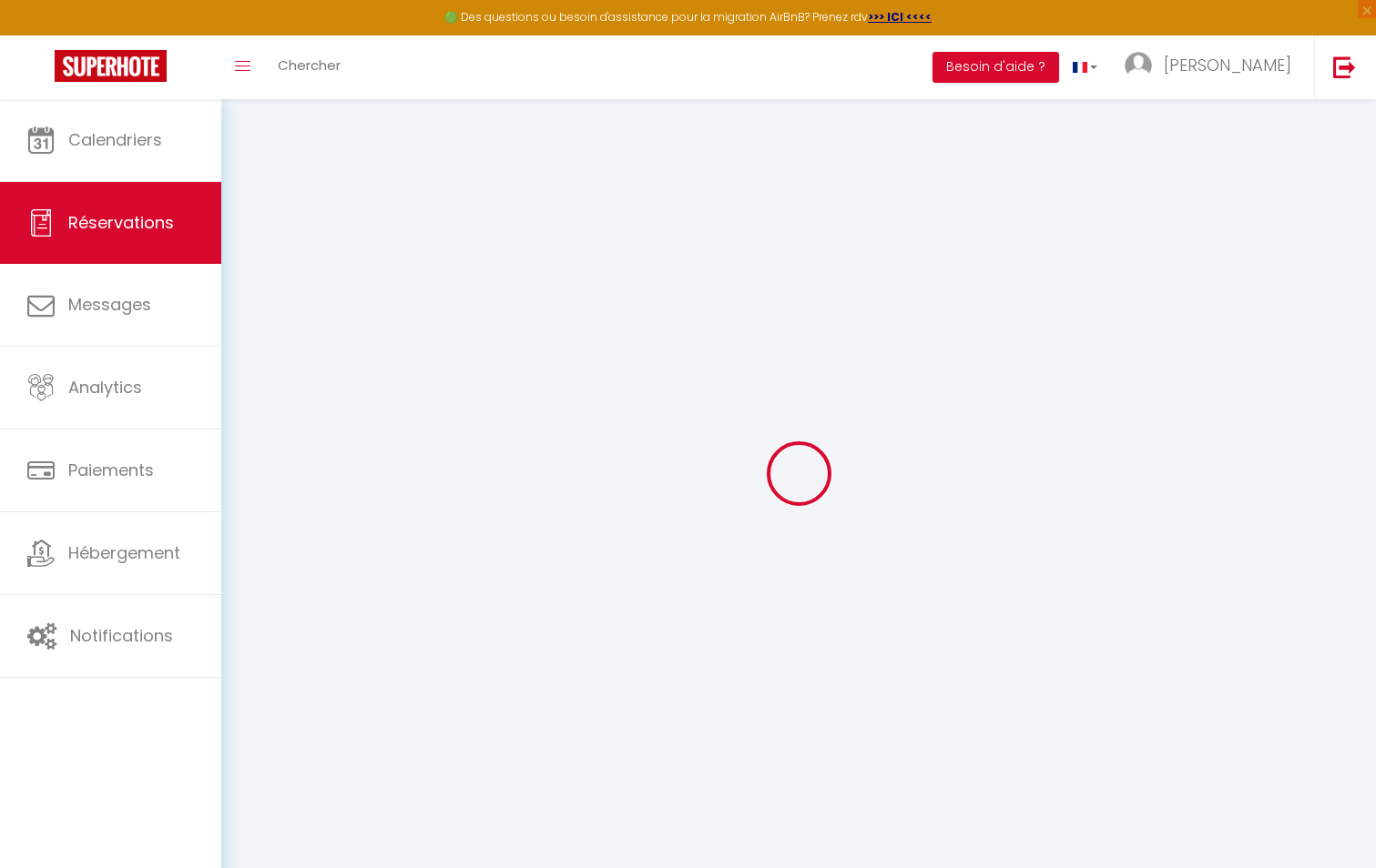
select select "all"
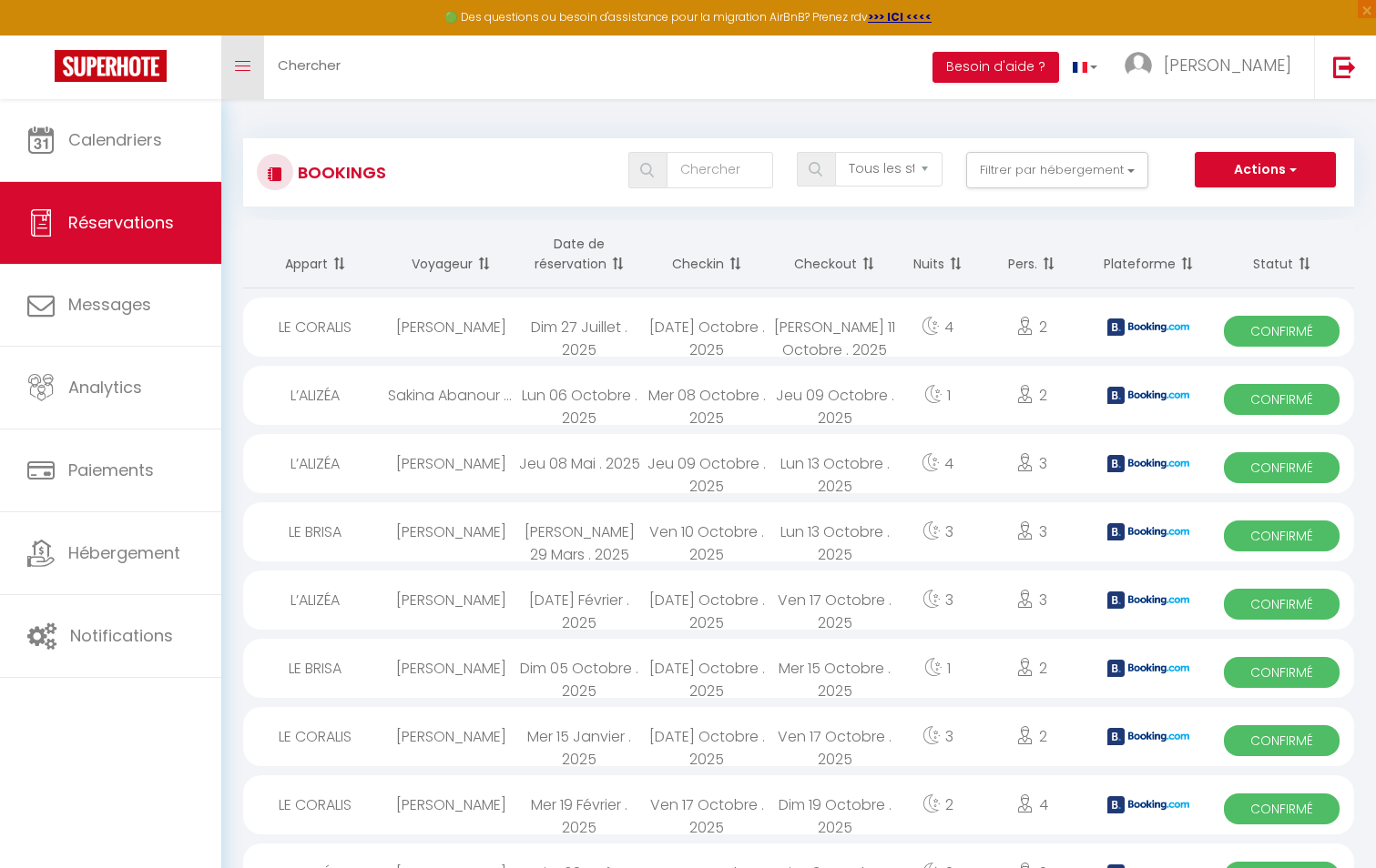
click at [251, 73] on link "Toggle menubar" at bounding box center [242, 66] width 43 height 63
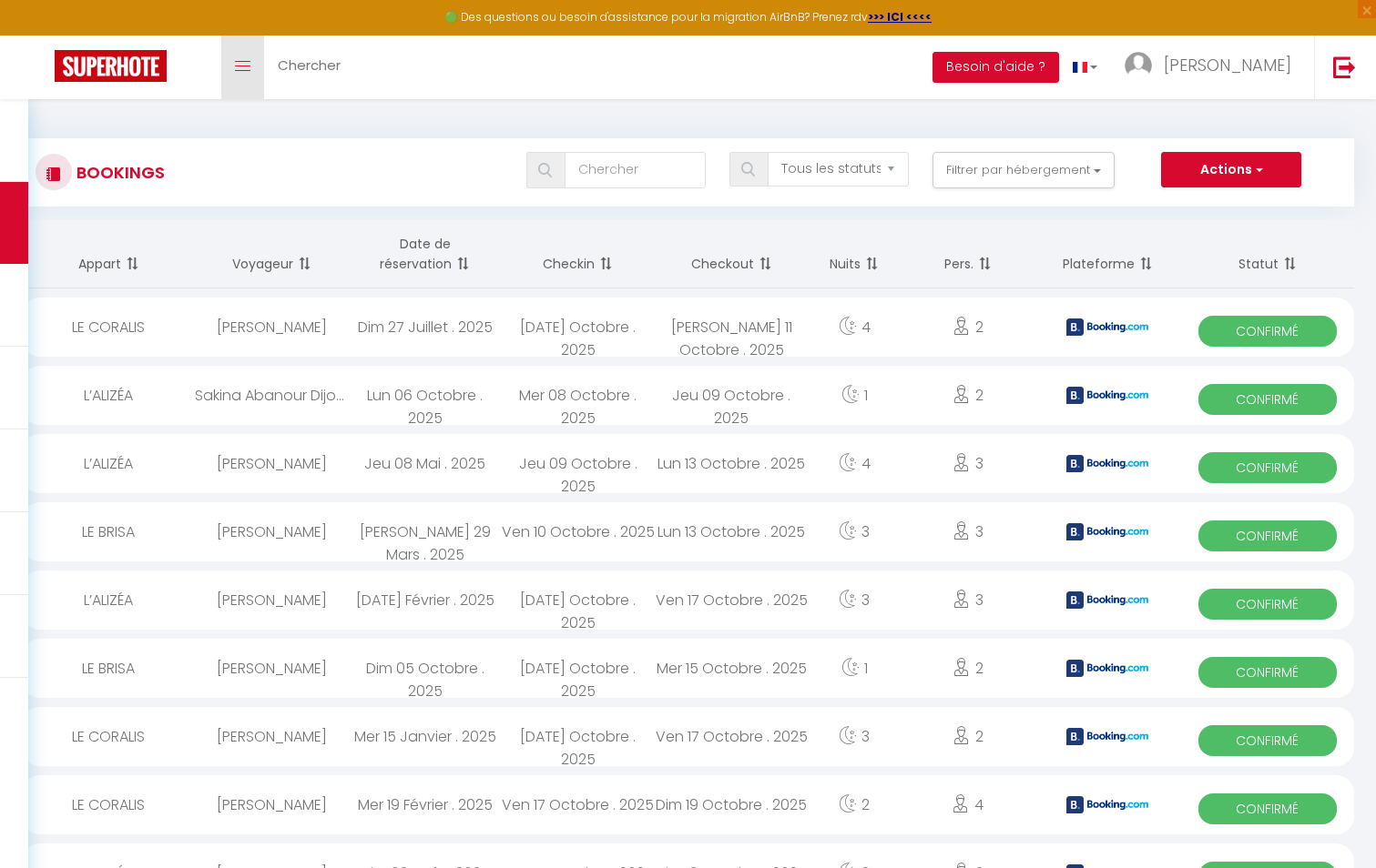
click at [251, 73] on link "Toggle menubar" at bounding box center [242, 66] width 43 height 63
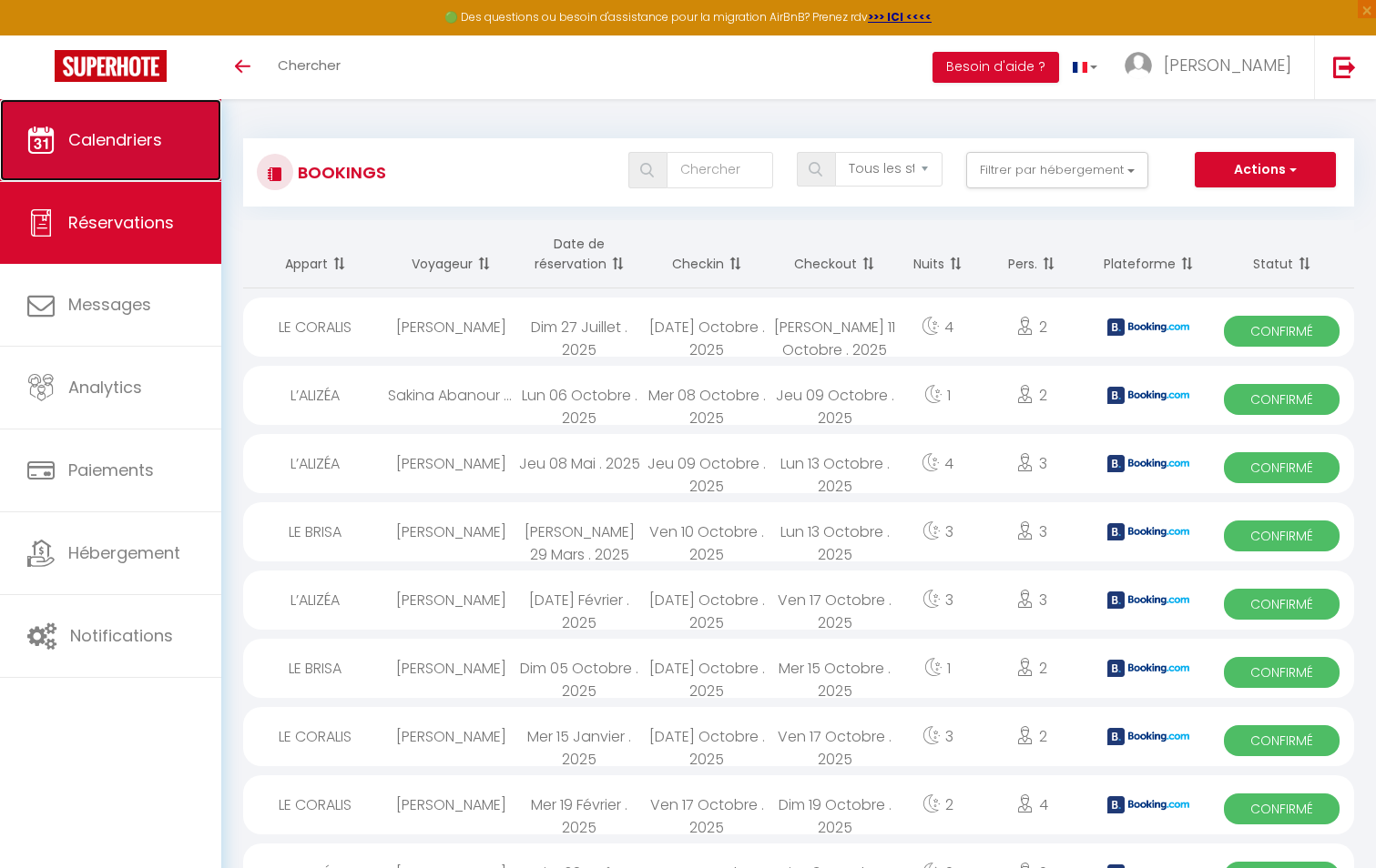
click at [142, 135] on span "Calendriers" at bounding box center [115, 139] width 94 height 23
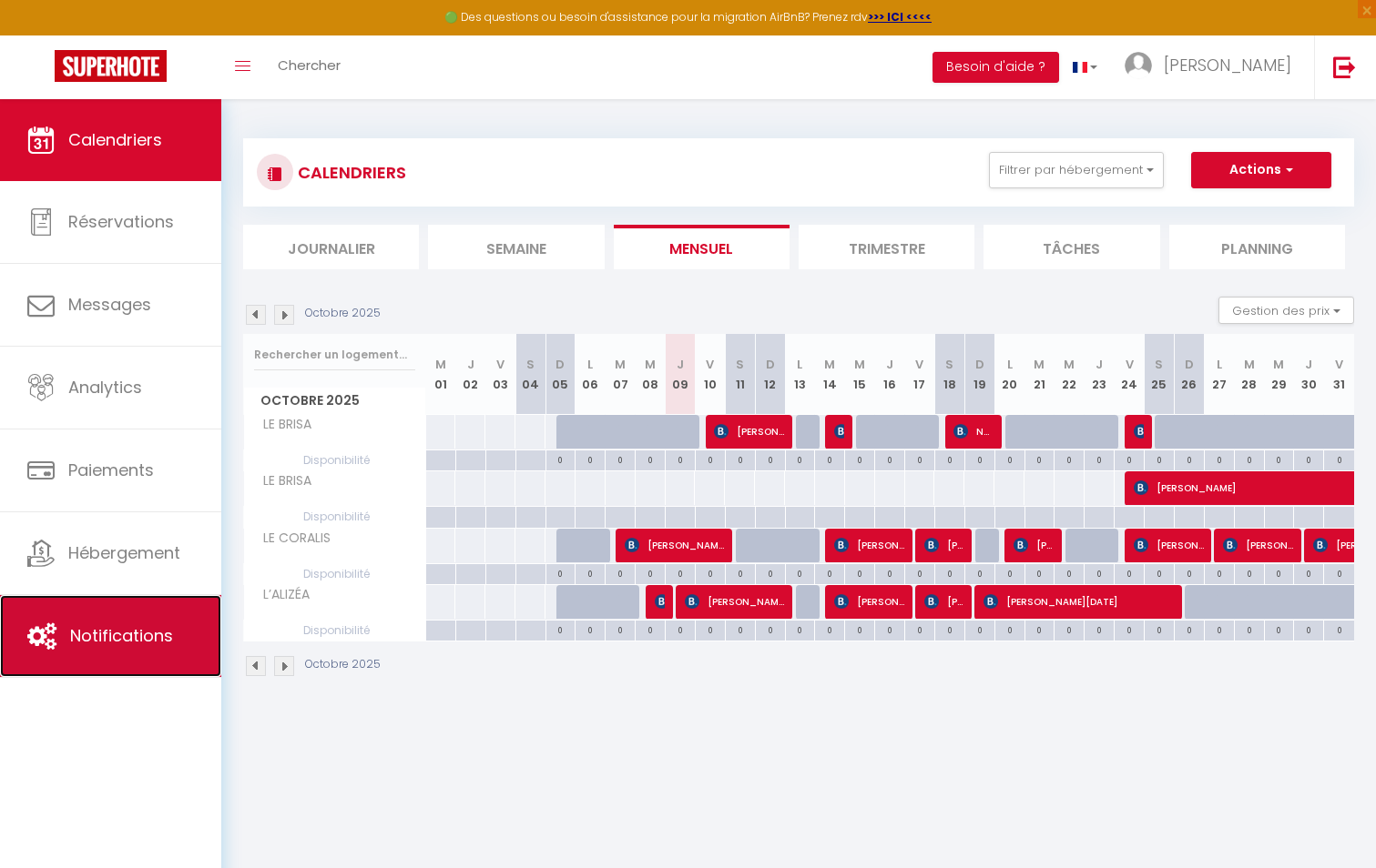
click at [156, 624] on link "Notifications" at bounding box center [110, 636] width 221 height 81
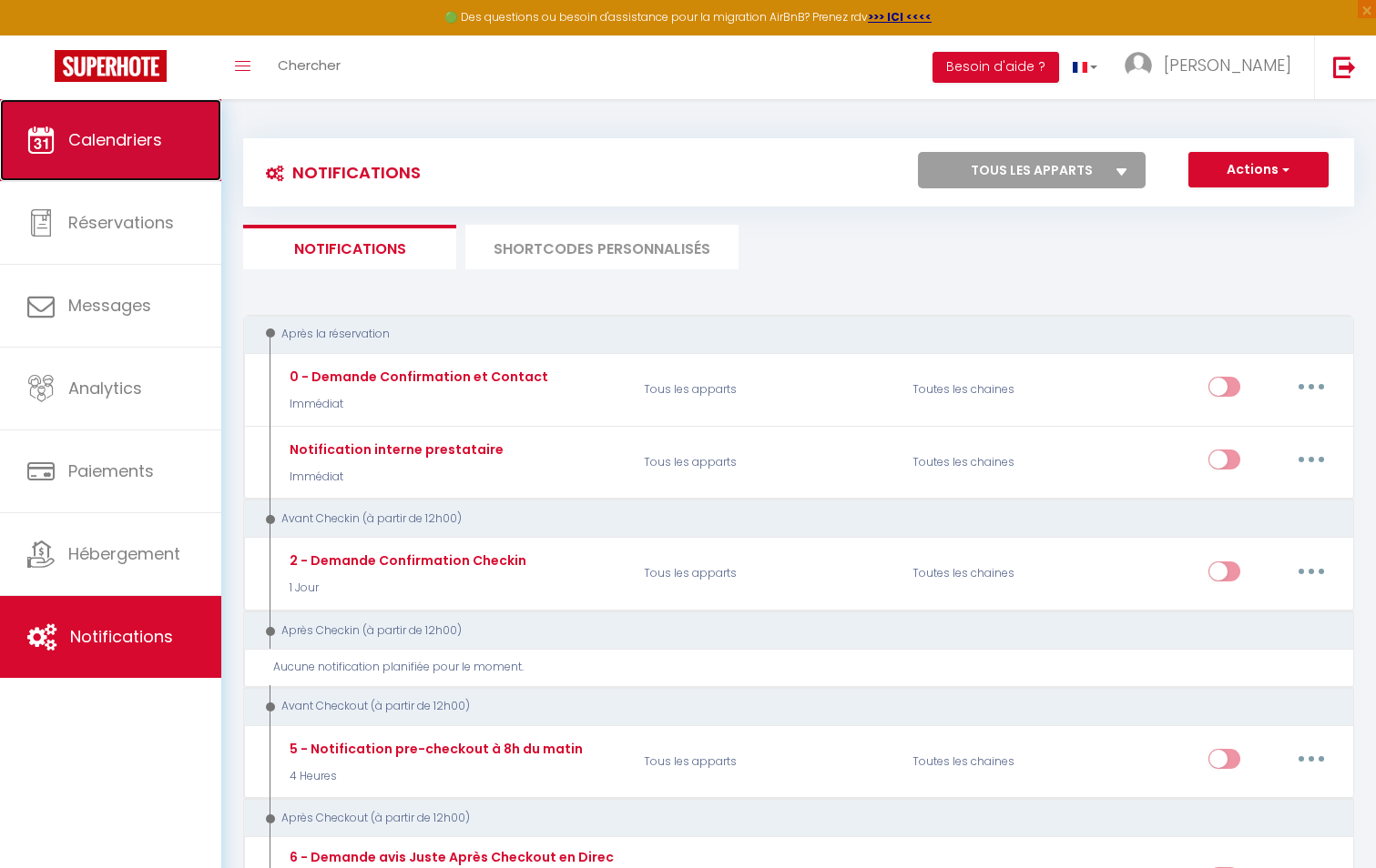
click at [81, 156] on link "Calendriers" at bounding box center [110, 140] width 221 height 81
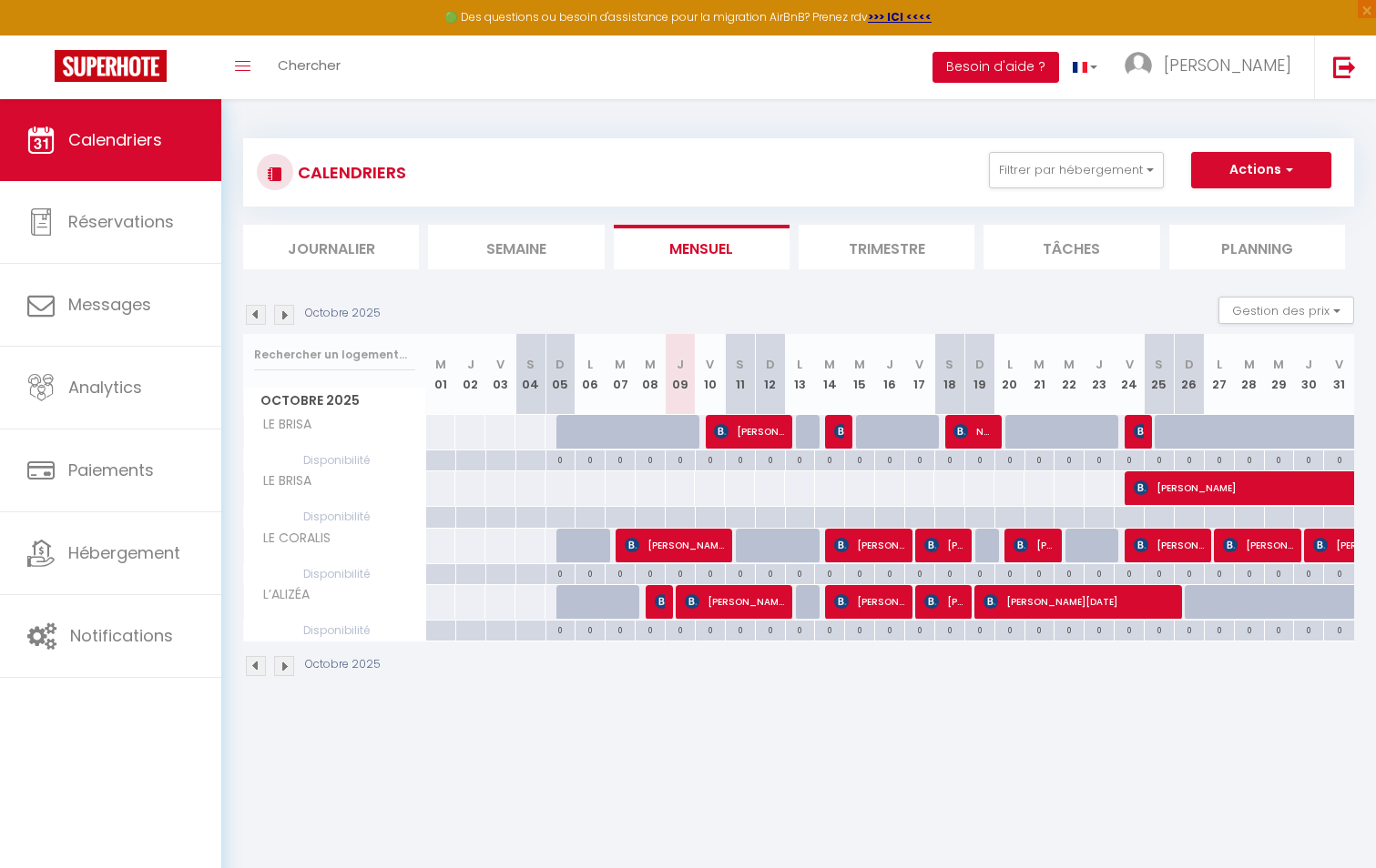
click at [1059, 54] on button "Besoin d'aide ?" at bounding box center [996, 67] width 127 height 31
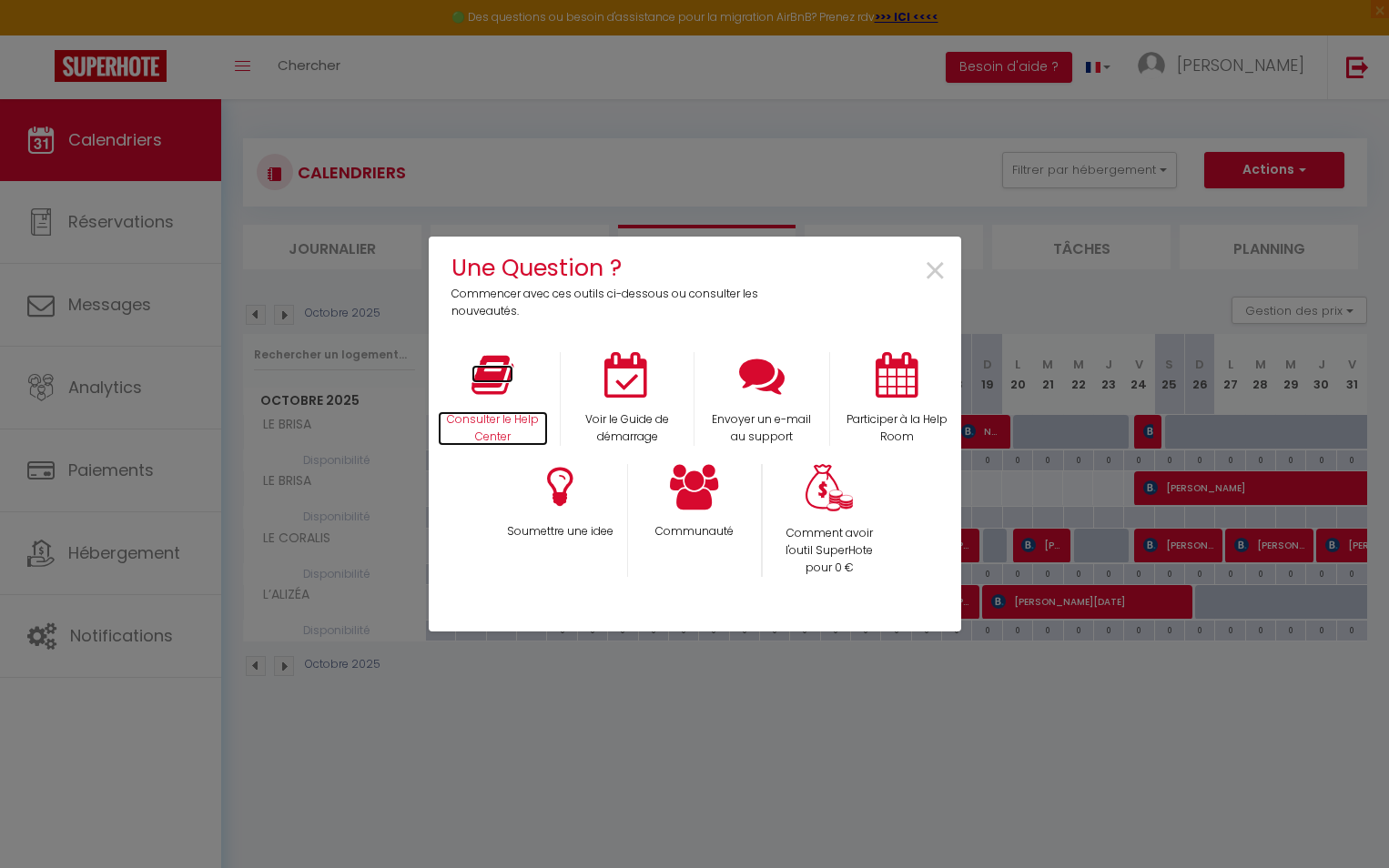
click at [500, 391] on icon at bounding box center [493, 375] width 42 height 45
click at [930, 262] on span "×" at bounding box center [935, 272] width 25 height 58
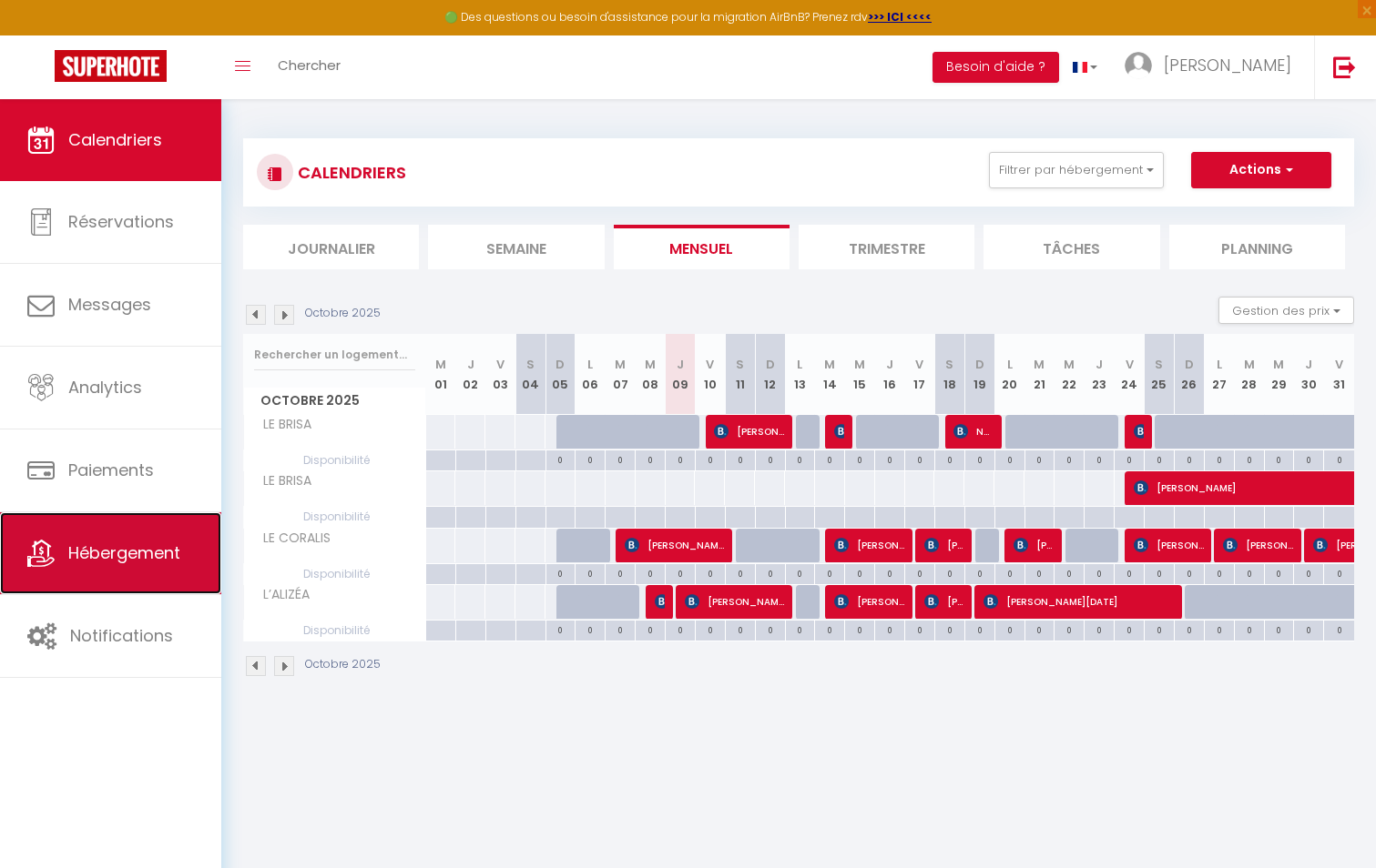
click at [156, 551] on span "Hébergement" at bounding box center [124, 553] width 112 height 23
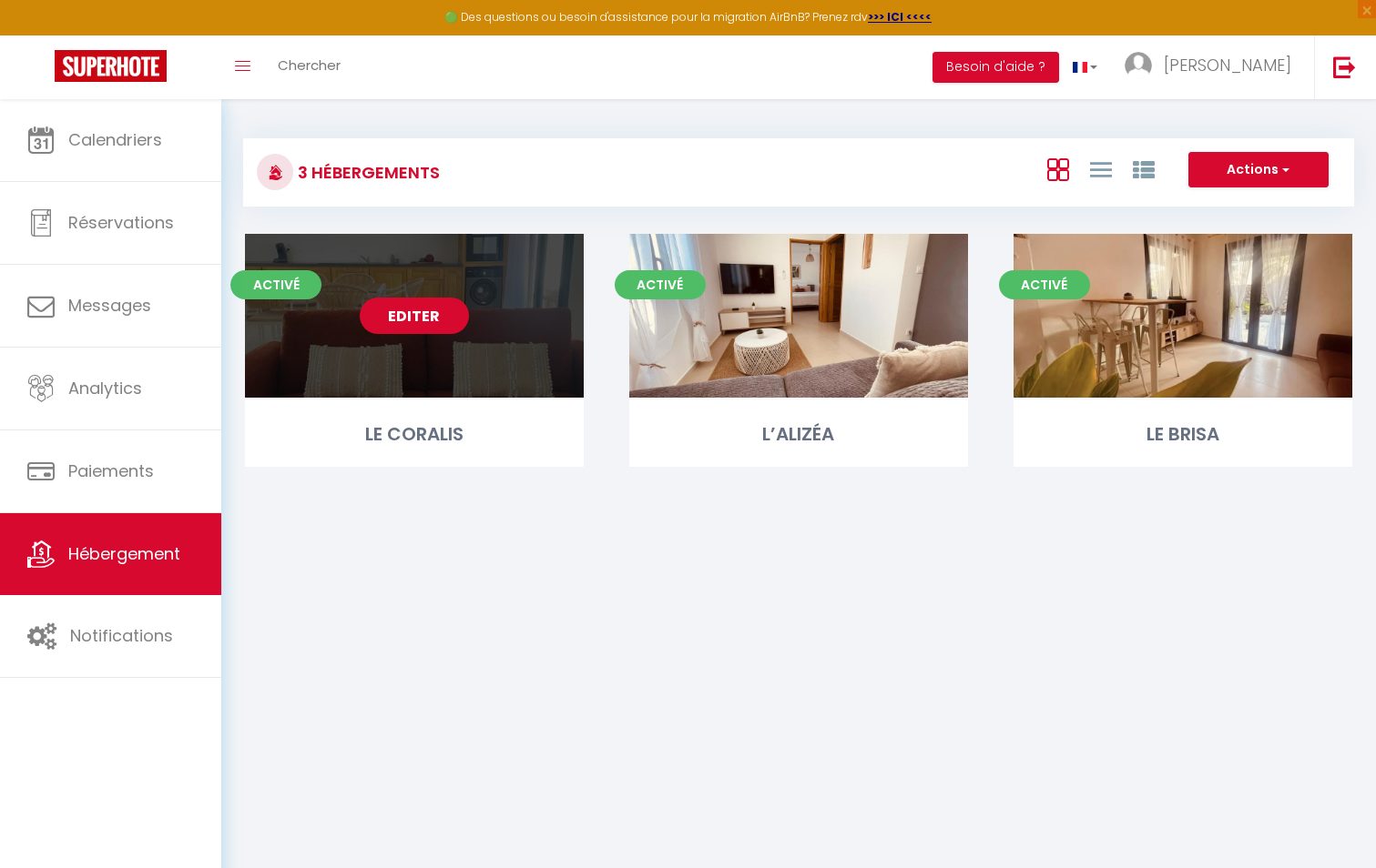
click at [431, 311] on link "Editer" at bounding box center [413, 316] width 109 height 36
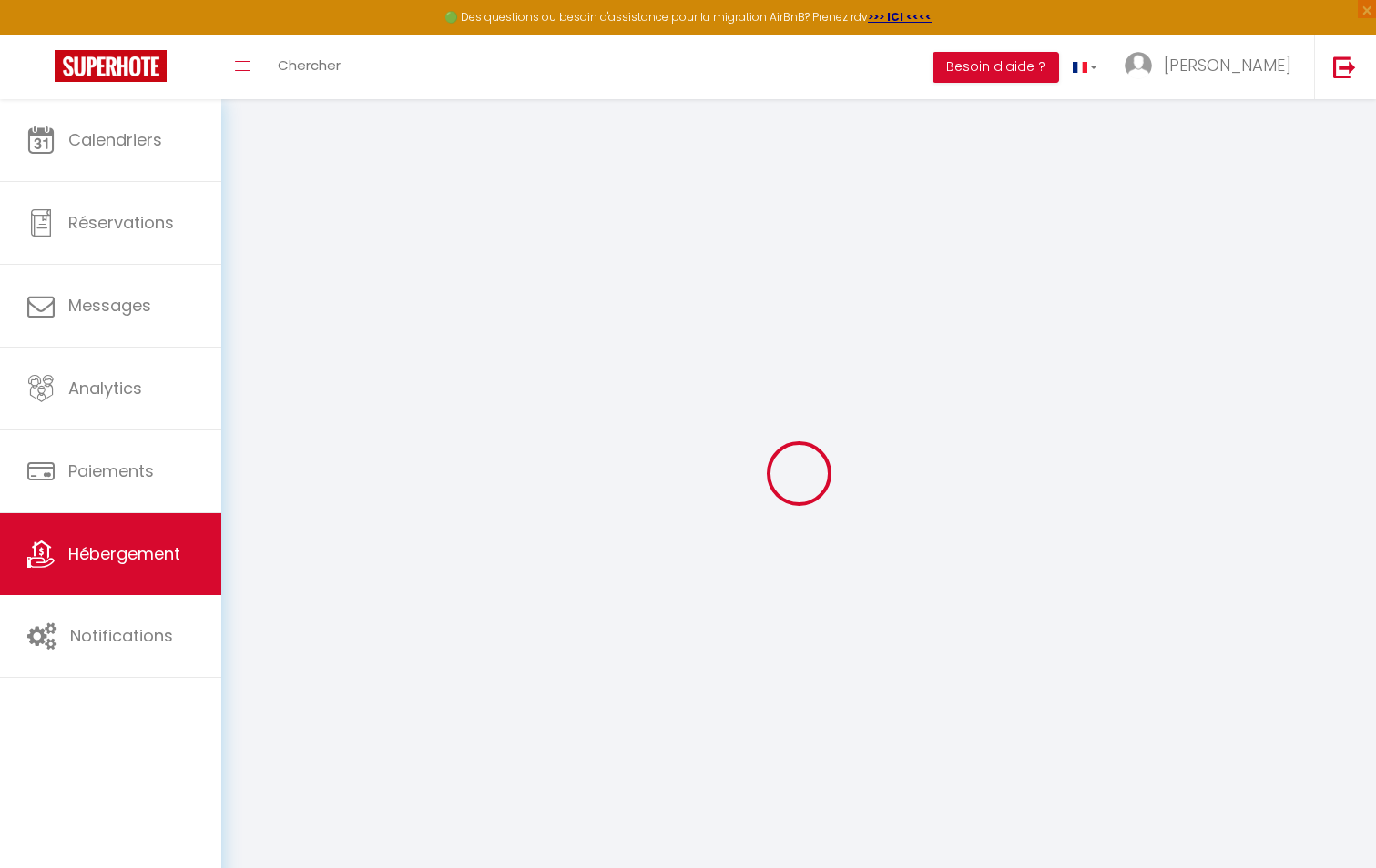
select select "+ 18 %"
select select
checkbox input "false"
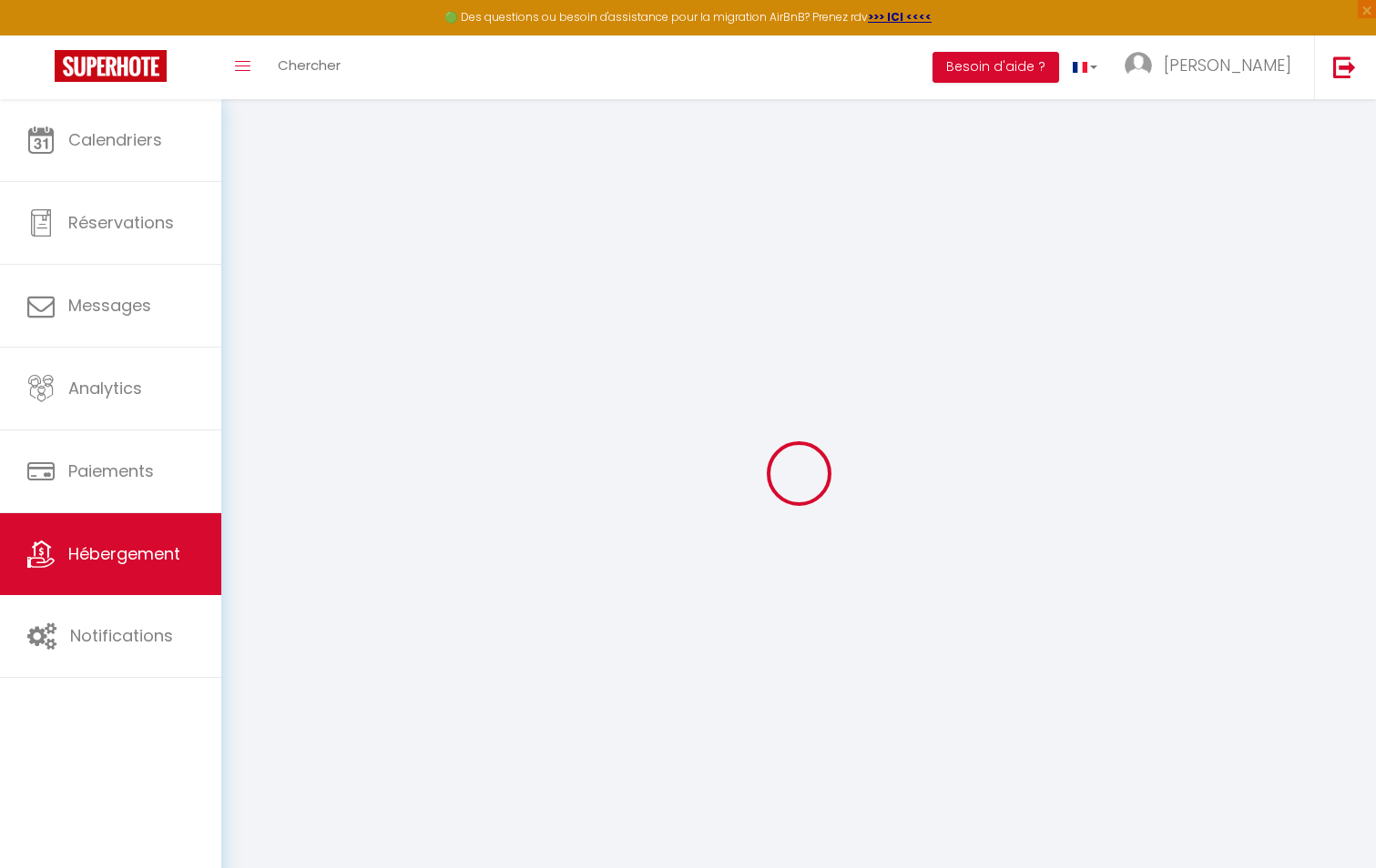
checkbox input "false"
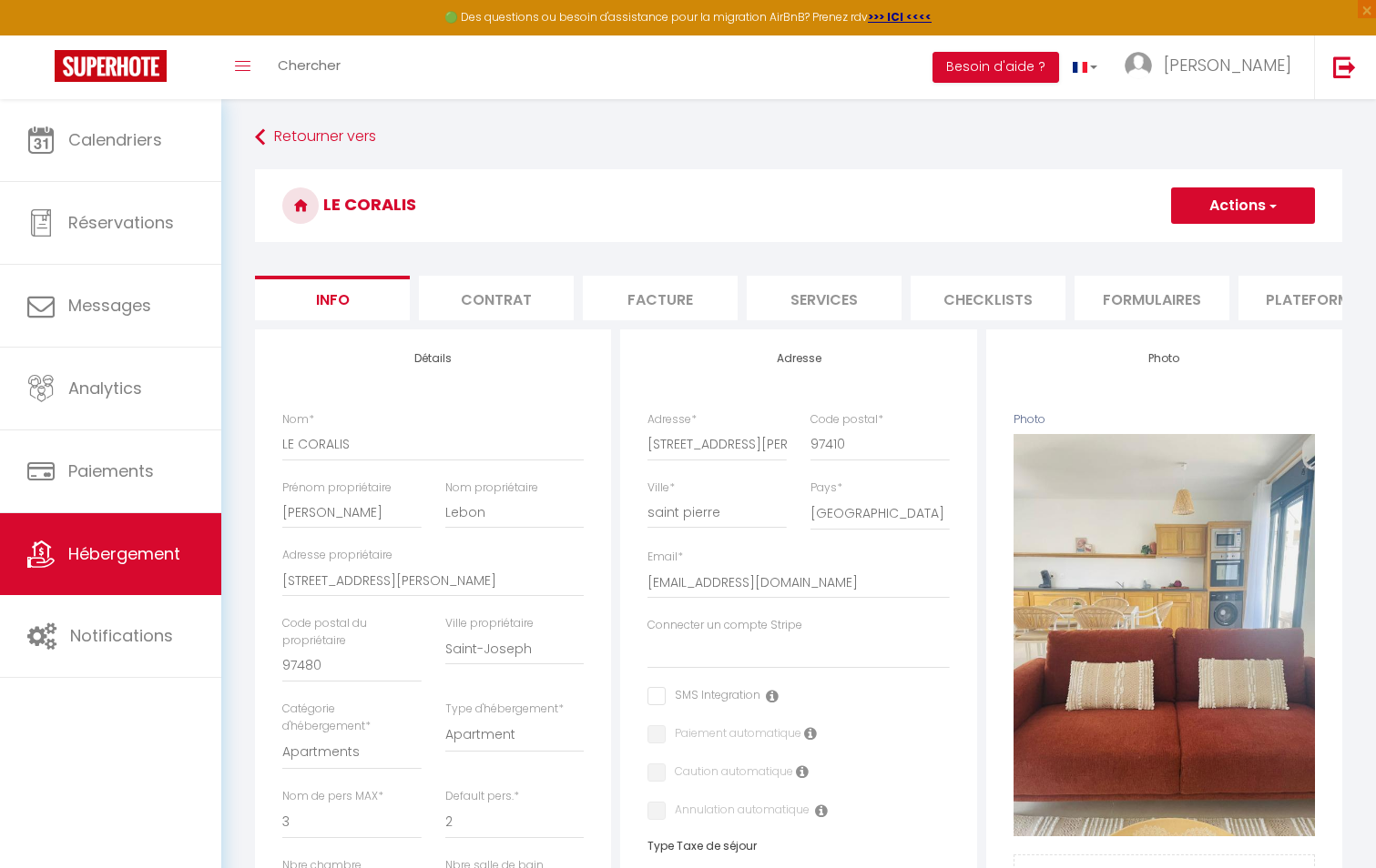
click at [1273, 307] on li "Plateformes" at bounding box center [1315, 298] width 154 height 45
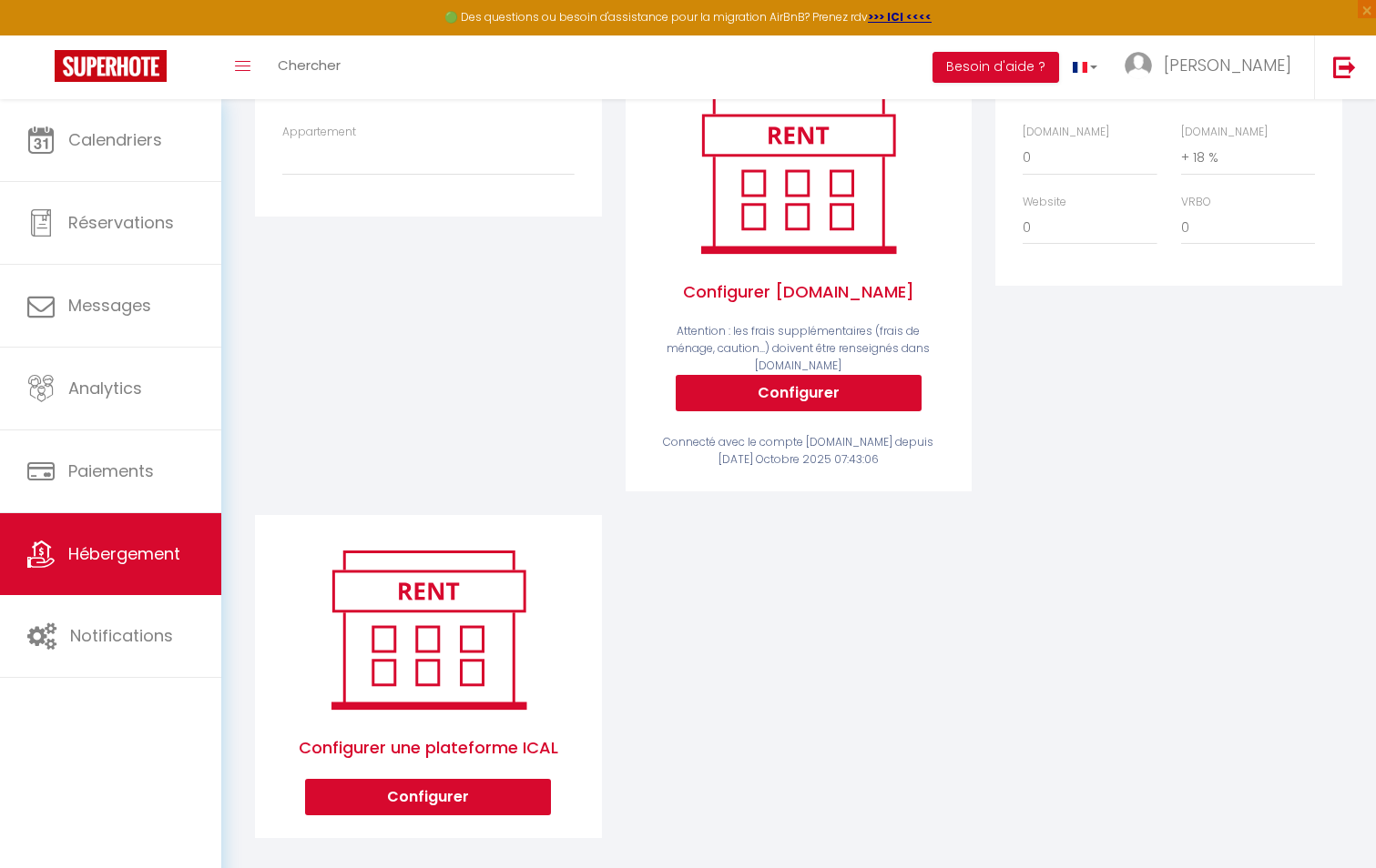
scroll to position [300, 0]
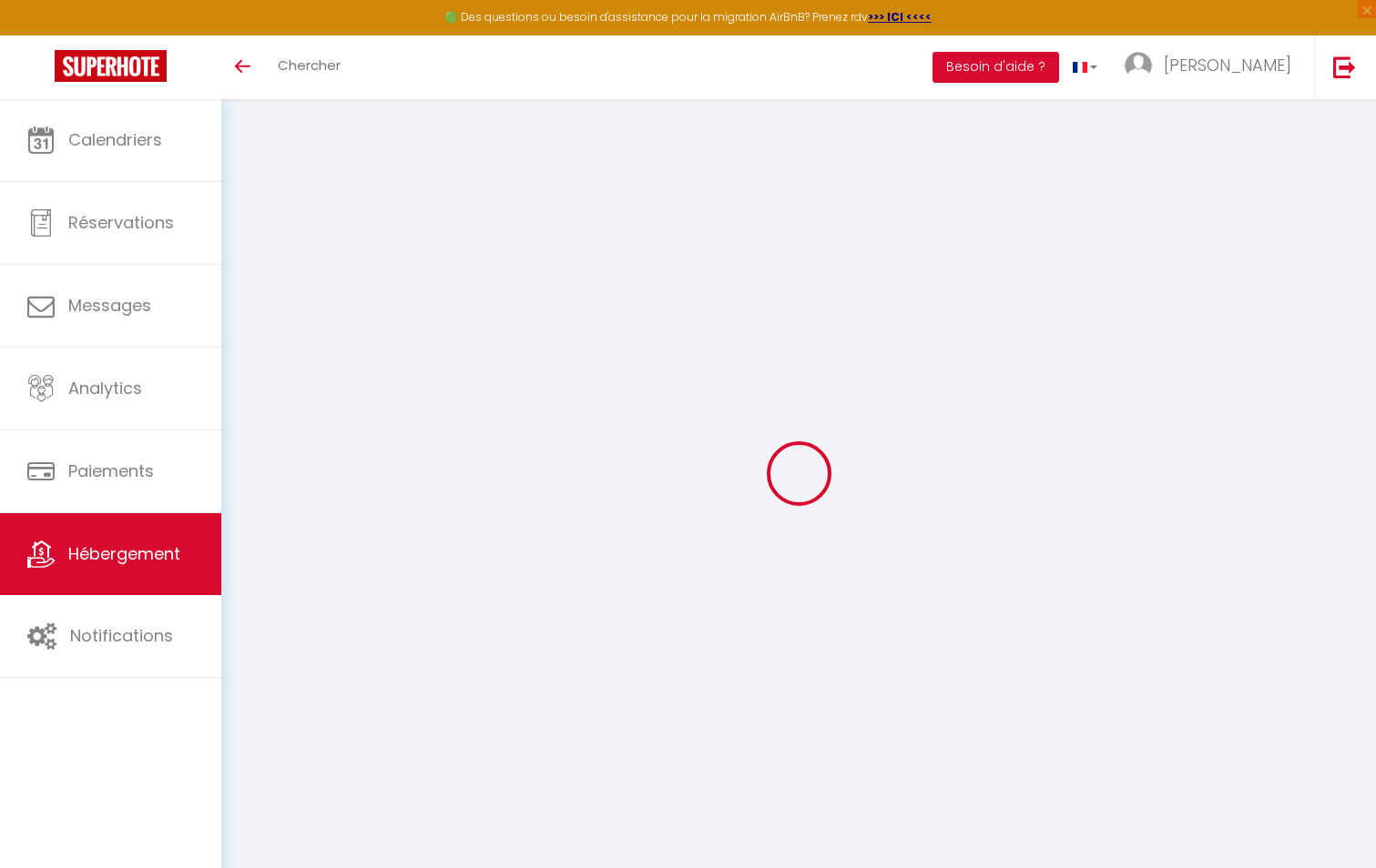
scroll to position [99, 0]
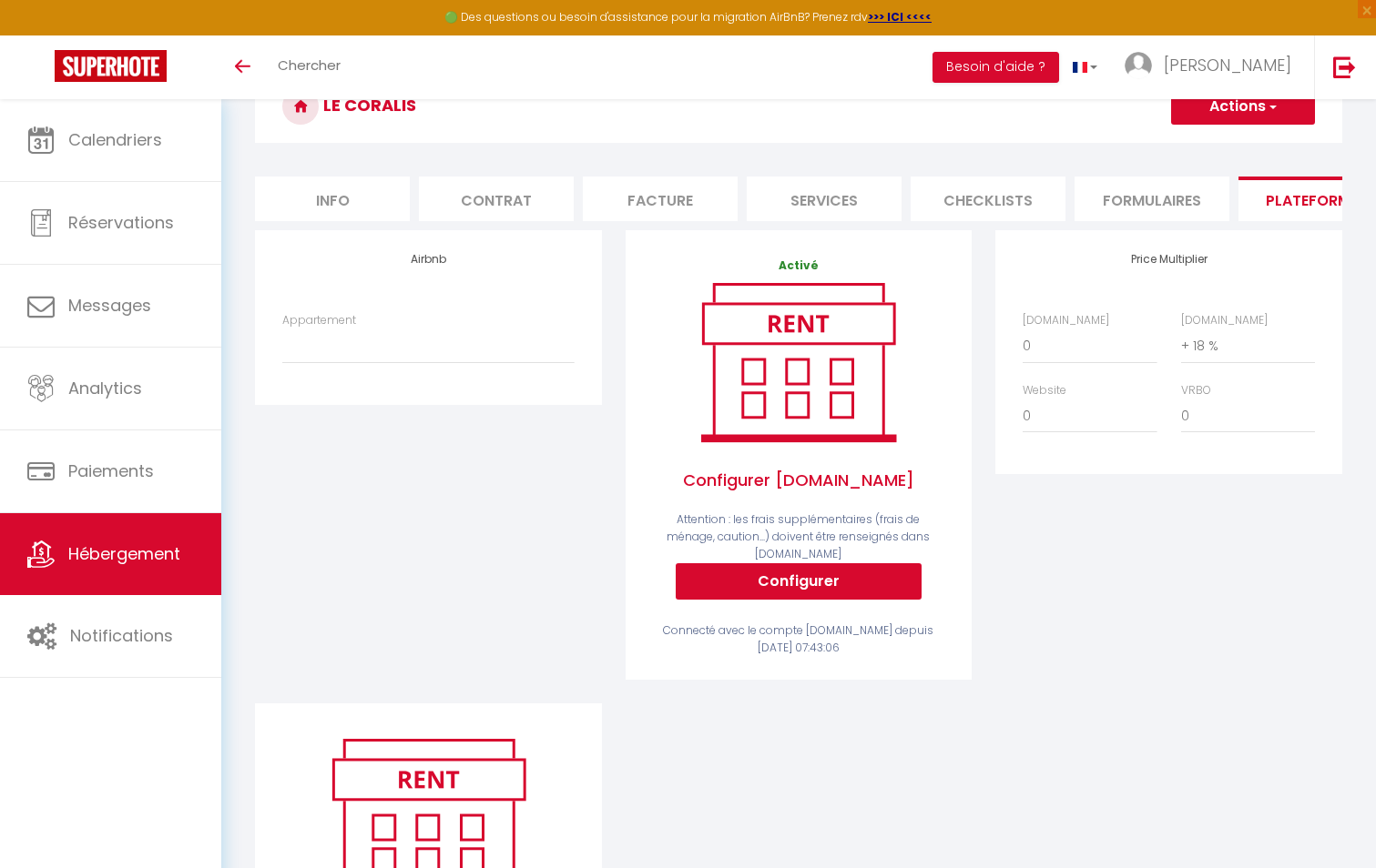
click at [336, 209] on li "Info" at bounding box center [332, 198] width 154 height 45
select select
checkbox input "false"
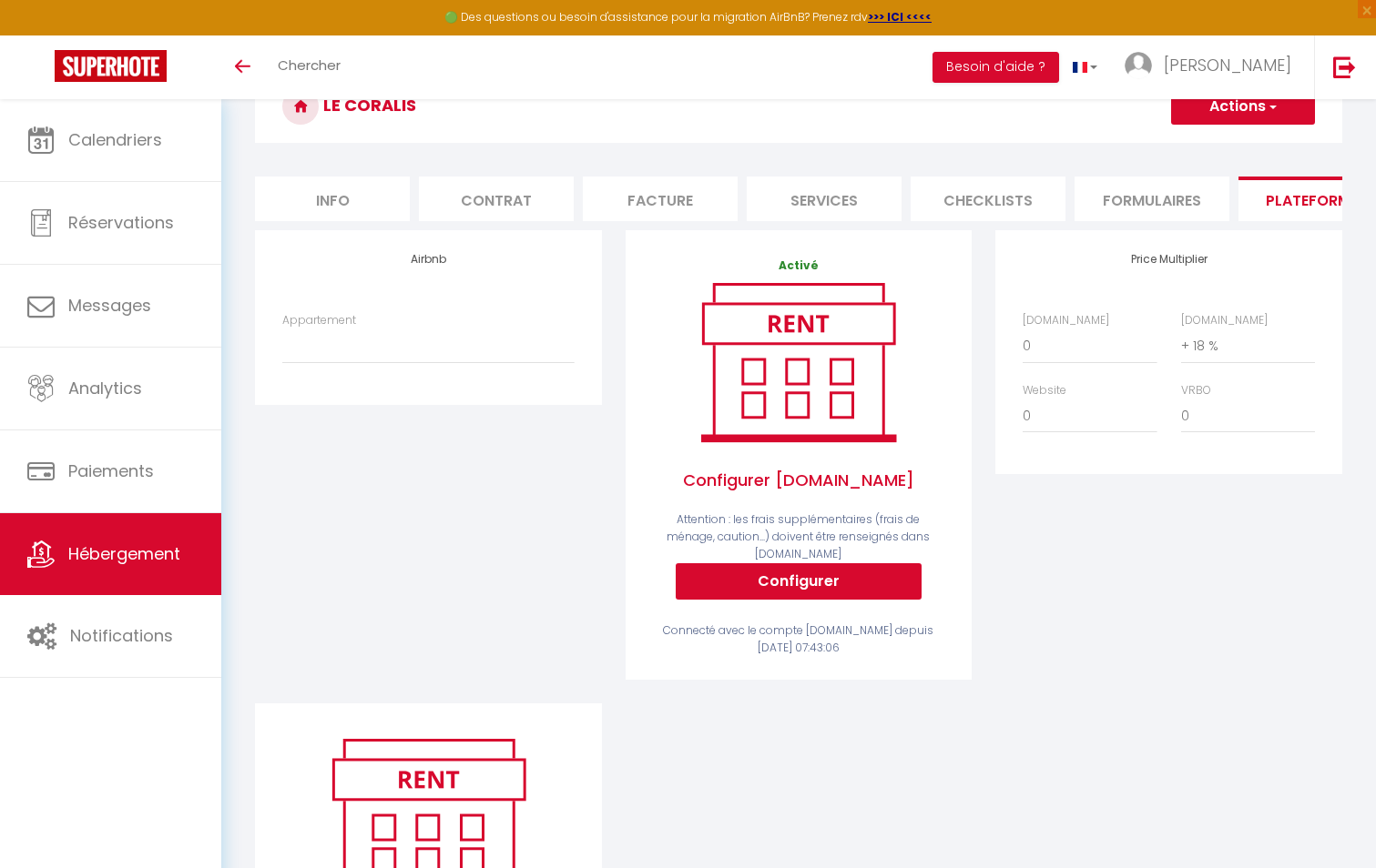
checkbox input "false"
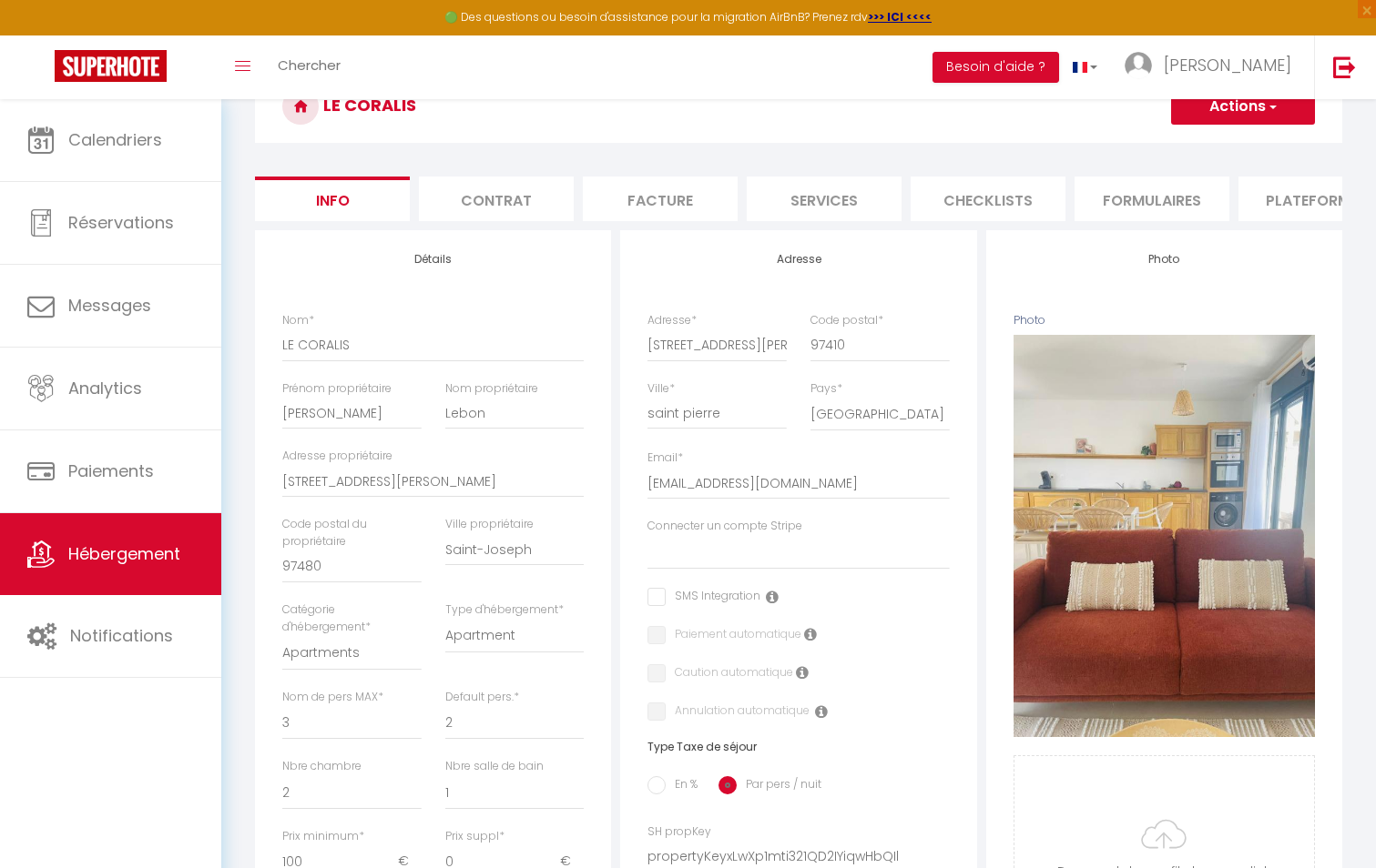
click at [1308, 204] on li "Plateformes" at bounding box center [1315, 198] width 154 height 45
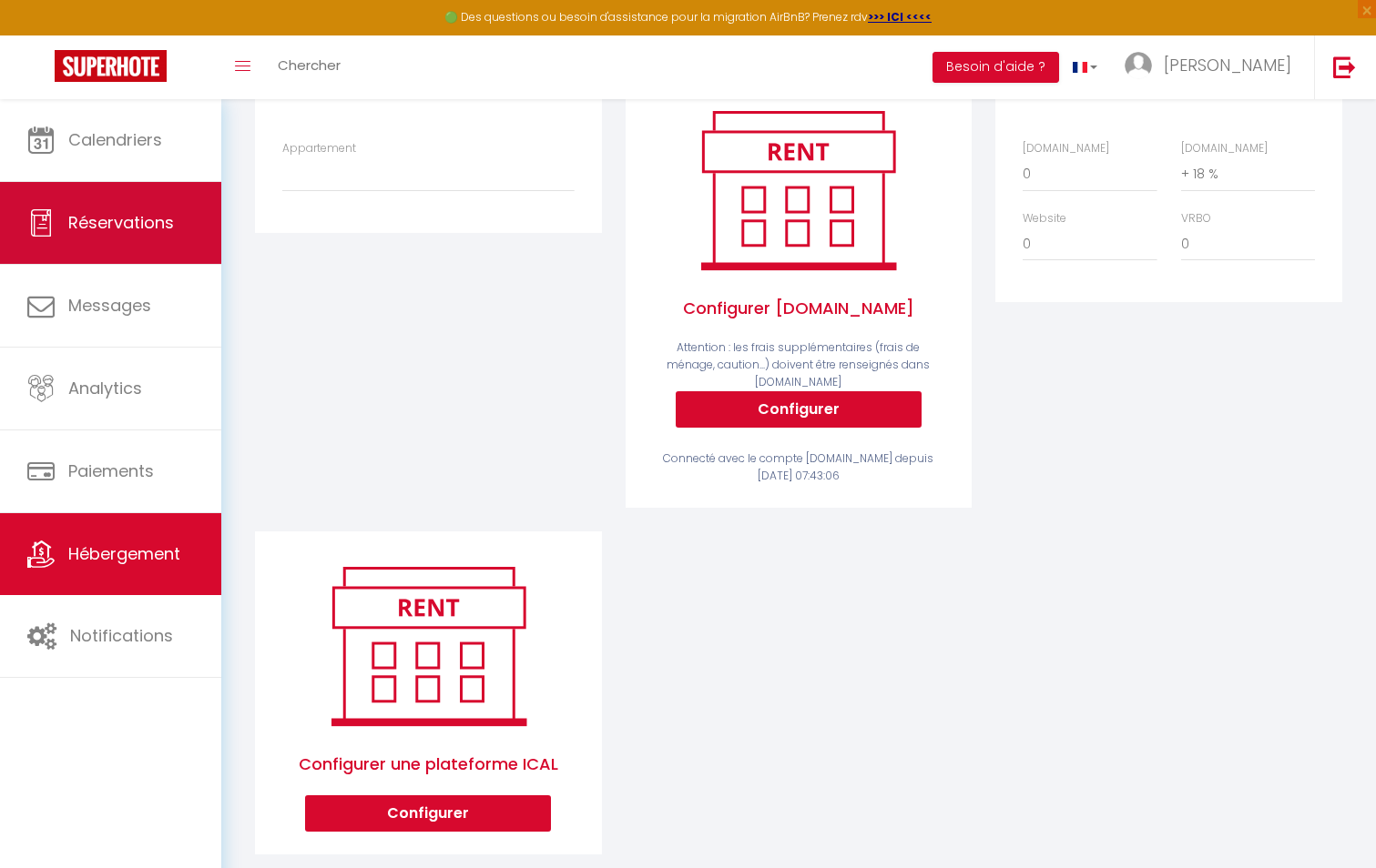
scroll to position [209, 0]
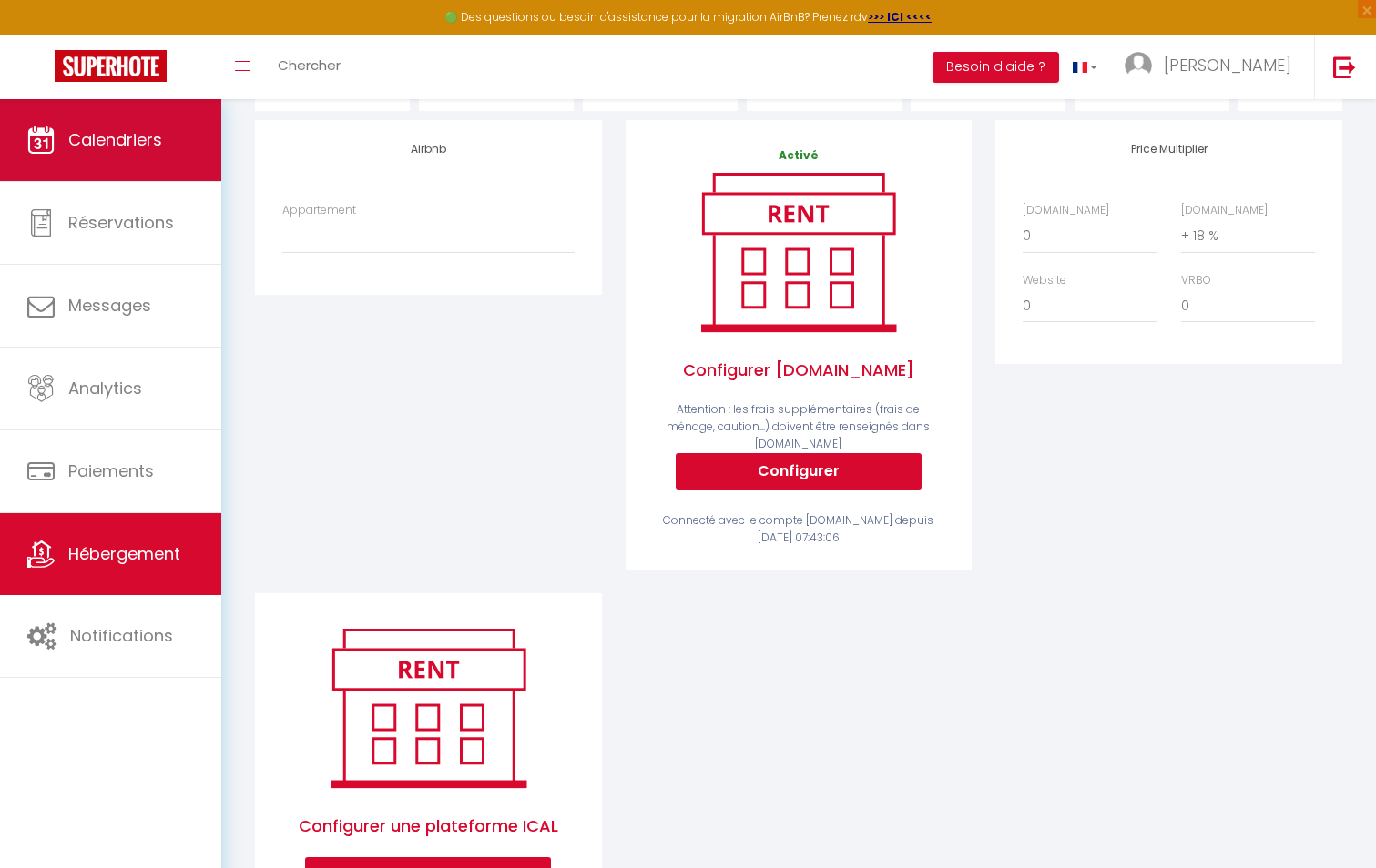
click at [36, 136] on icon at bounding box center [41, 140] width 27 height 27
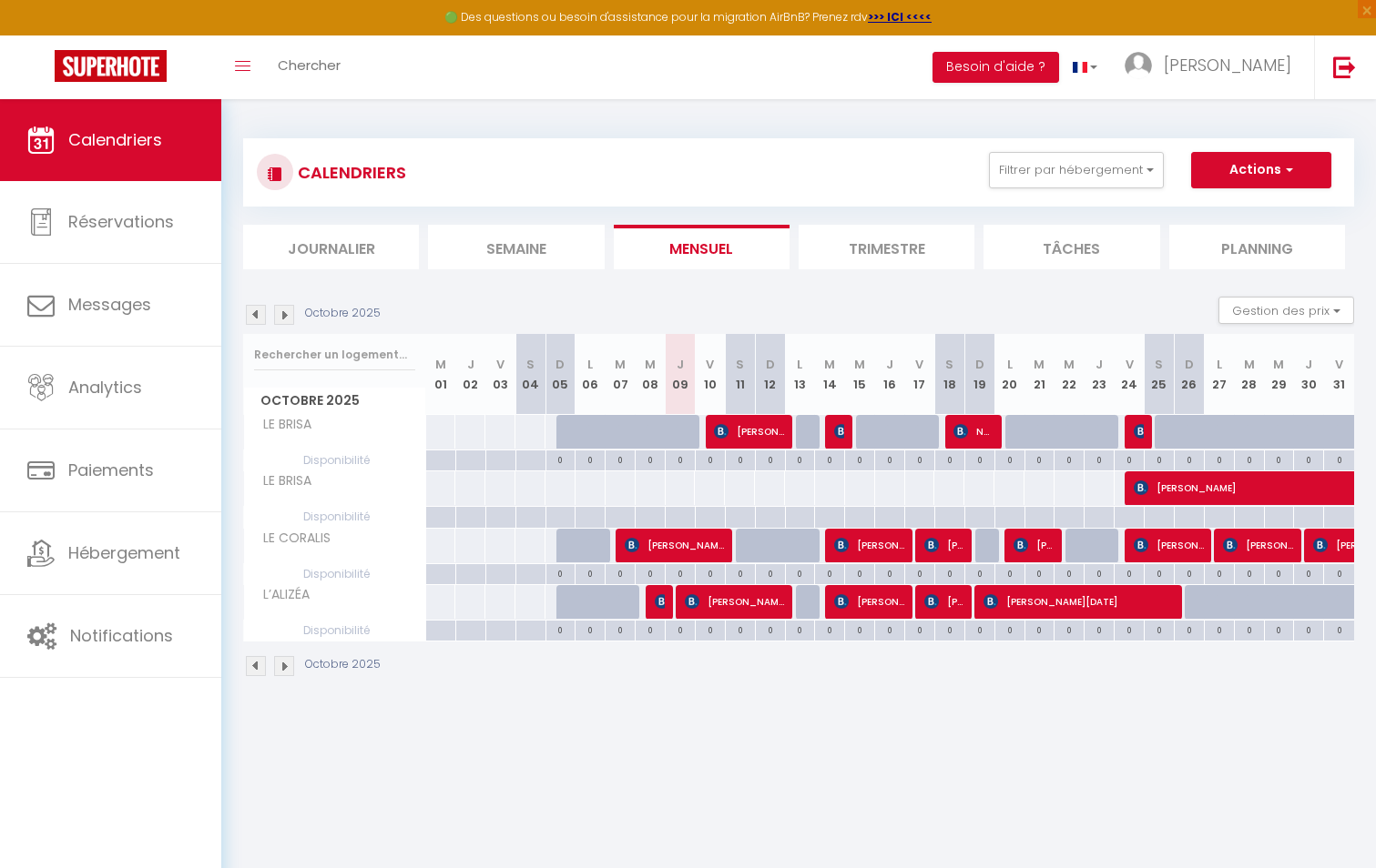
click at [875, 248] on li "Trimestre" at bounding box center [886, 246] width 175 height 45
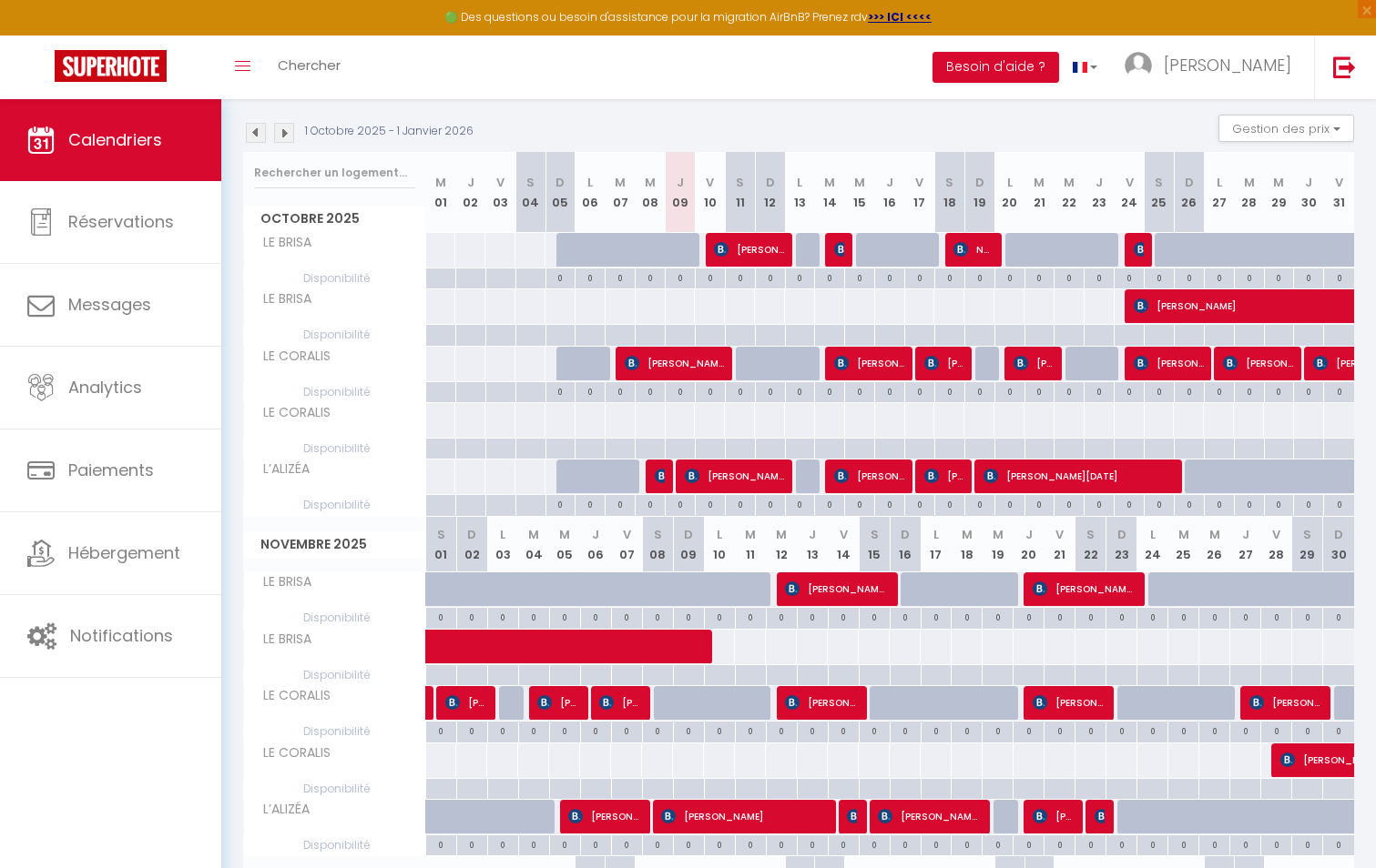
scroll to position [131, 0]
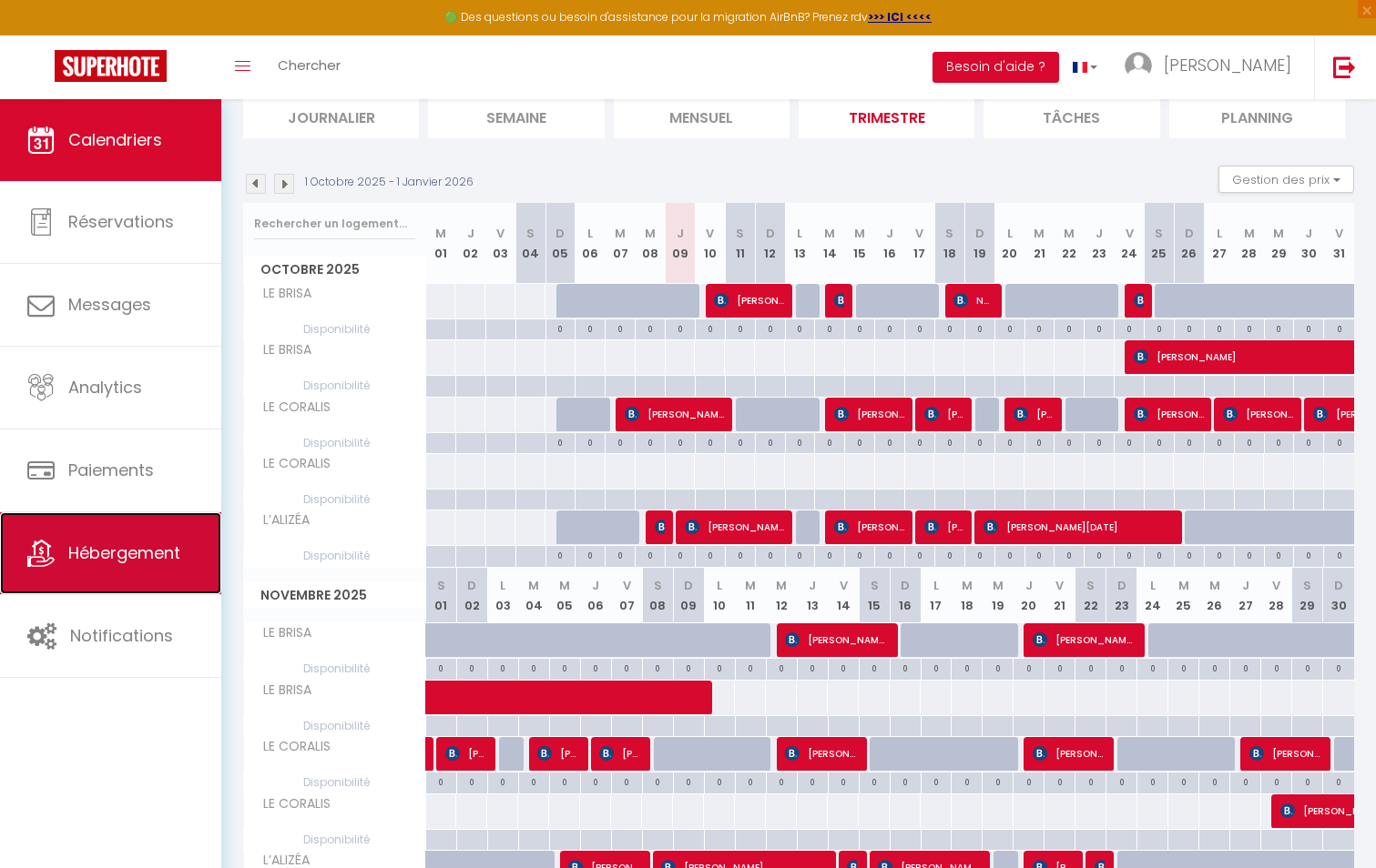
click at [106, 552] on span "Hébergement" at bounding box center [124, 553] width 112 height 23
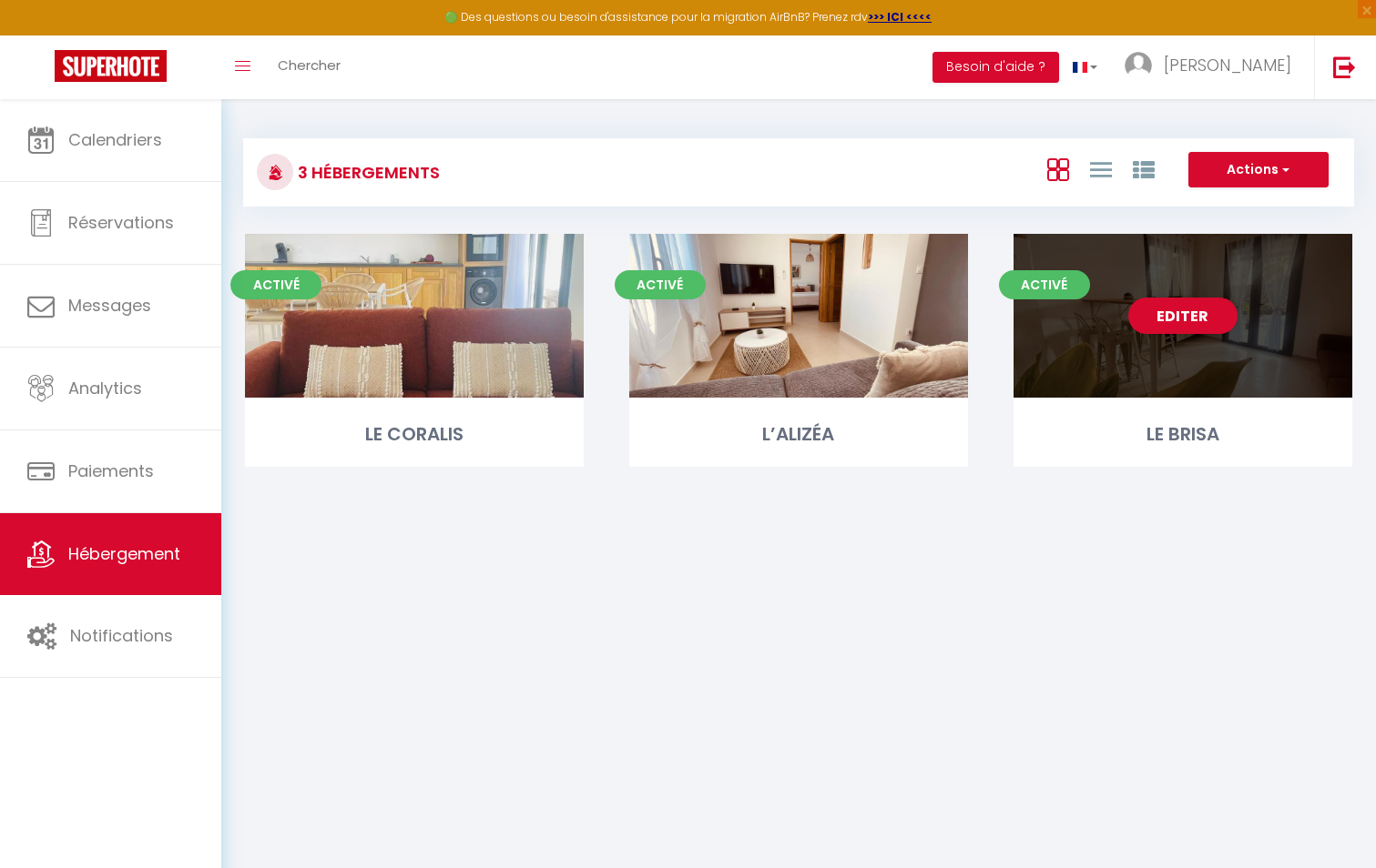
click at [1047, 321] on div "Editer" at bounding box center [1182, 316] width 338 height 164
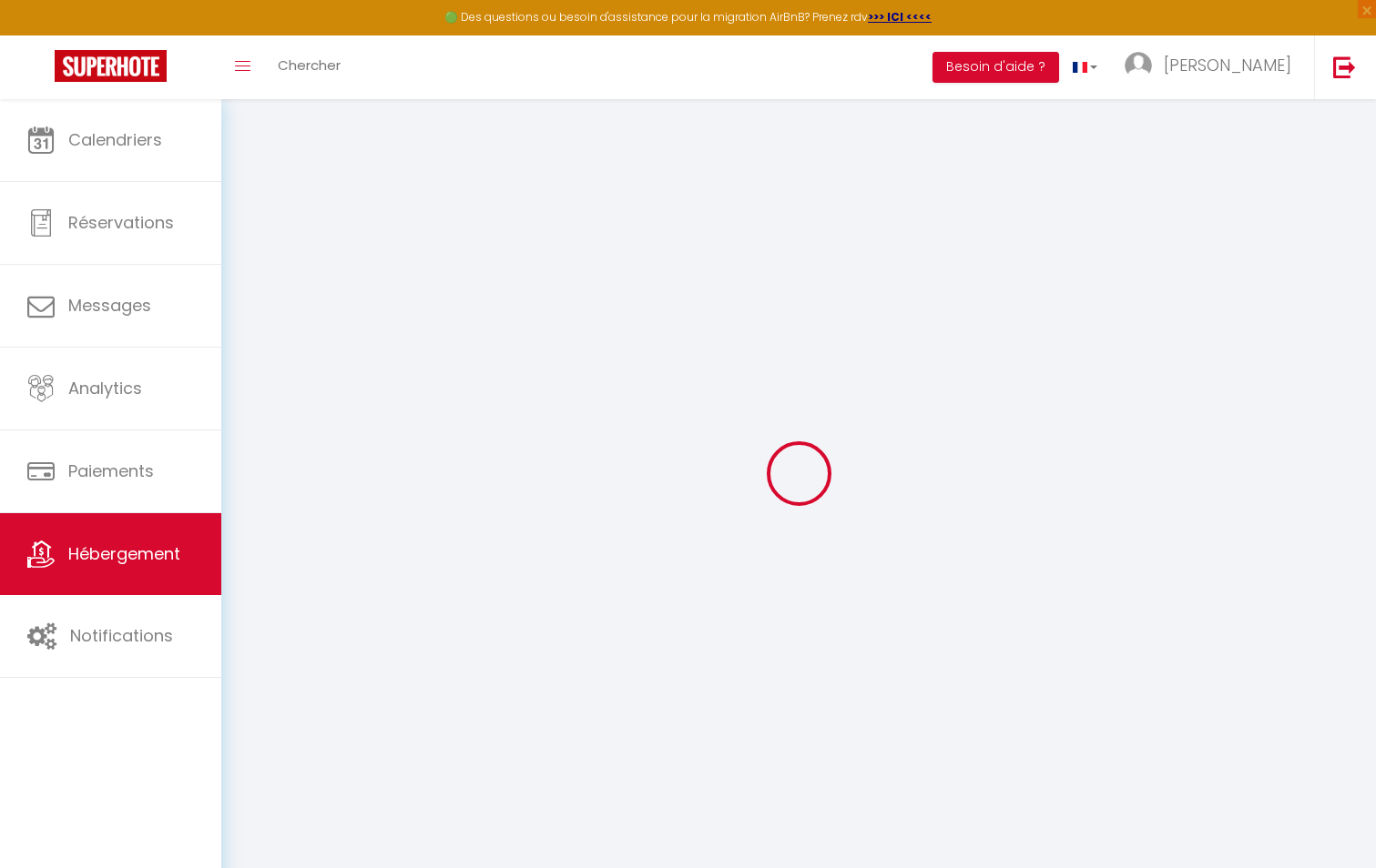
select select "+ 13 %"
select select
checkbox input "false"
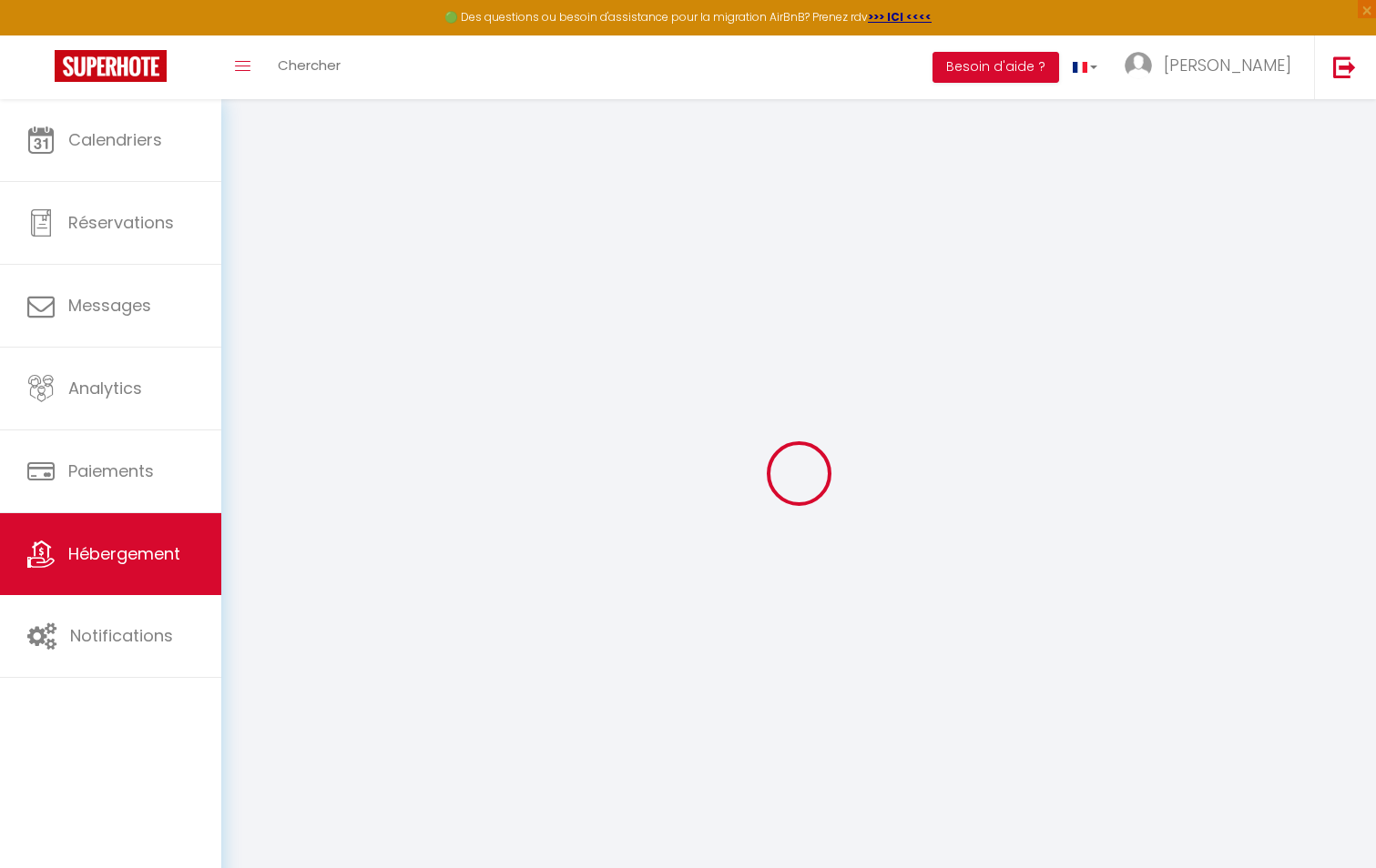
checkbox input "false"
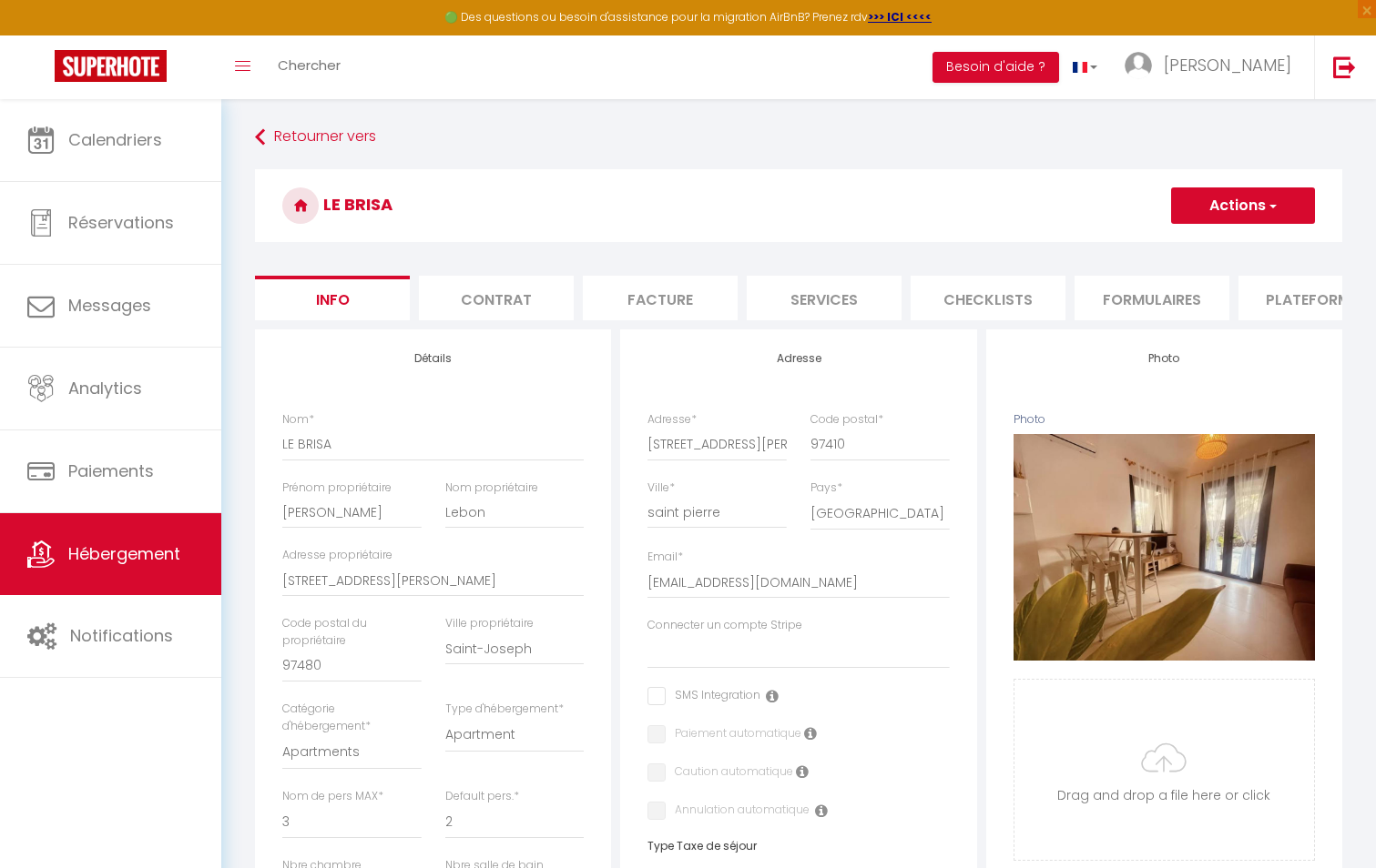
click at [1273, 298] on li "Plateformes" at bounding box center [1315, 298] width 154 height 45
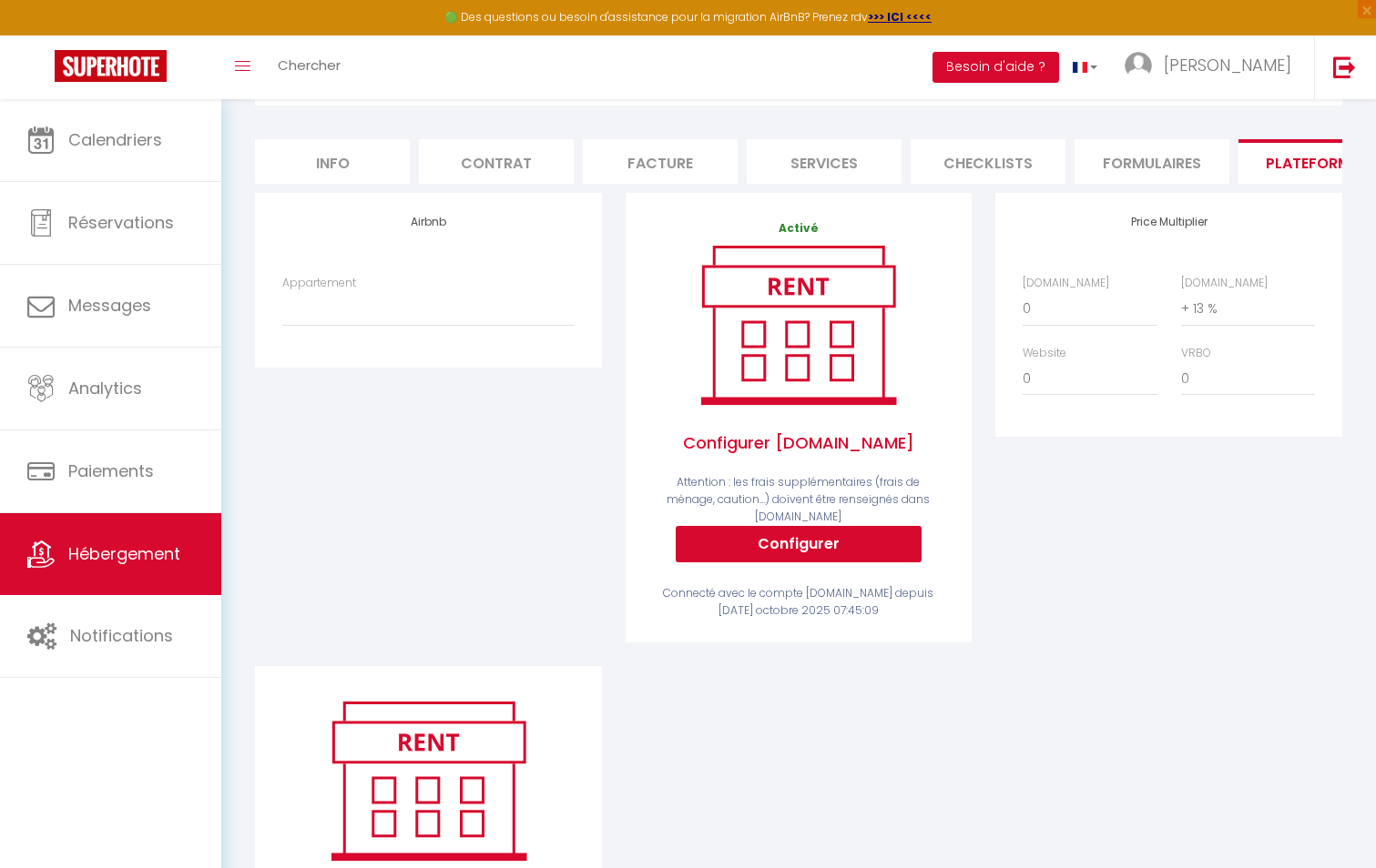
scroll to position [182, 0]
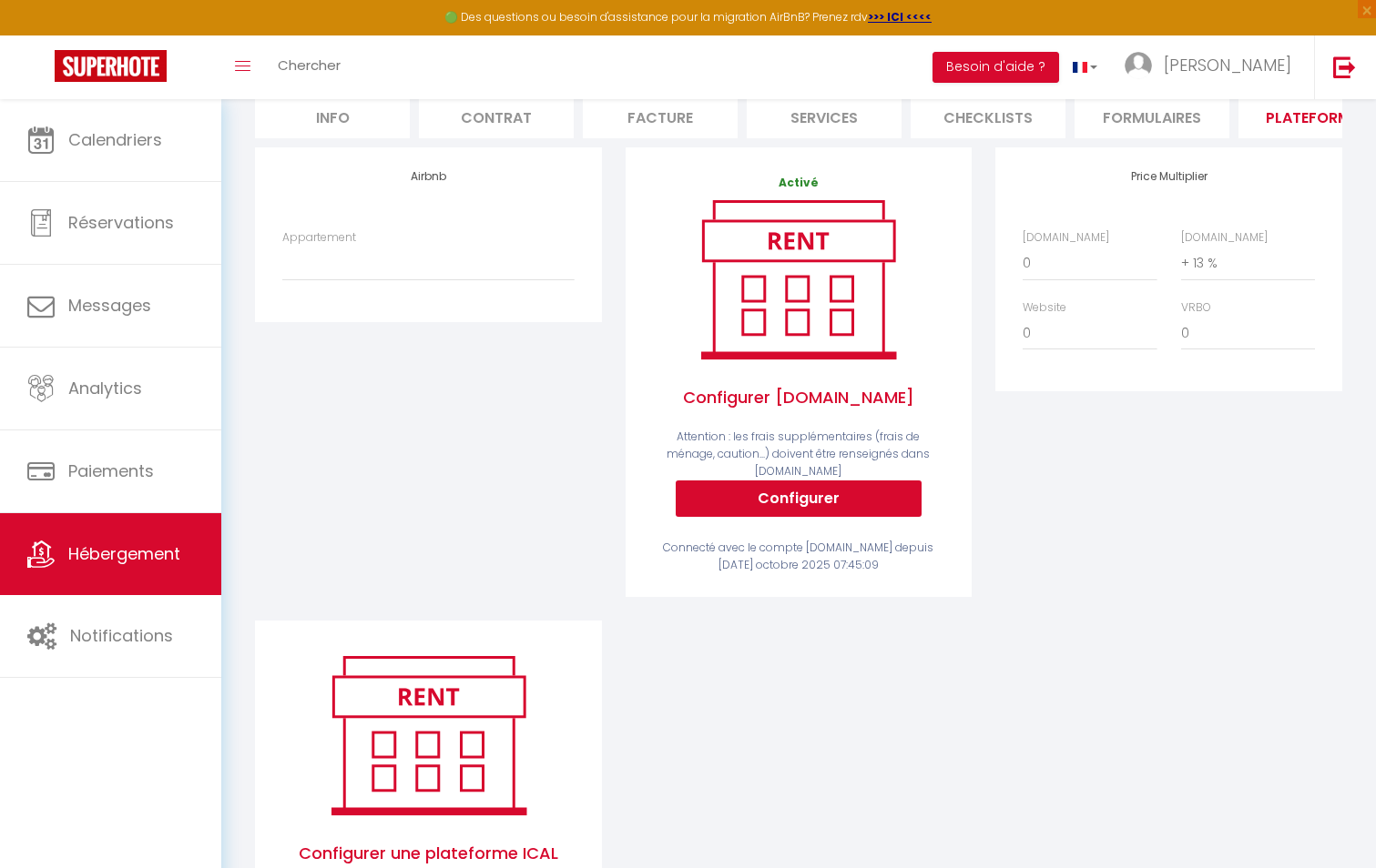
click at [456, 298] on div "Appartement Aurora - Appart [MEDICAL_DATA] - Face à l’océan - [EMAIL_ADDRESS][D…" at bounding box center [427, 264] width 316 height 70
click at [378, 261] on select "Aurora - Appart T3 - Face à l’océan - scilesalizes974@gmail.com Le Coralis, St …" at bounding box center [427, 262] width 291 height 35
select select "22644-1242605858705133255"
click at [282, 260] on select "Aurora - Appart T3 - Face à l’océan - scilesalizes974@gmail.com Le Coralis, St …" at bounding box center [427, 262] width 291 height 35
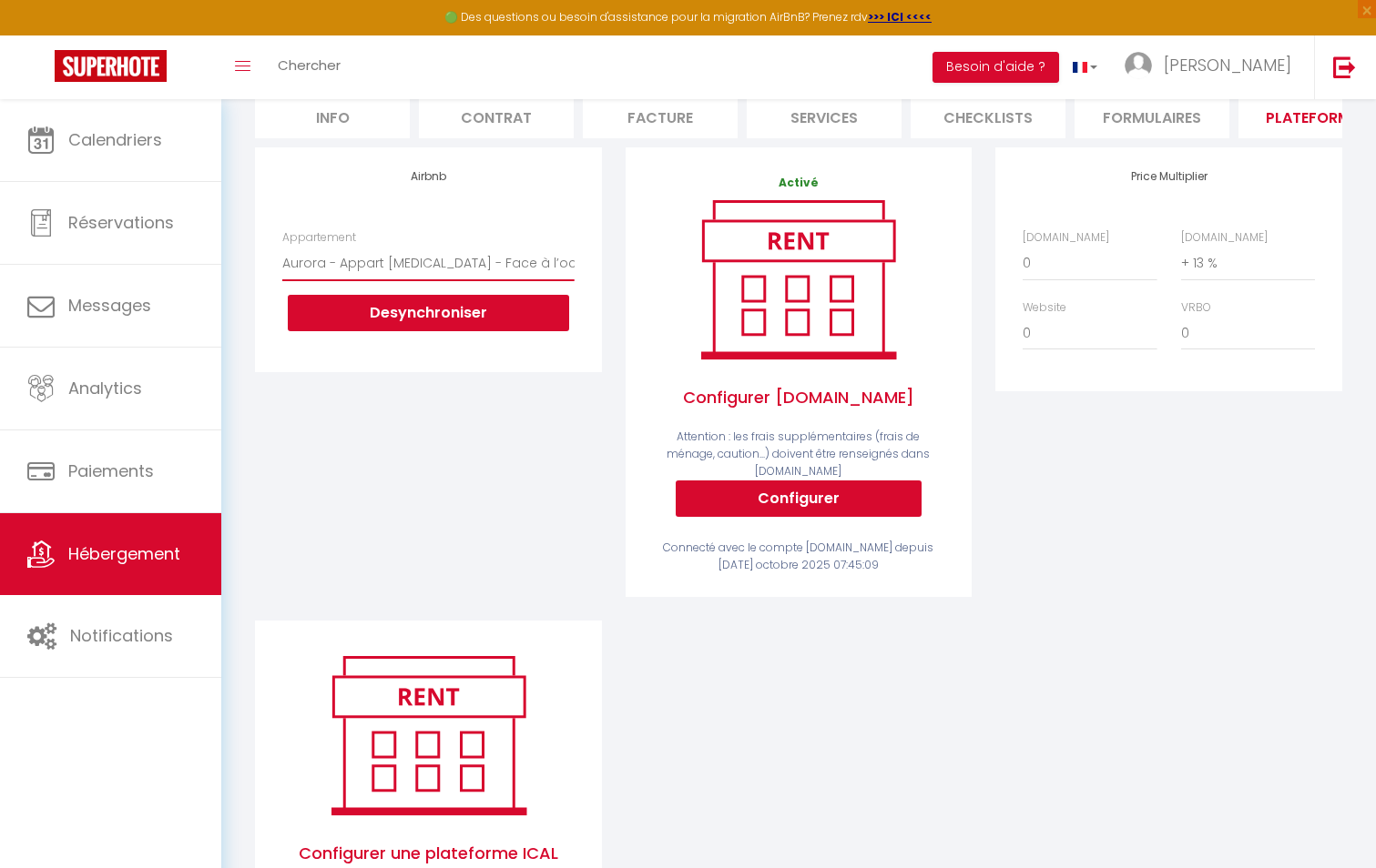
click at [421, 280] on select "Aurora - Appart T3 - Face à l’océan - scilesalizes974@gmail.com Le Coralis, St …" at bounding box center [427, 262] width 291 height 35
click at [477, 232] on div "Airbnb Appartement Aurora - Appart T3 - Face à l’océan - scilesalizes974@gmail.…" at bounding box center [427, 260] width 346 height 224
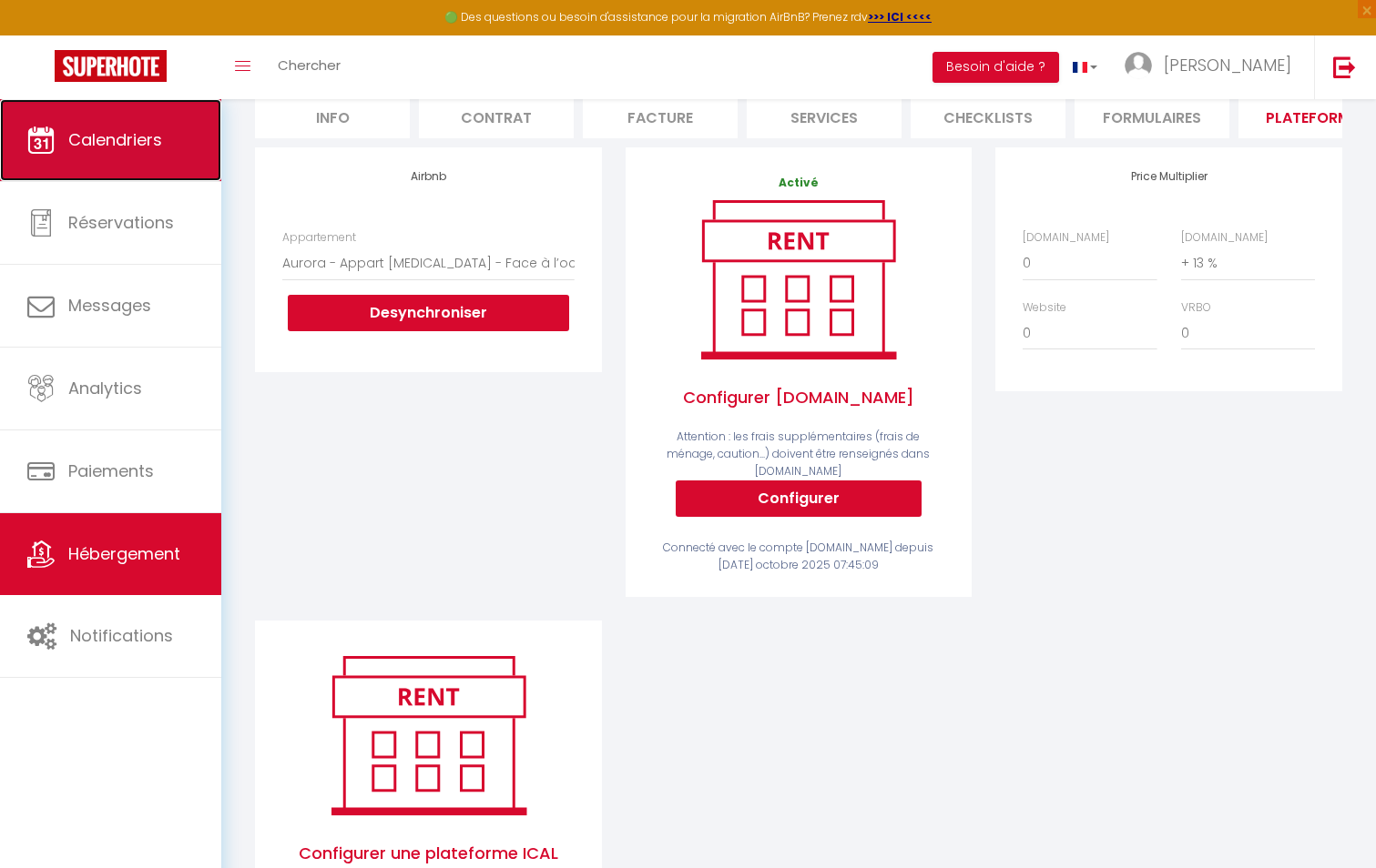
click at [126, 143] on span "Calendriers" at bounding box center [115, 139] width 94 height 23
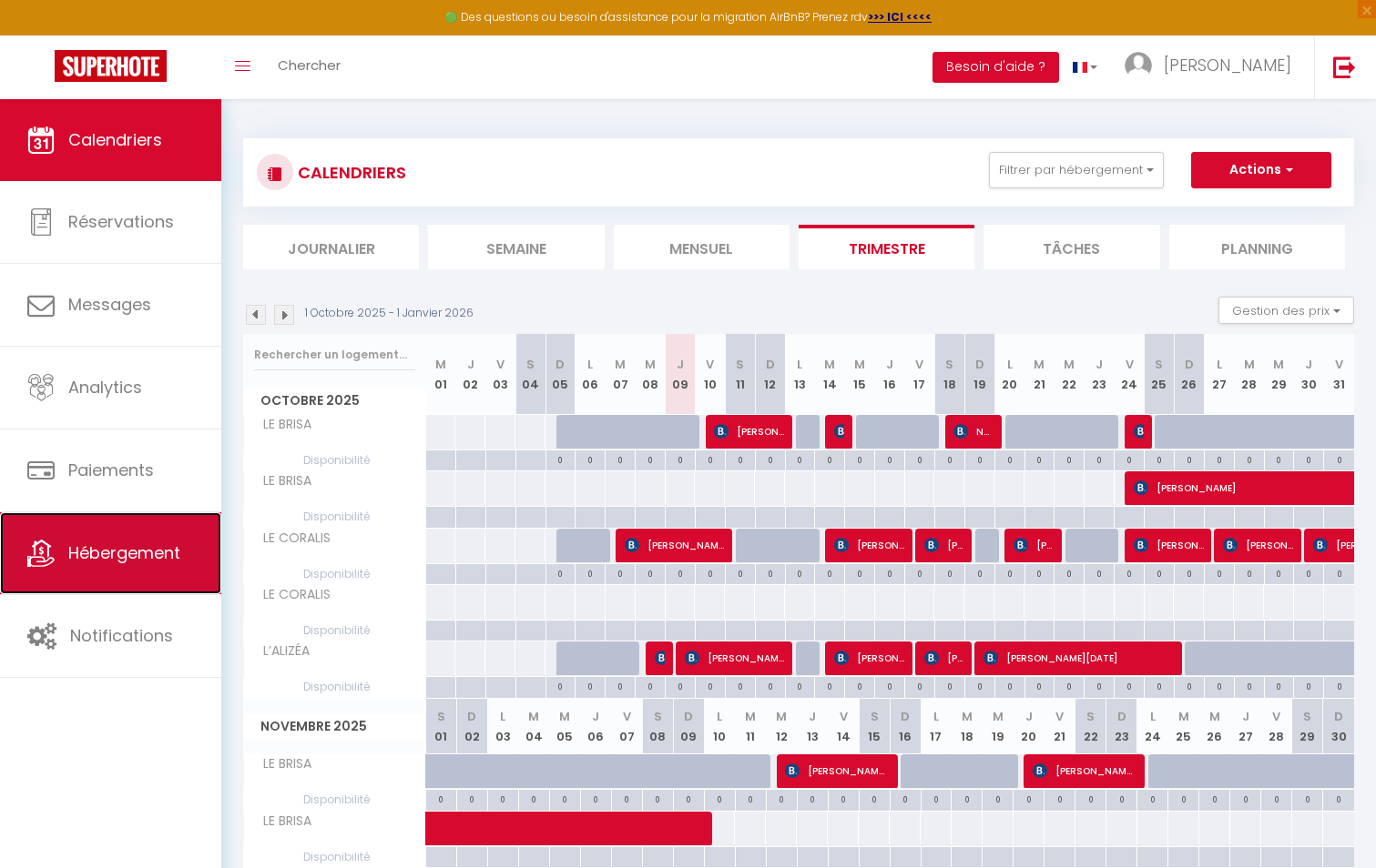
click at [118, 544] on span "Hébergement" at bounding box center [124, 553] width 112 height 23
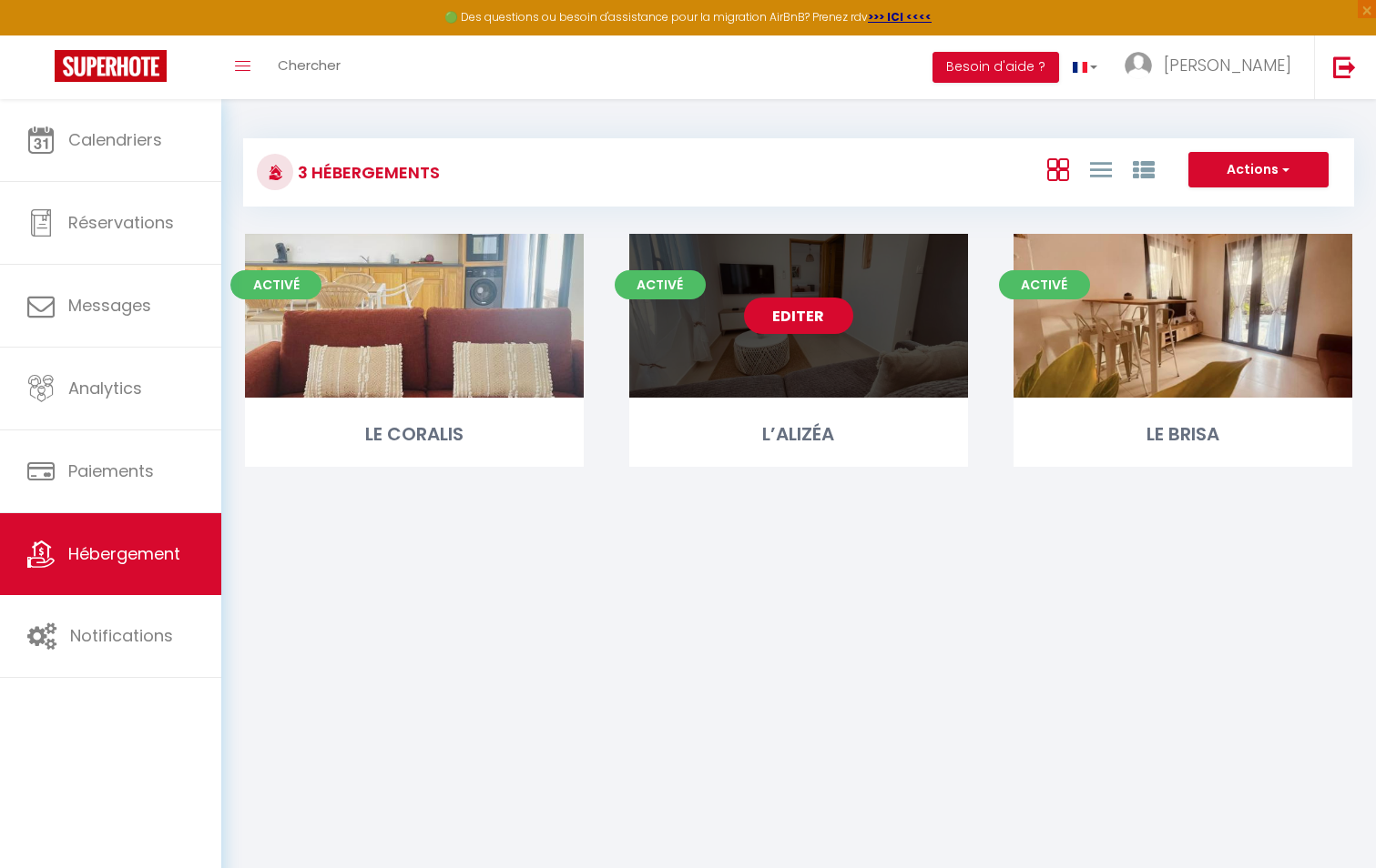
click at [842, 307] on link "Editer" at bounding box center [798, 316] width 109 height 36
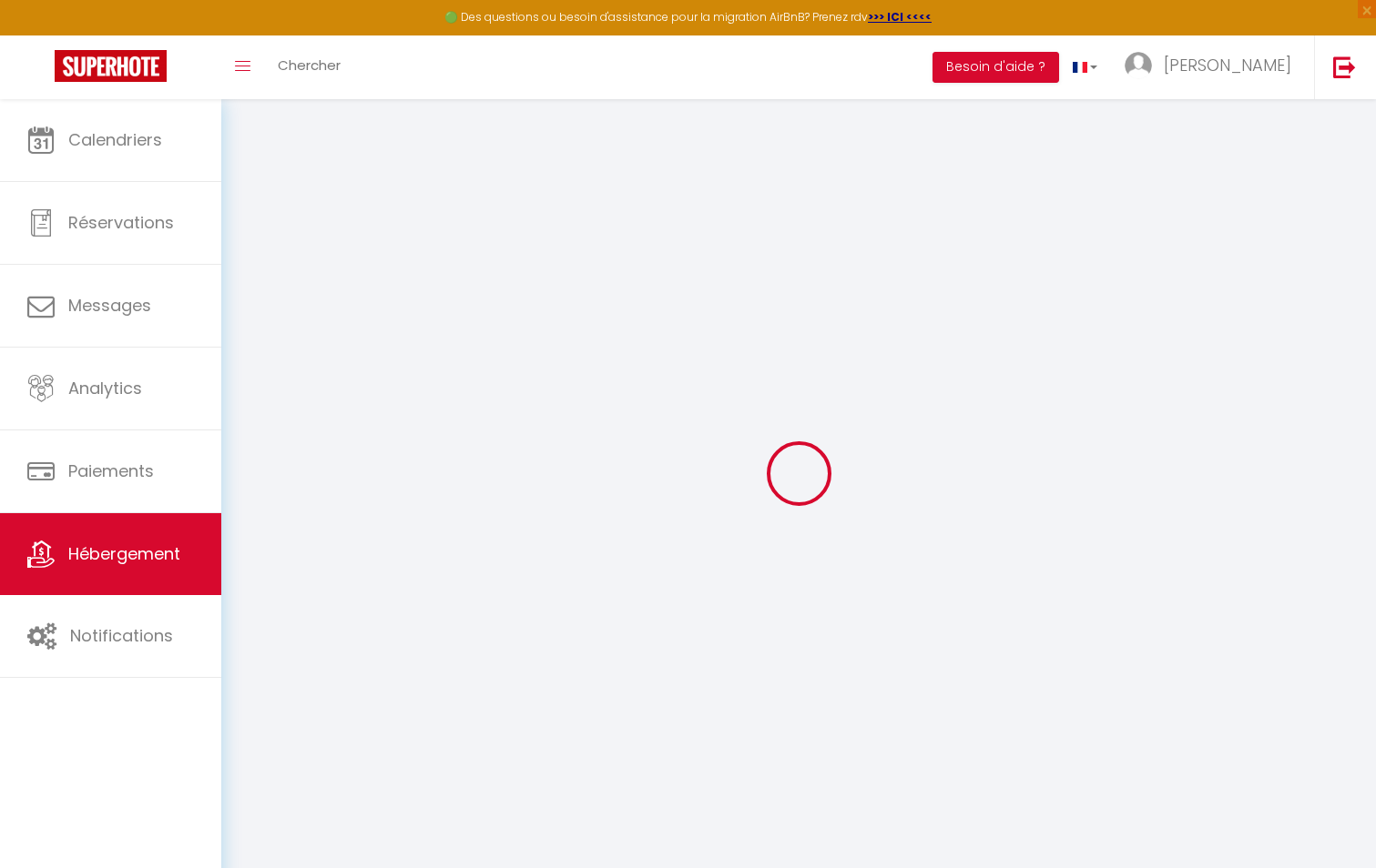
select select "+ 13 %"
select select
checkbox input "false"
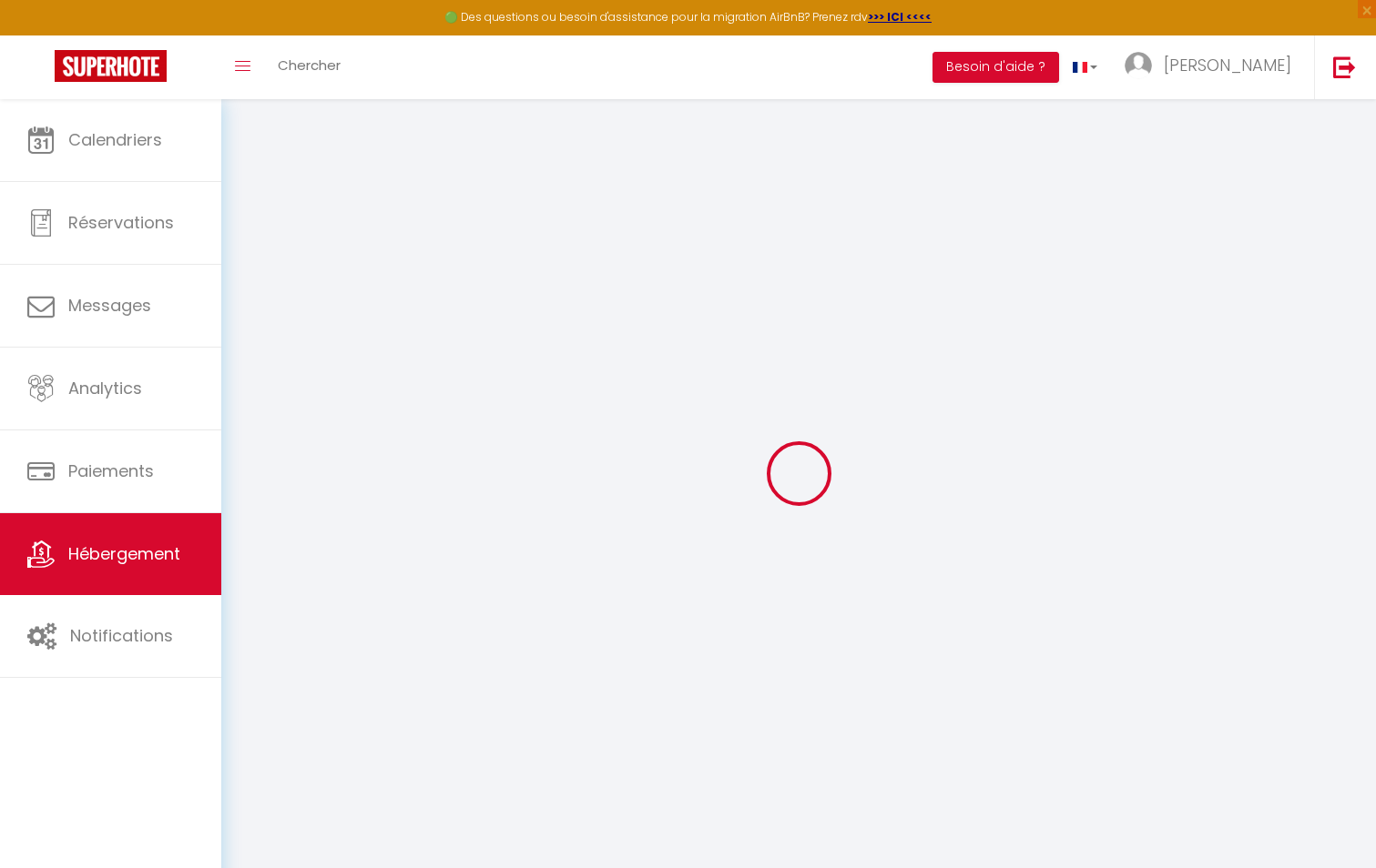
checkbox input "false"
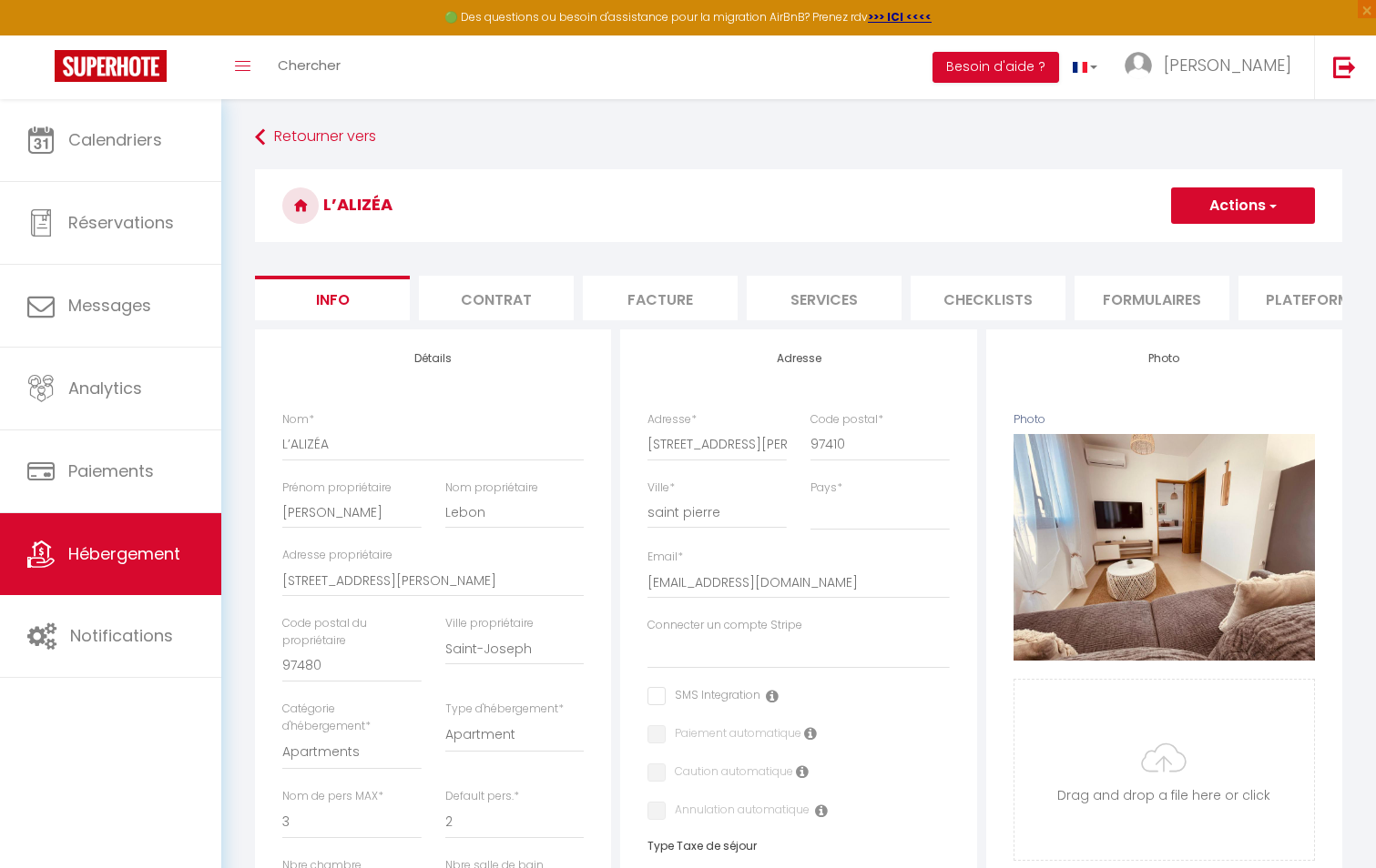
click at [1313, 299] on li "Plateformes" at bounding box center [1315, 298] width 154 height 45
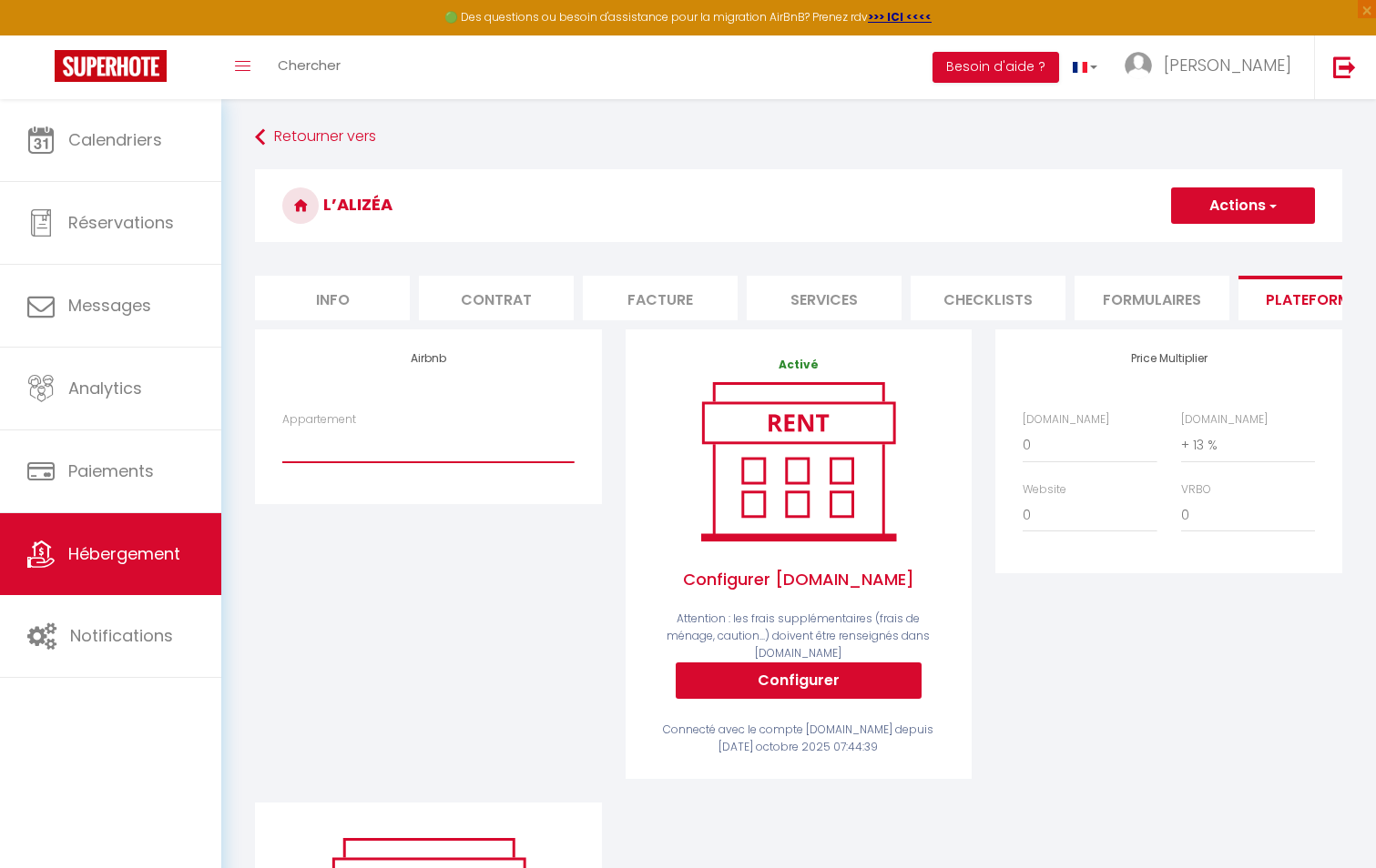
click at [452, 462] on select "Aurora - Appart T3 - Face à l’océan - scilesalizes974@gmail.com Le Coralis, St …" at bounding box center [427, 445] width 291 height 35
select select "22644-1284623745569475962"
click at [282, 442] on select "Aurora - Appart T3 - Face à l’océan - scilesalizes974@gmail.com Le Coralis, St …" at bounding box center [427, 445] width 291 height 35
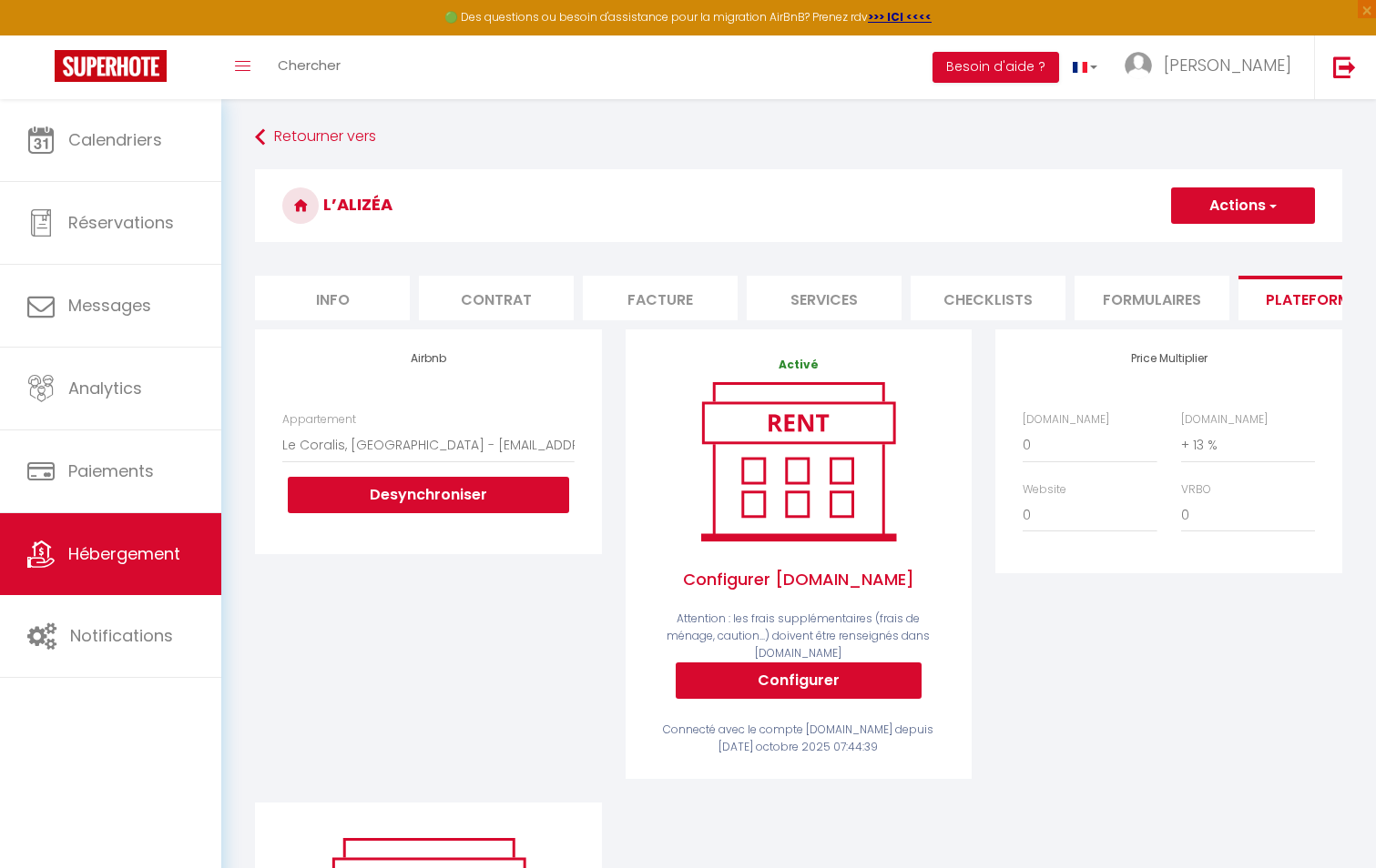
click at [344, 298] on li "Info" at bounding box center [332, 298] width 154 height 45
select select
checkbox input "false"
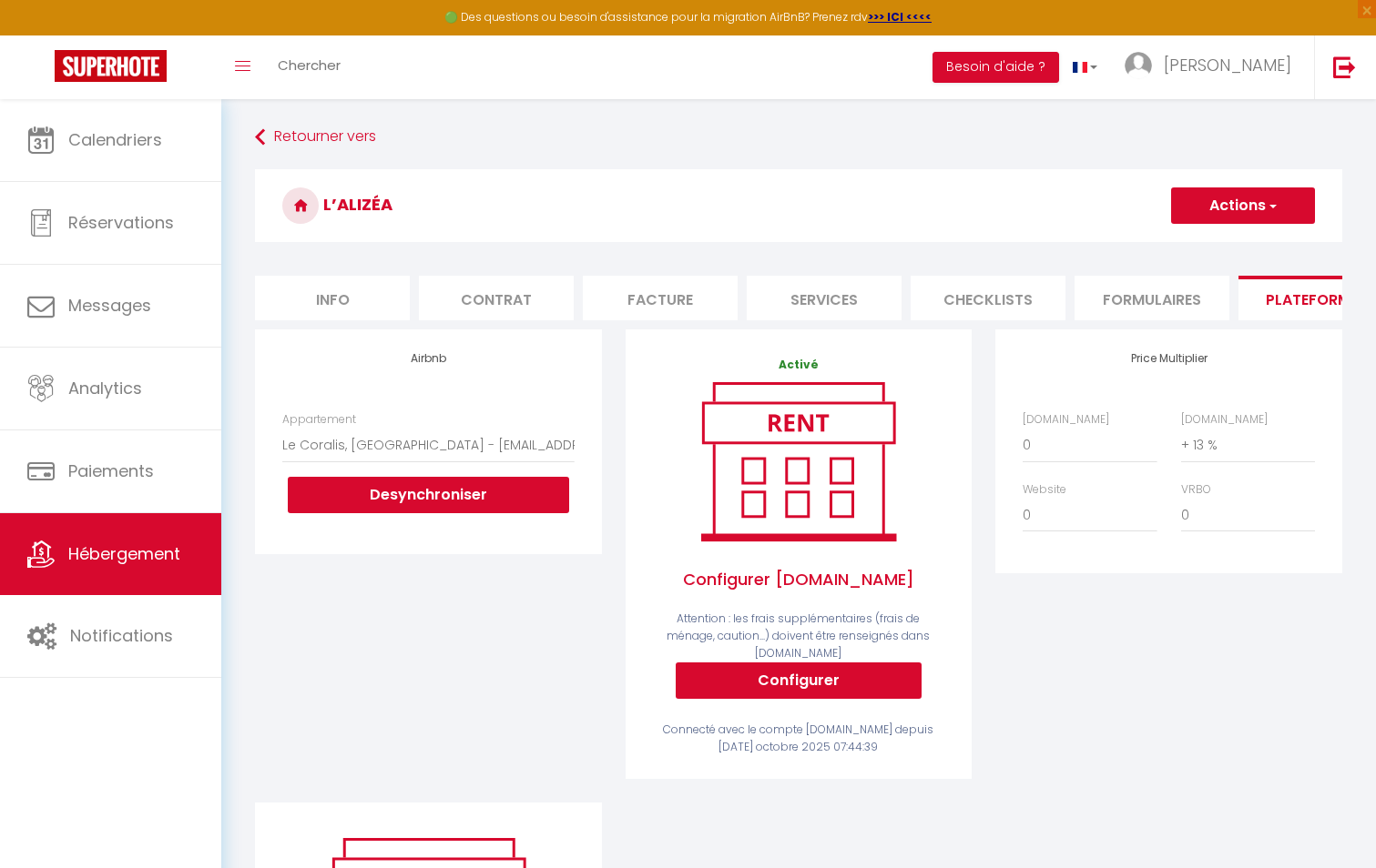
checkbox input "false"
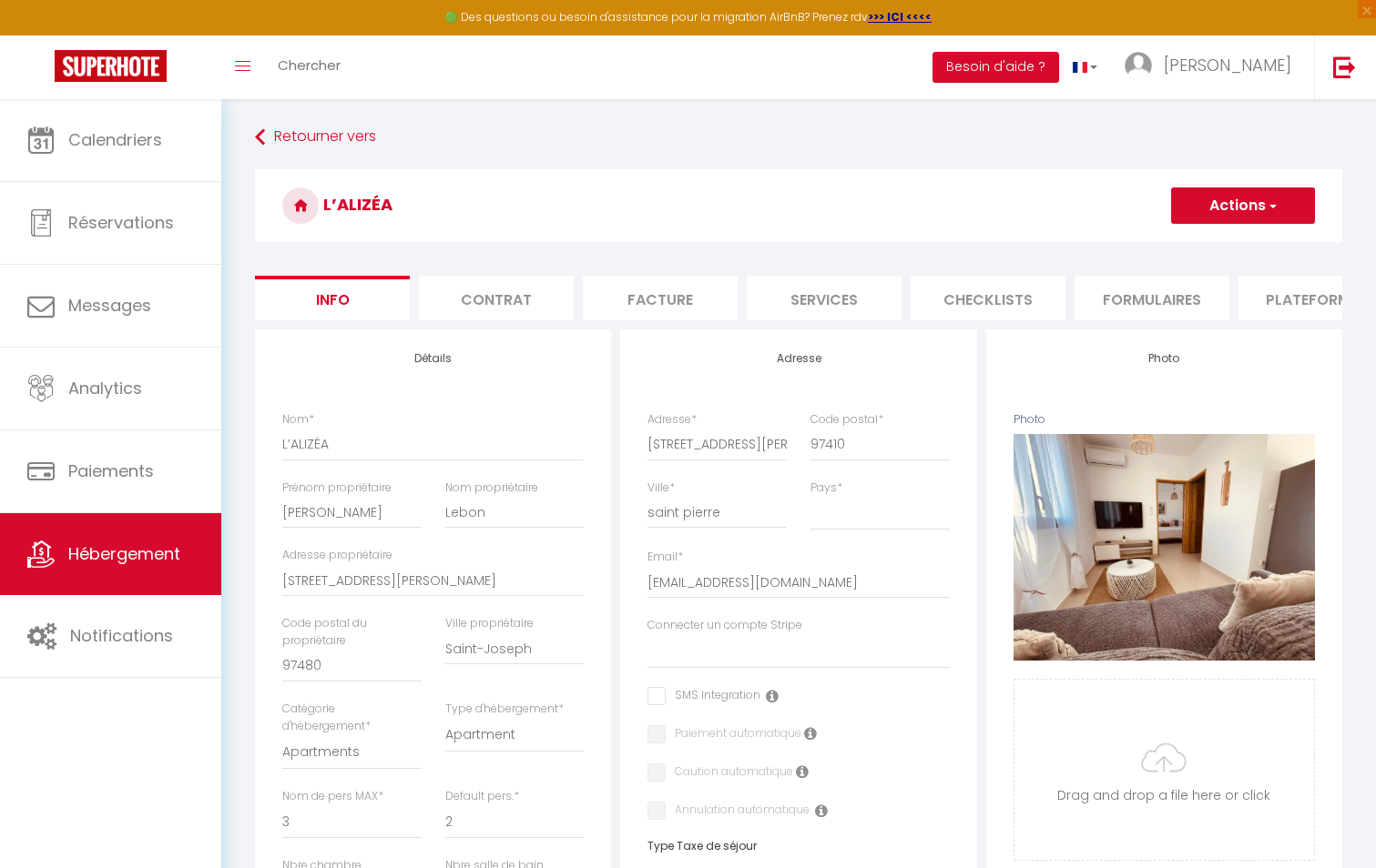
click at [269, 156] on div "Retourner vers L’ALIZÉA Actions Enregistrer Dupliquer Supprimer Importer les ré…" at bounding box center [799, 840] width 1111 height 1437
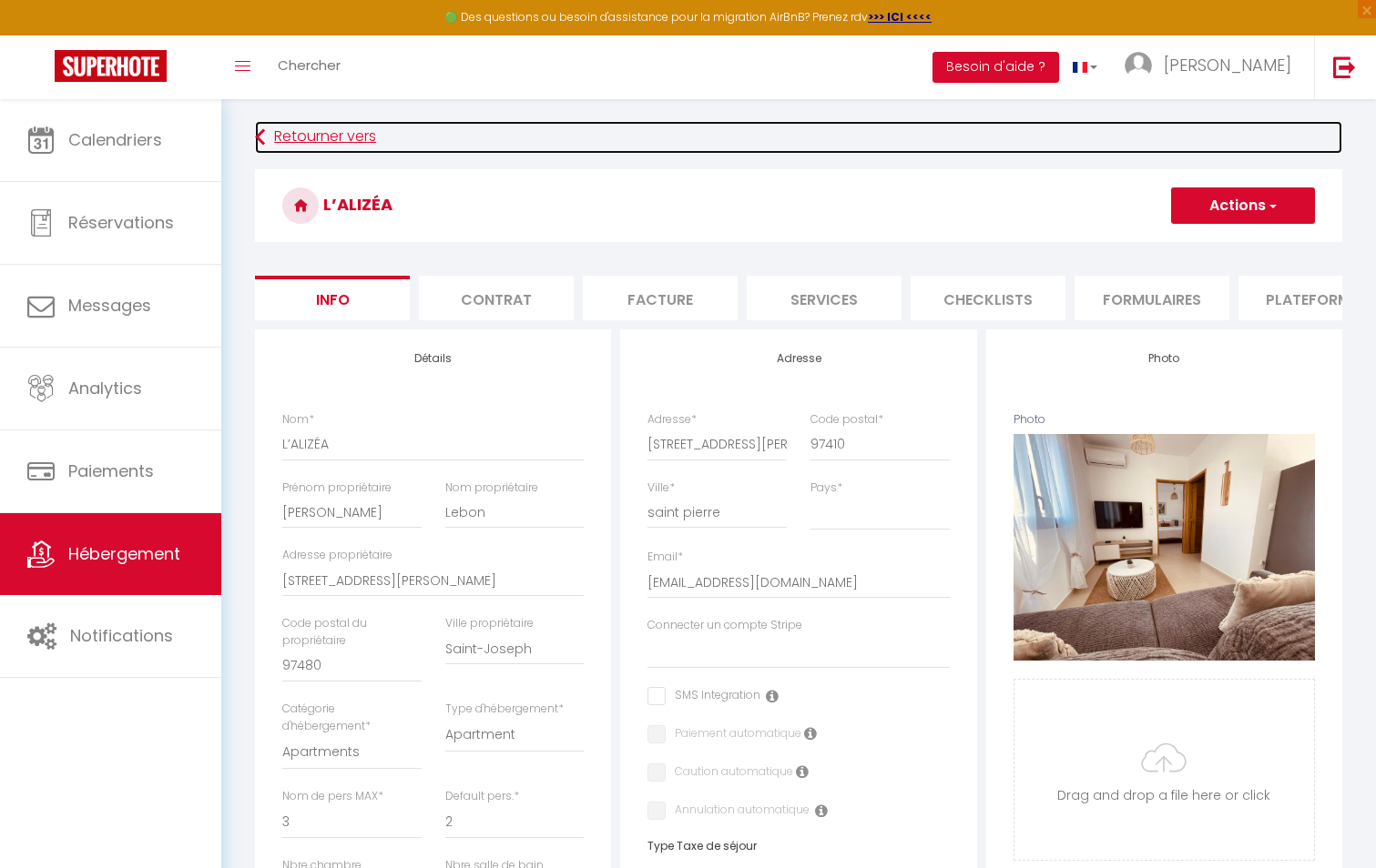
click at [267, 139] on link "Retourner vers" at bounding box center [798, 137] width 1087 height 33
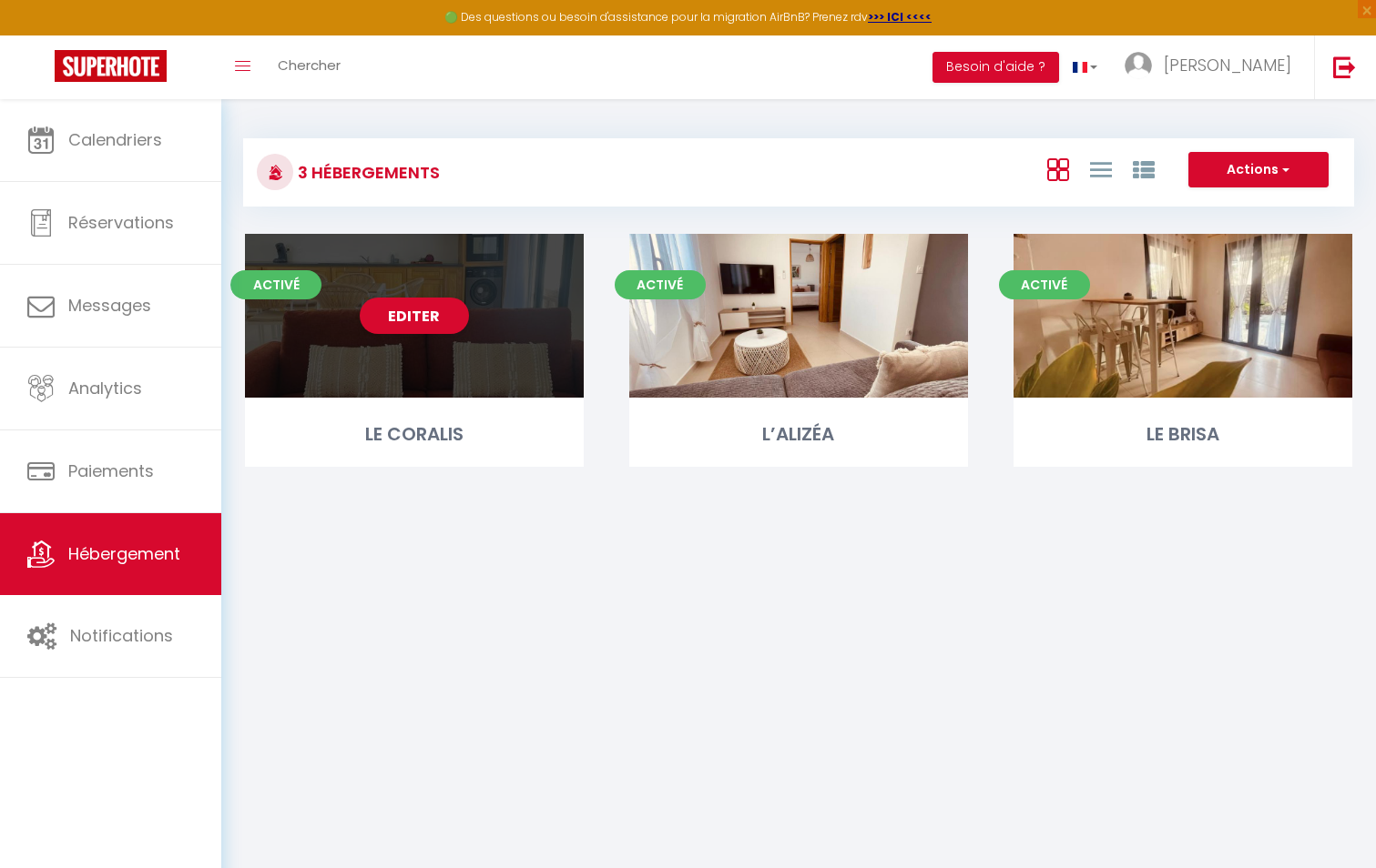
click at [390, 371] on div "Editer" at bounding box center [413, 316] width 338 height 164
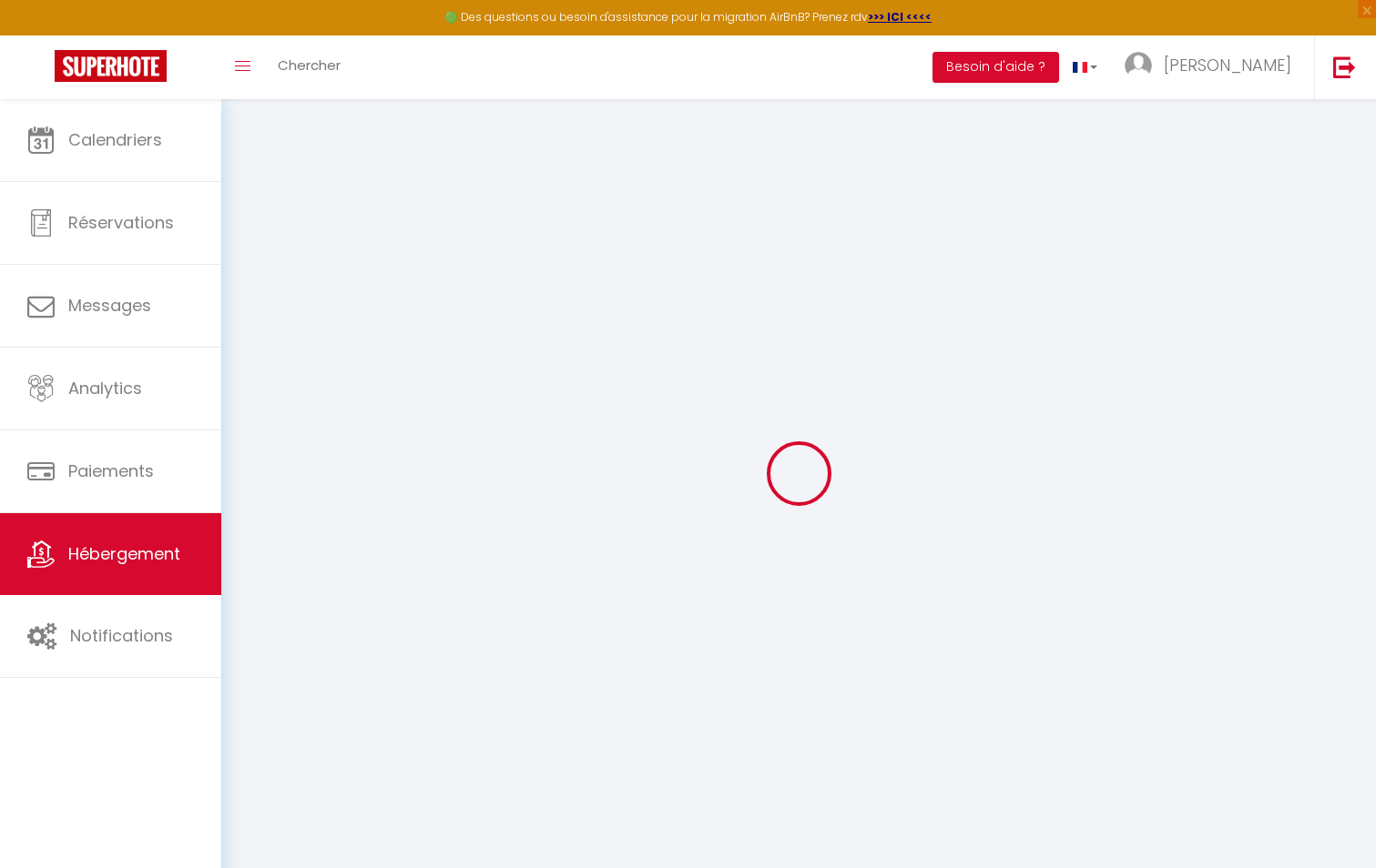
select select
checkbox input "false"
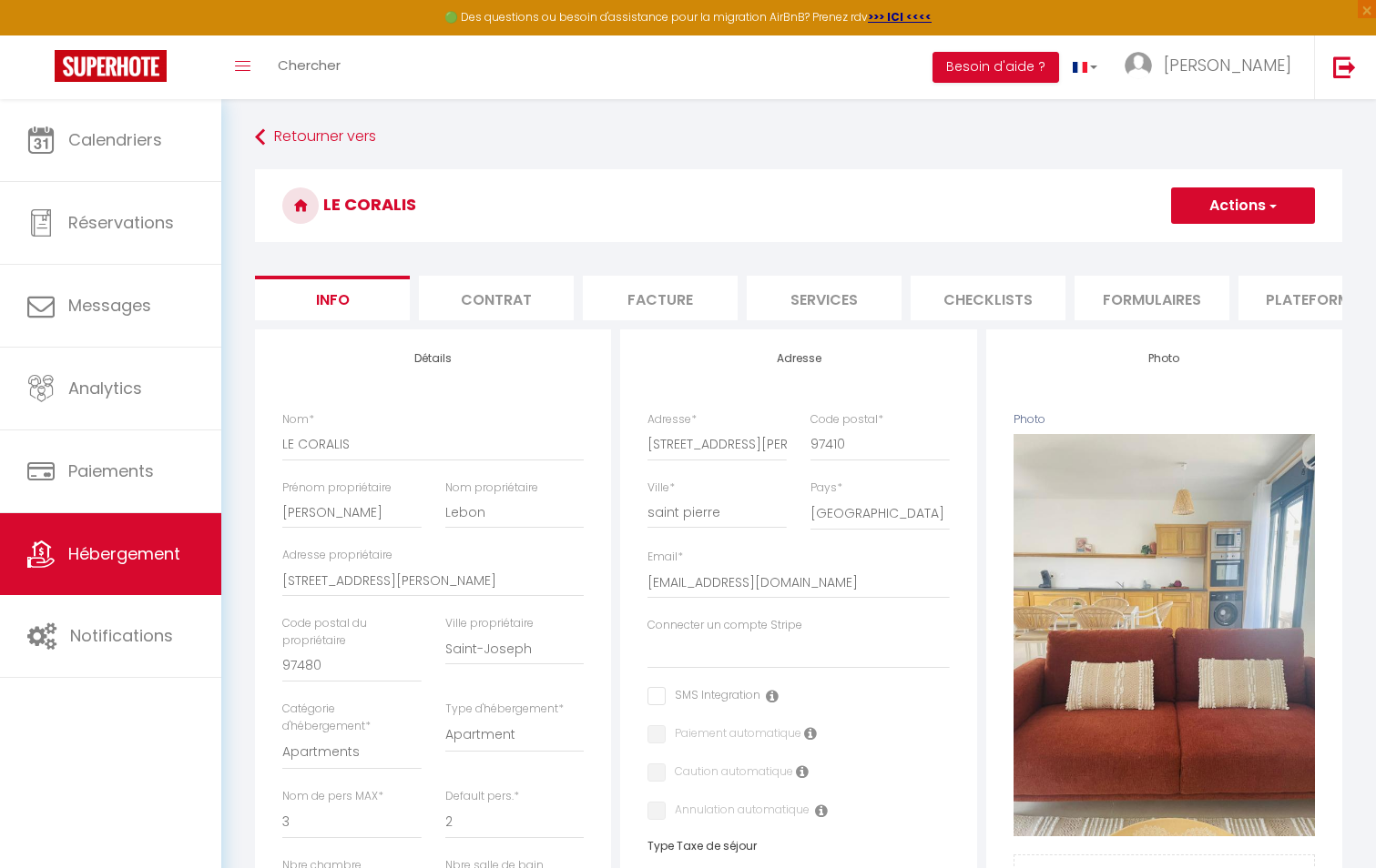
click at [1270, 306] on li "Plateformes" at bounding box center [1315, 298] width 154 height 45
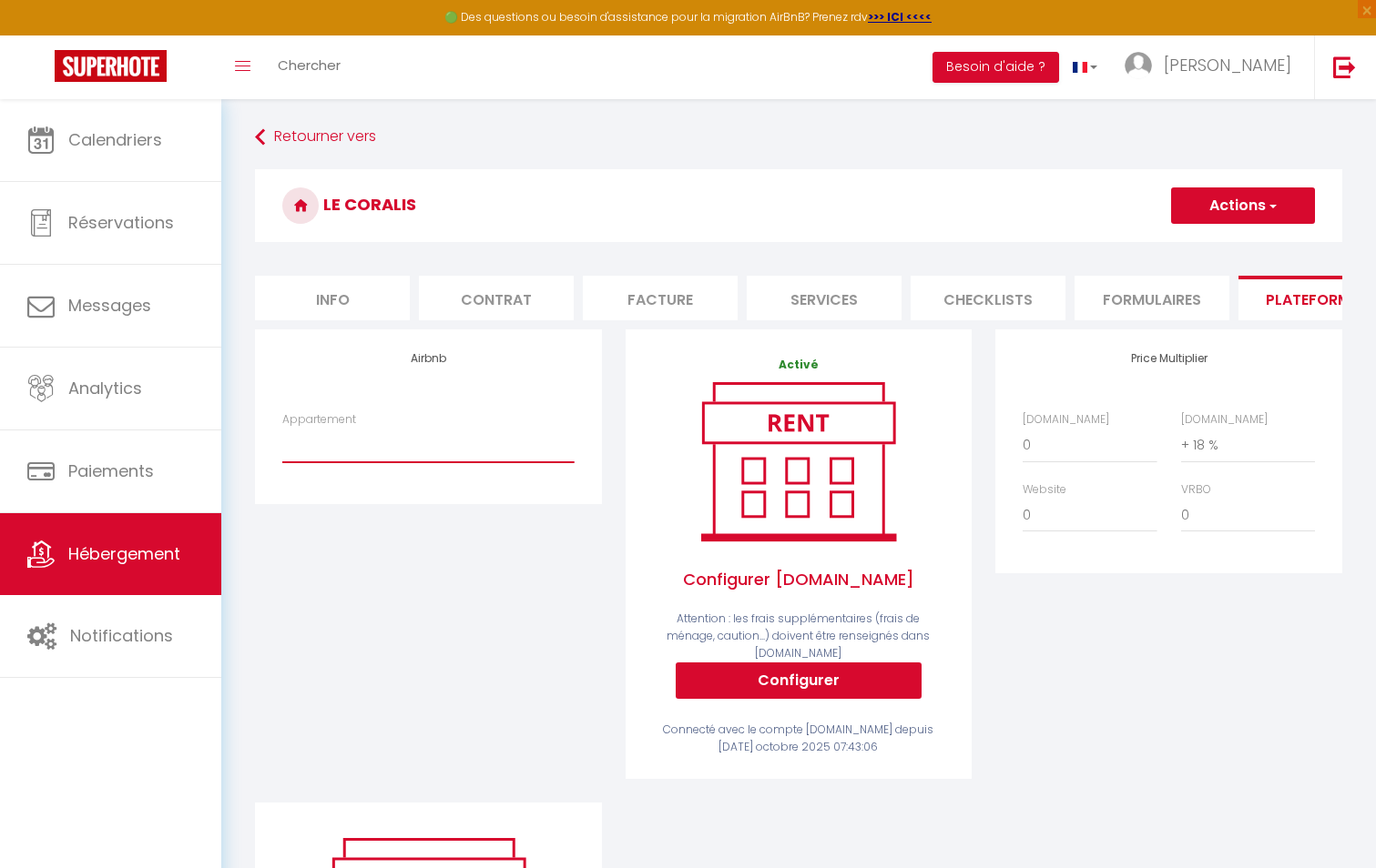
click at [498, 462] on select "Aurora - Appart T3 - Face à l’océan - scilesalizes974@gmail.com Le Coralis, St …" at bounding box center [427, 445] width 291 height 35
select select "22644-1284623745569475962"
click at [282, 442] on select "Aurora - Appart T3 - Face à l’océan - scilesalizes974@gmail.com Le Coralis, St …" at bounding box center [427, 445] width 291 height 35
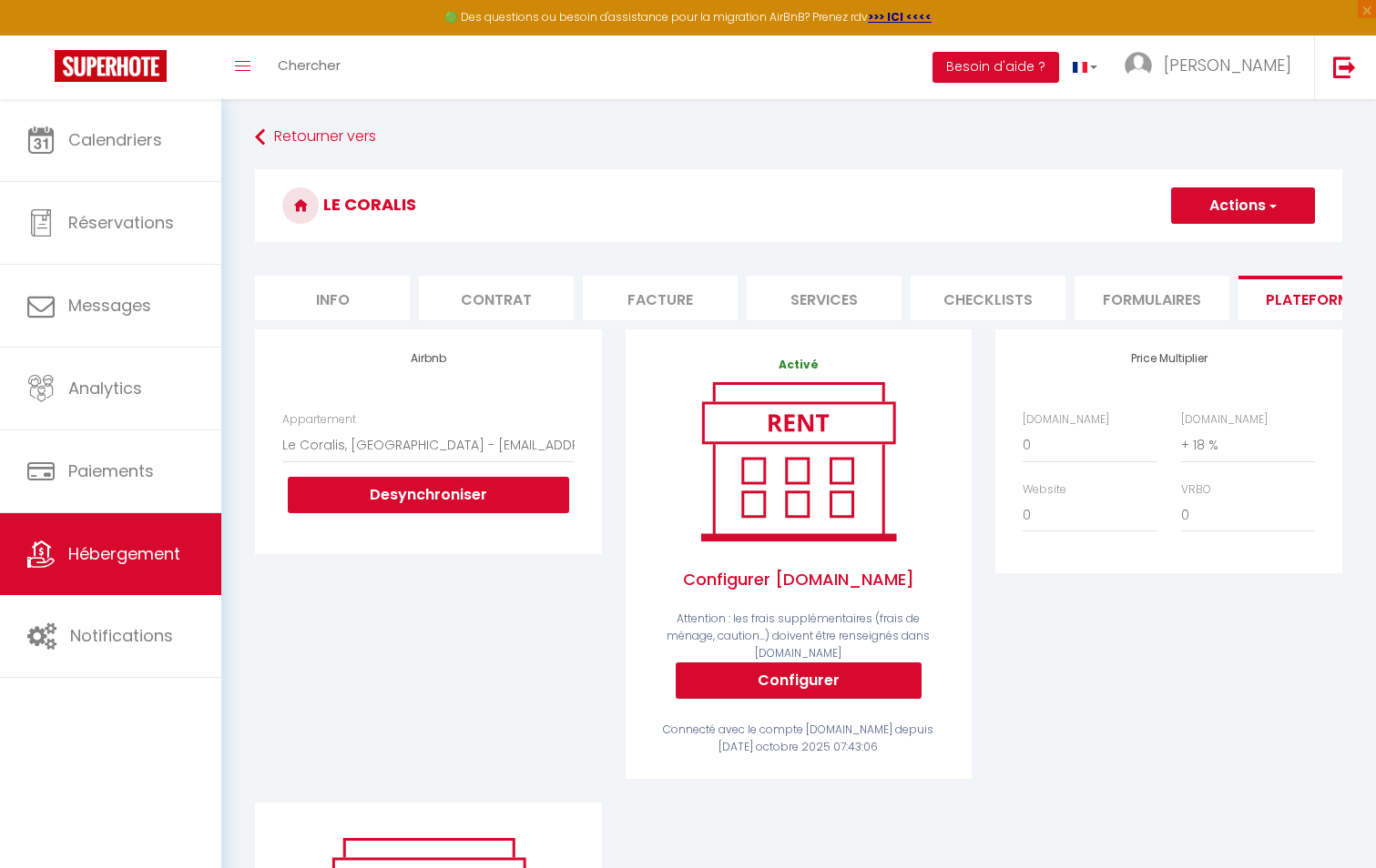
click at [1259, 219] on button "Actions" at bounding box center [1242, 206] width 144 height 36
click at [1250, 247] on link "Enregistrer" at bounding box center [1241, 245] width 144 height 24
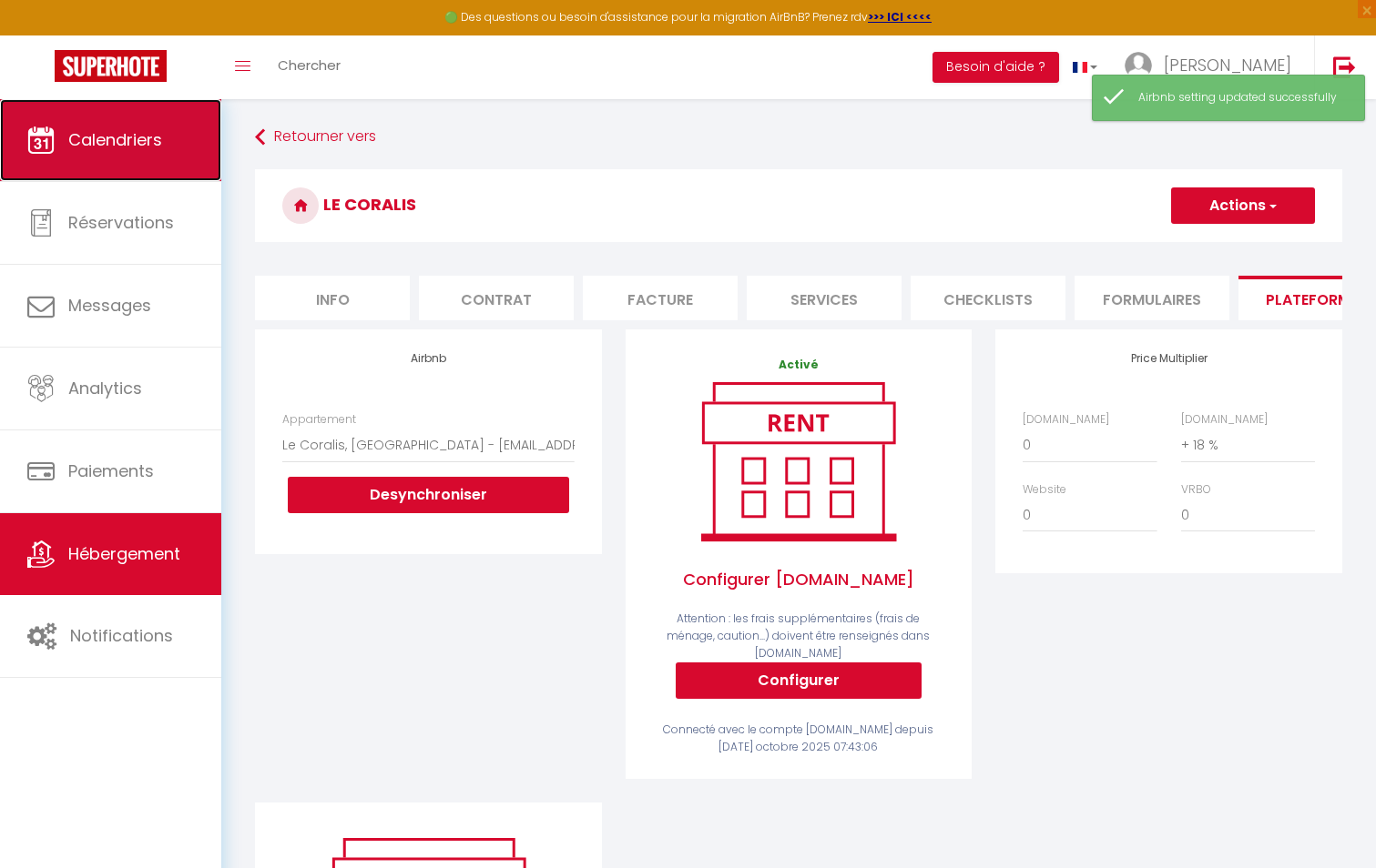
click at [135, 152] on link "Calendriers" at bounding box center [110, 140] width 221 height 81
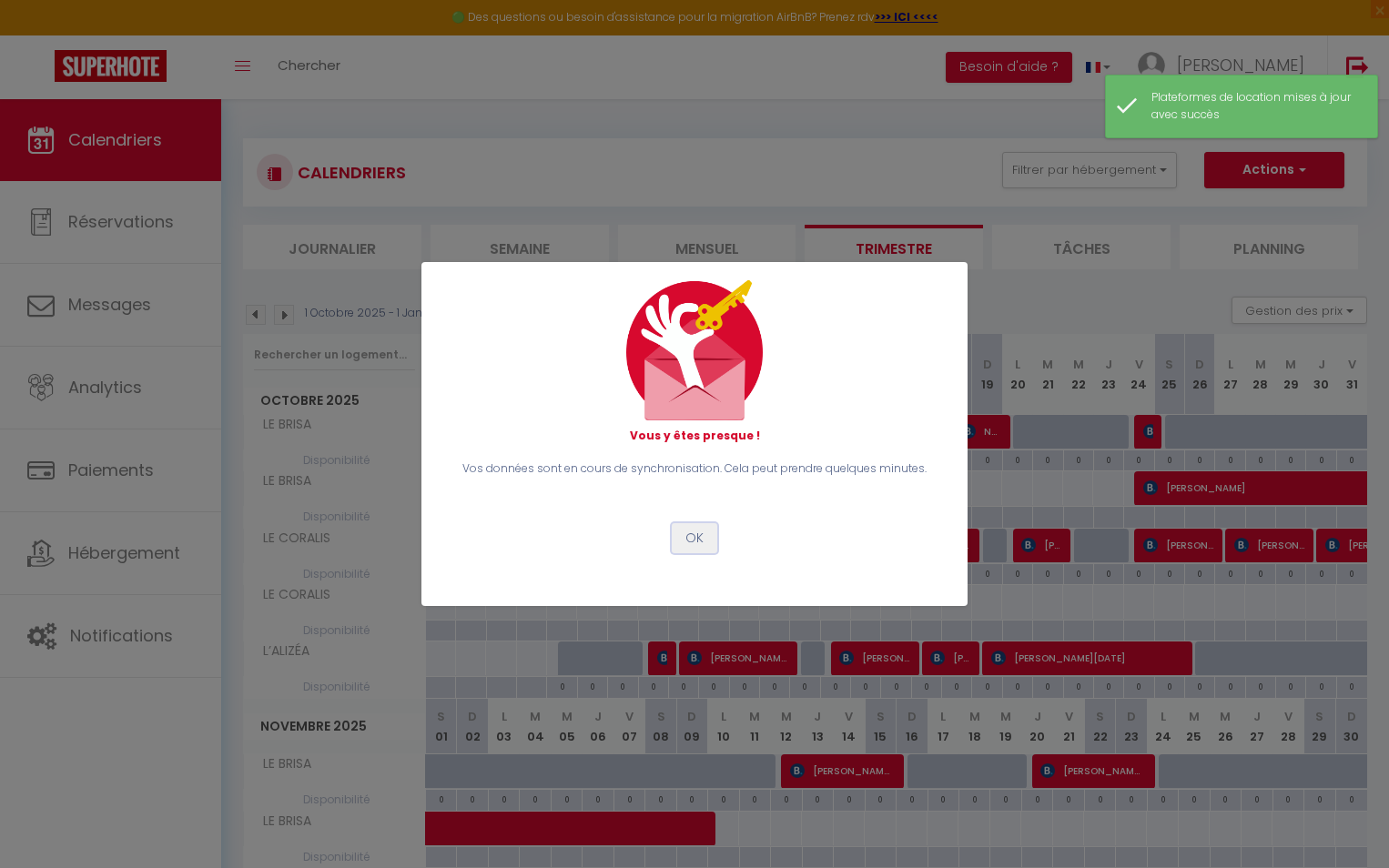
click at [690, 540] on button "OK" at bounding box center [694, 538] width 45 height 31
